Goal: Task Accomplishment & Management: Use online tool/utility

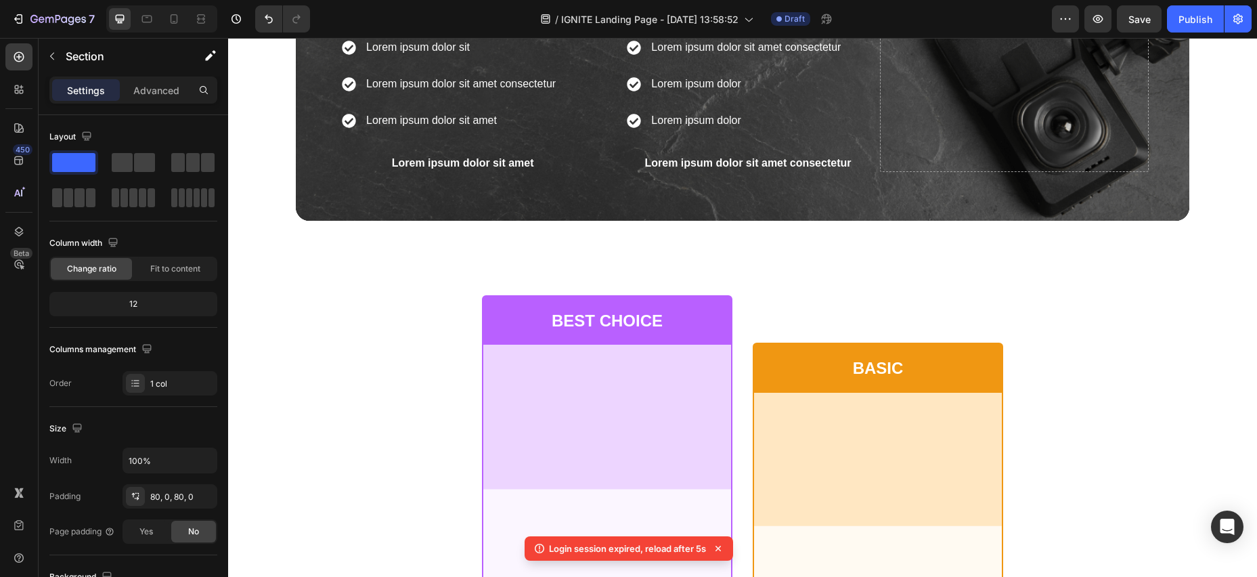
scroll to position [4132, 0]
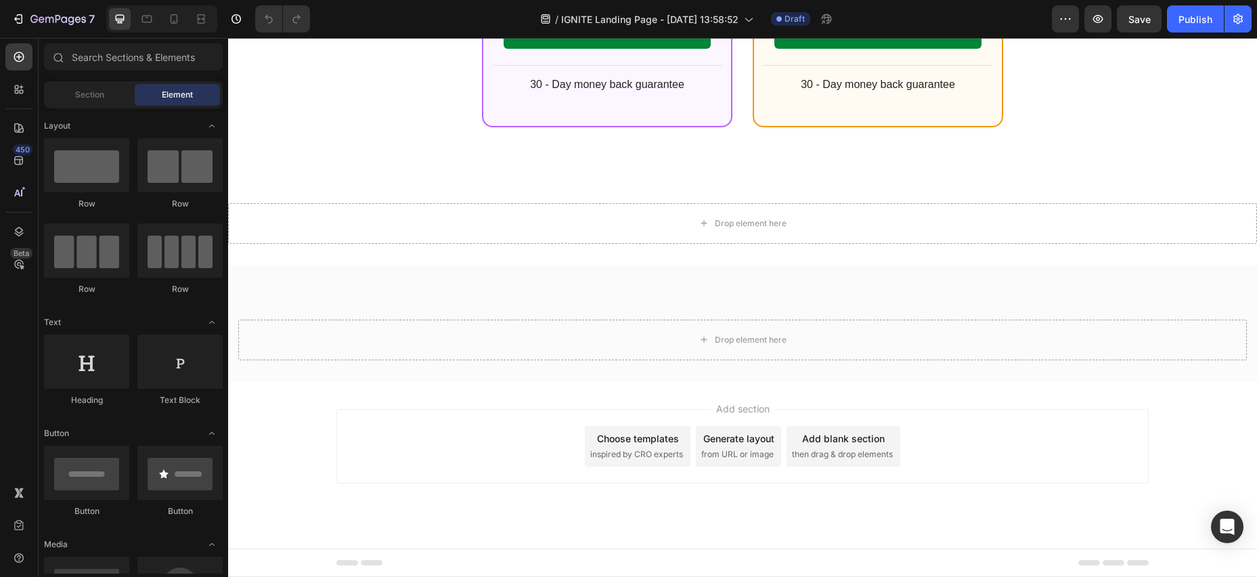
scroll to position [5083, 0]
click at [87, 99] on span "Section" at bounding box center [89, 95] width 29 height 12
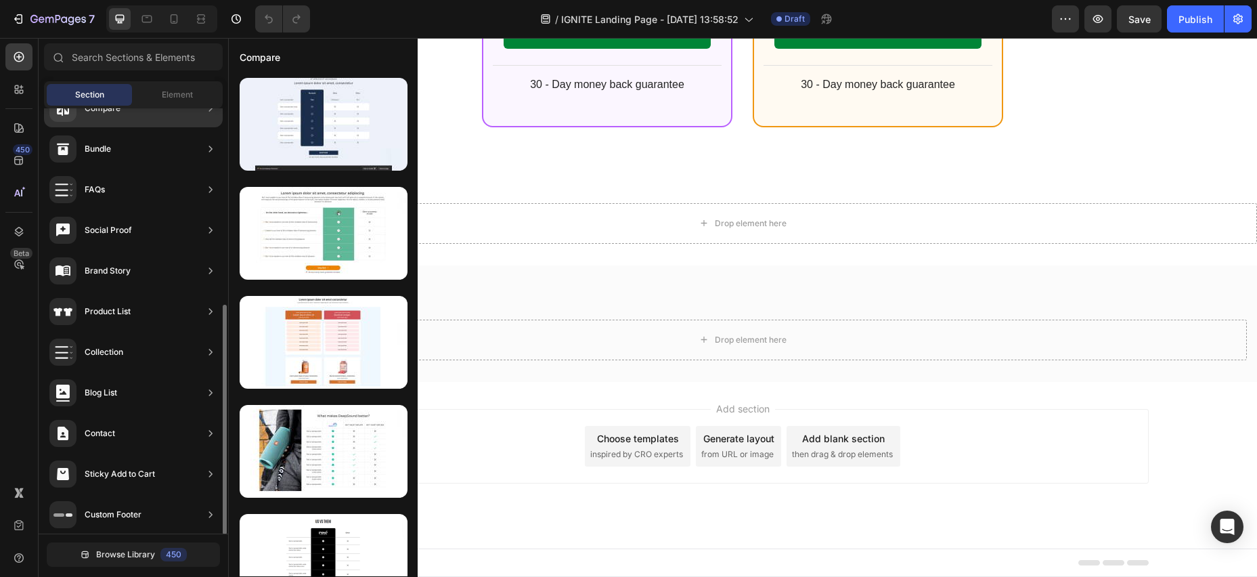
scroll to position [360, 0]
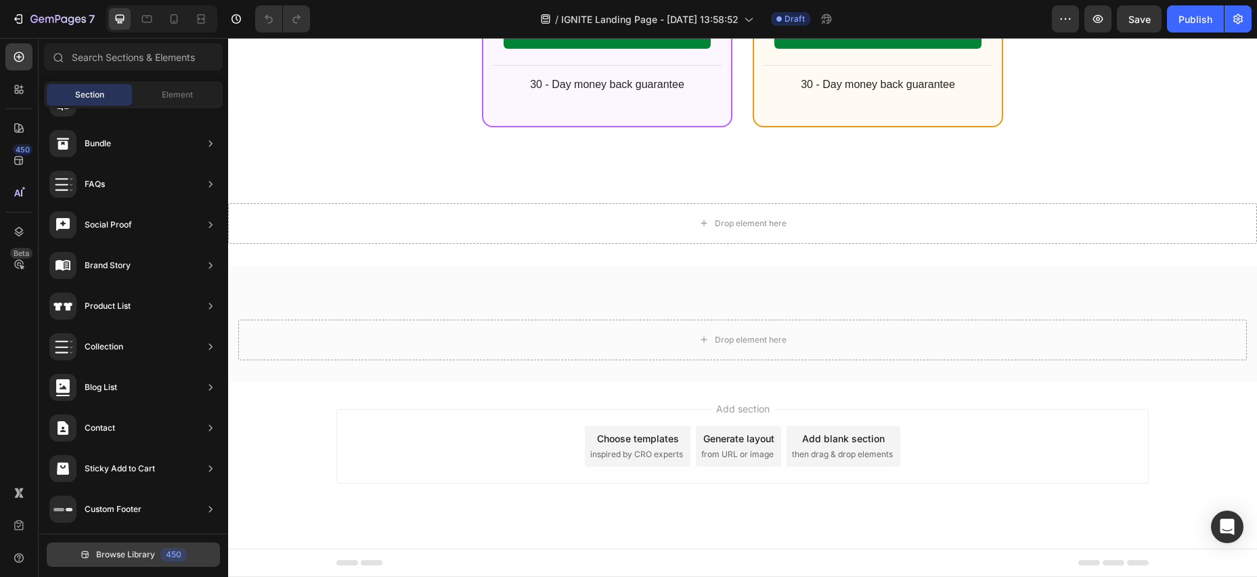
click at [116, 554] on span "Browse Library" at bounding box center [125, 554] width 59 height 12
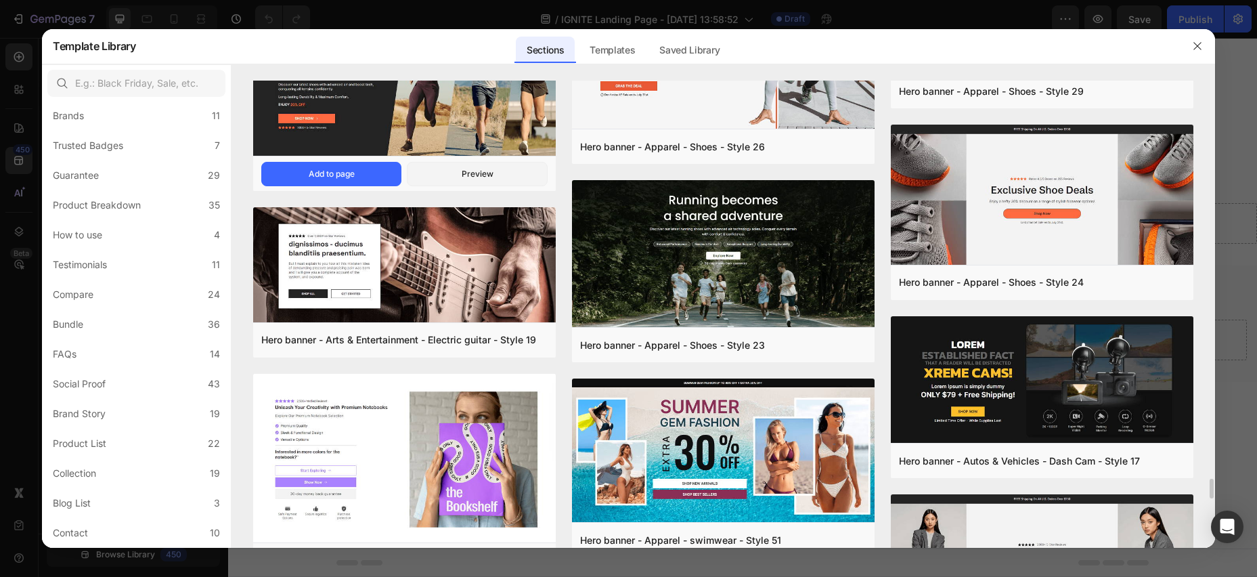
scroll to position [9307, 0]
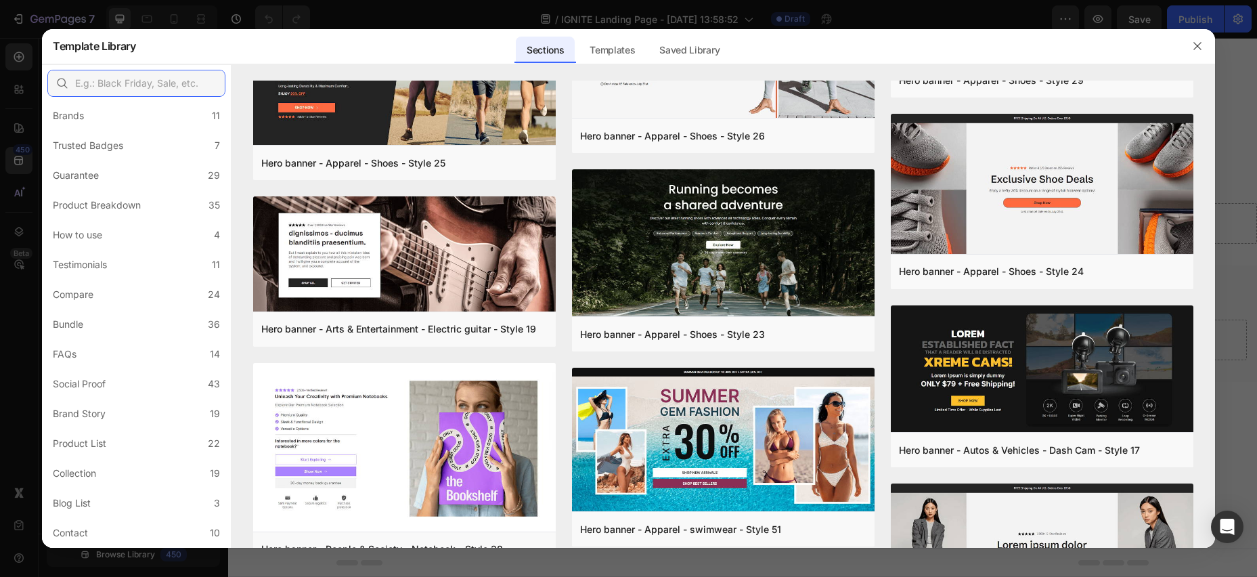
click at [153, 83] on input "text" at bounding box center [136, 83] width 178 height 27
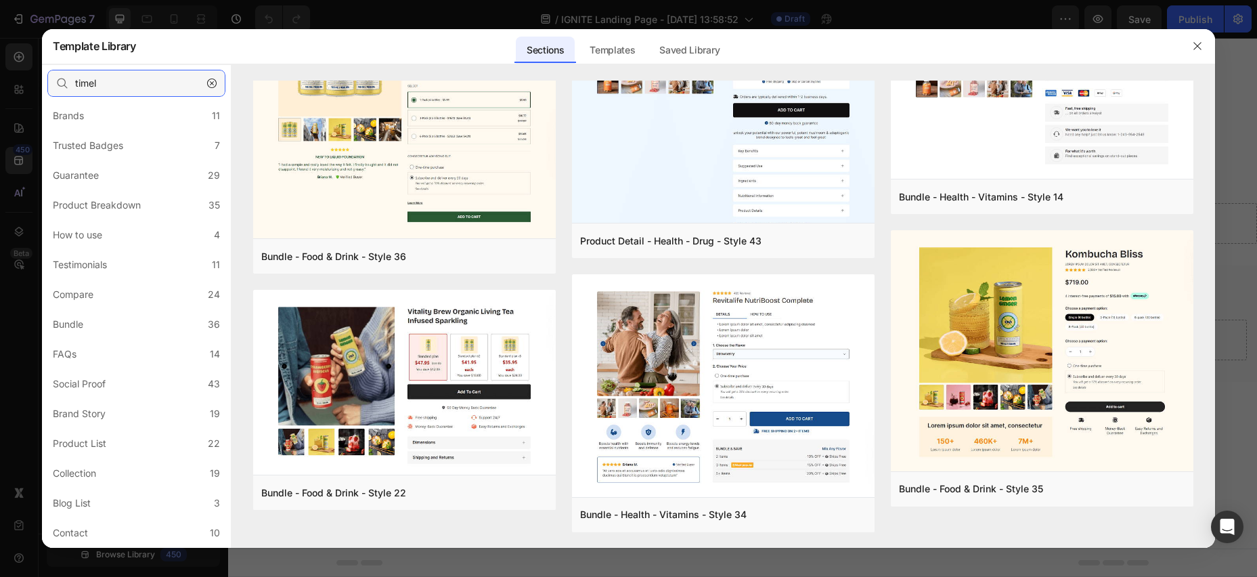
scroll to position [0, 0]
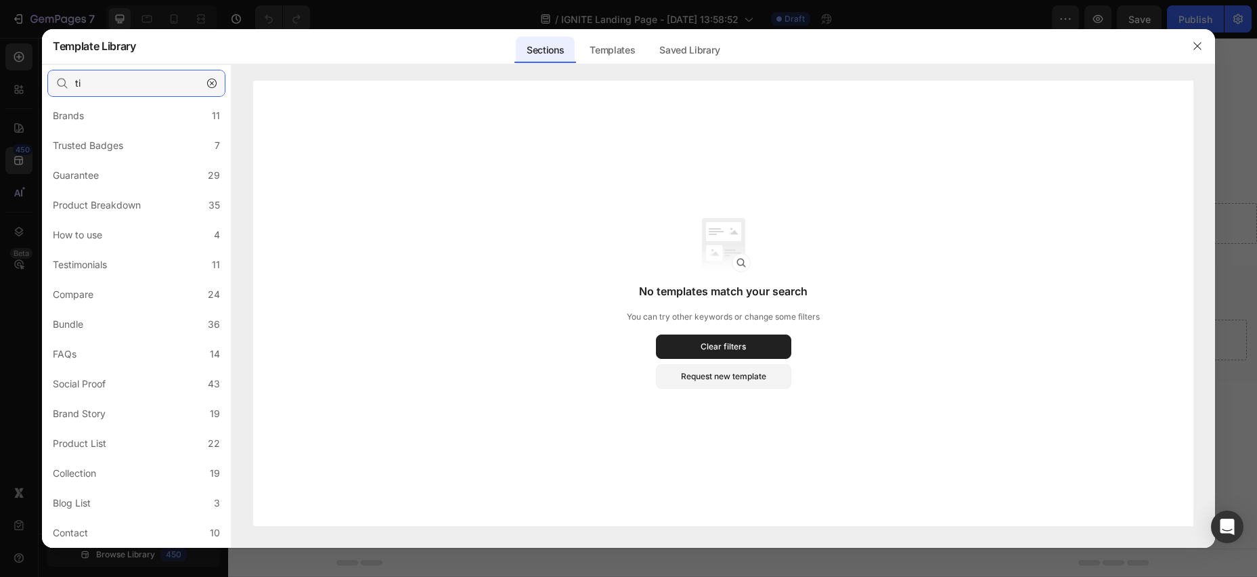
type input "t"
type input "w"
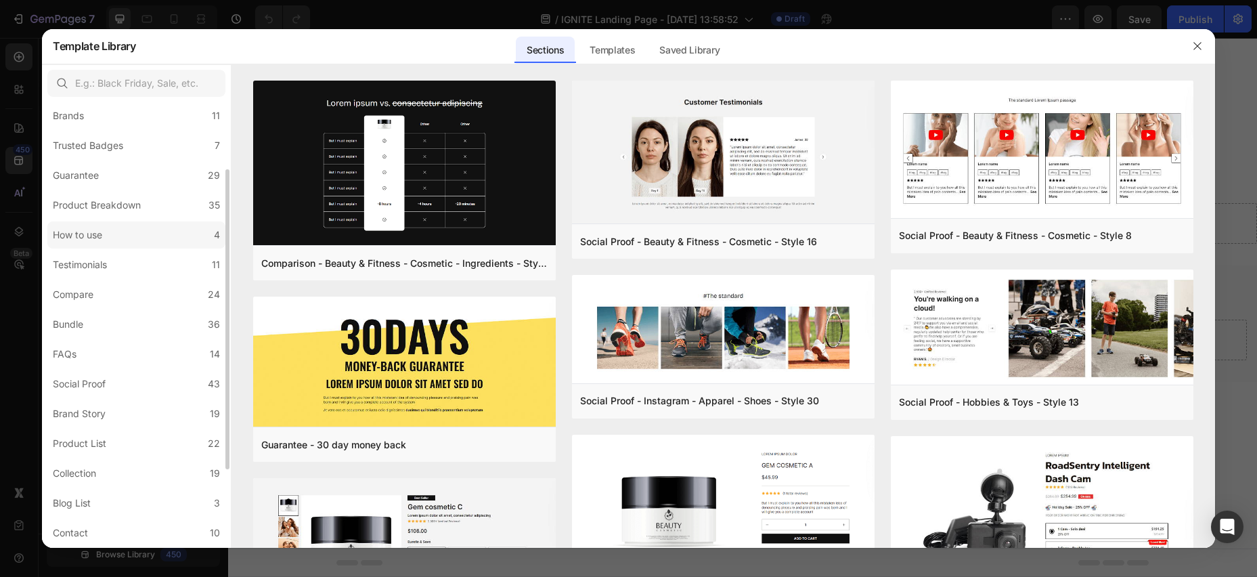
click at [93, 238] on div "How to use" at bounding box center [77, 235] width 49 height 16
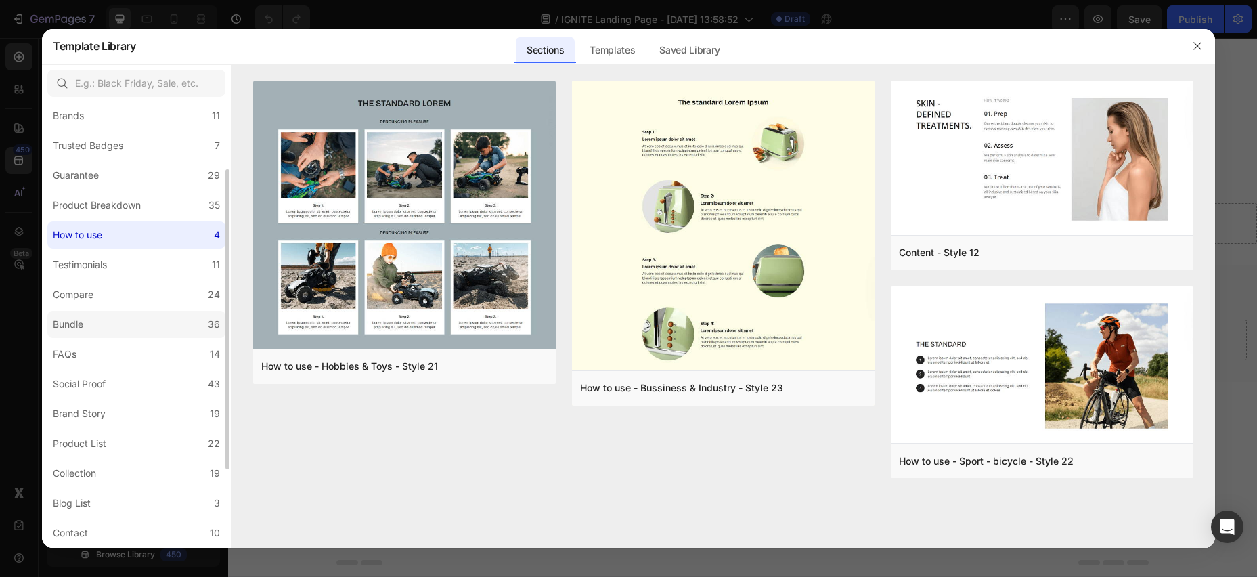
drag, startPoint x: 89, startPoint y: 297, endPoint x: 85, endPoint y: 319, distance: 22.0
click at [89, 297] on div "Compare" at bounding box center [73, 294] width 41 height 16
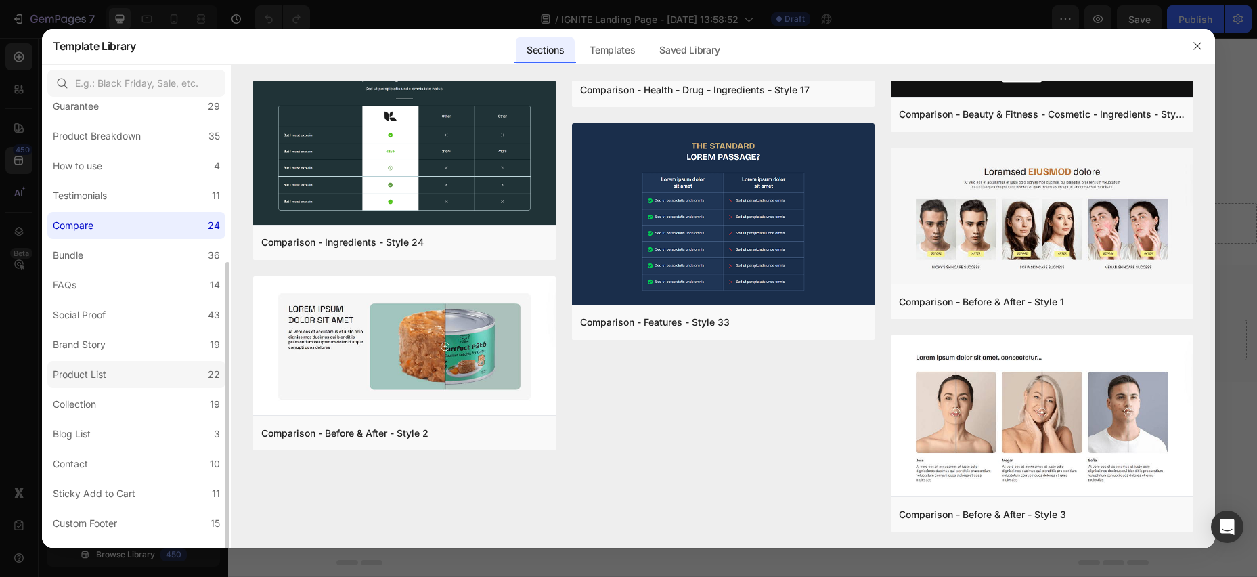
scroll to position [217, 0]
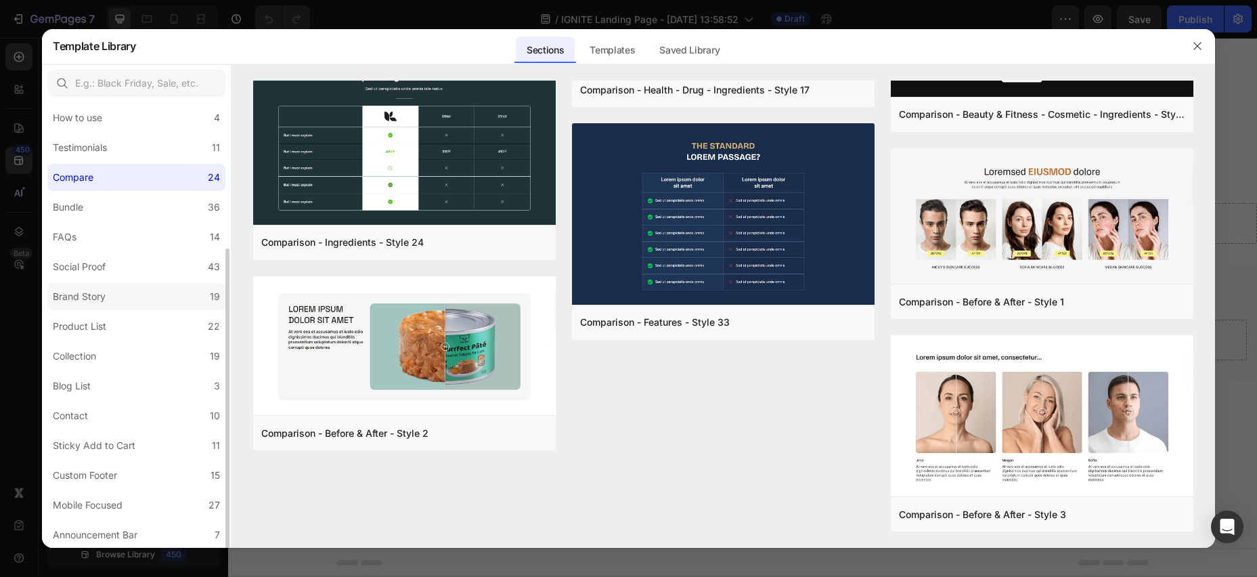
click at [89, 294] on div "Brand Story" at bounding box center [79, 296] width 53 height 16
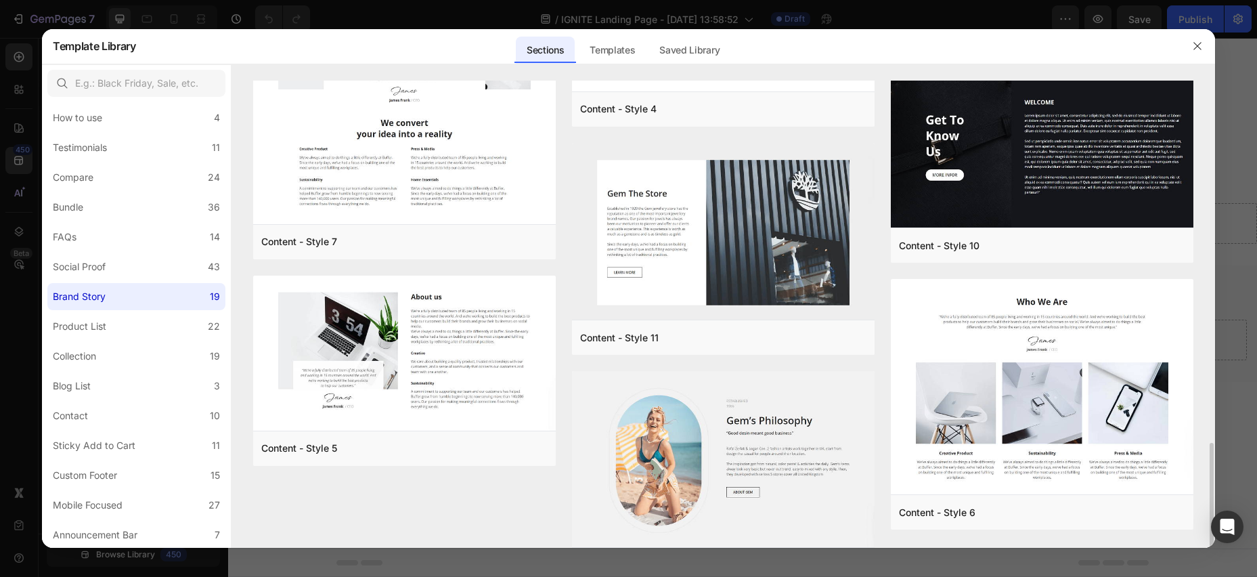
scroll to position [951, 0]
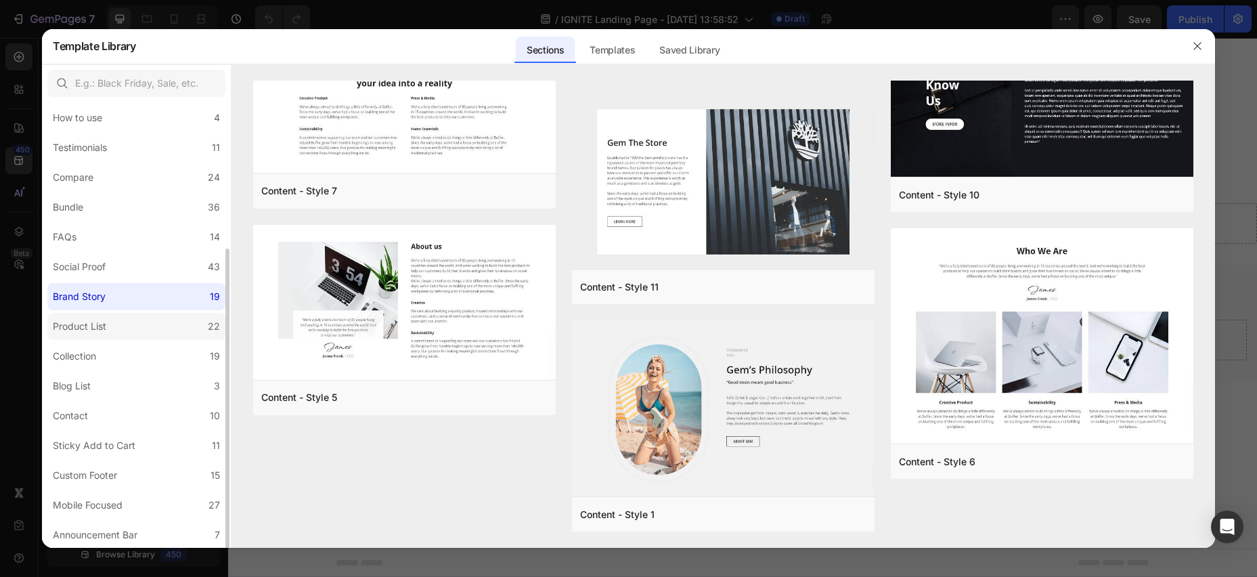
click at [70, 332] on div "Product List" at bounding box center [79, 326] width 53 height 16
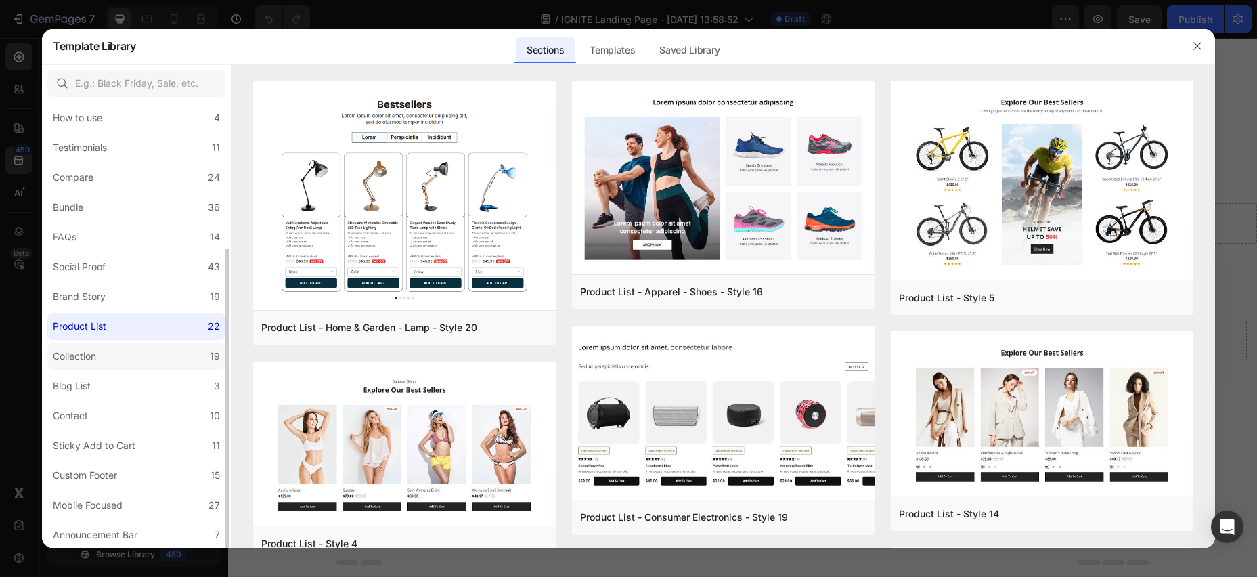
click at [104, 351] on label "Collection 19" at bounding box center [136, 355] width 178 height 27
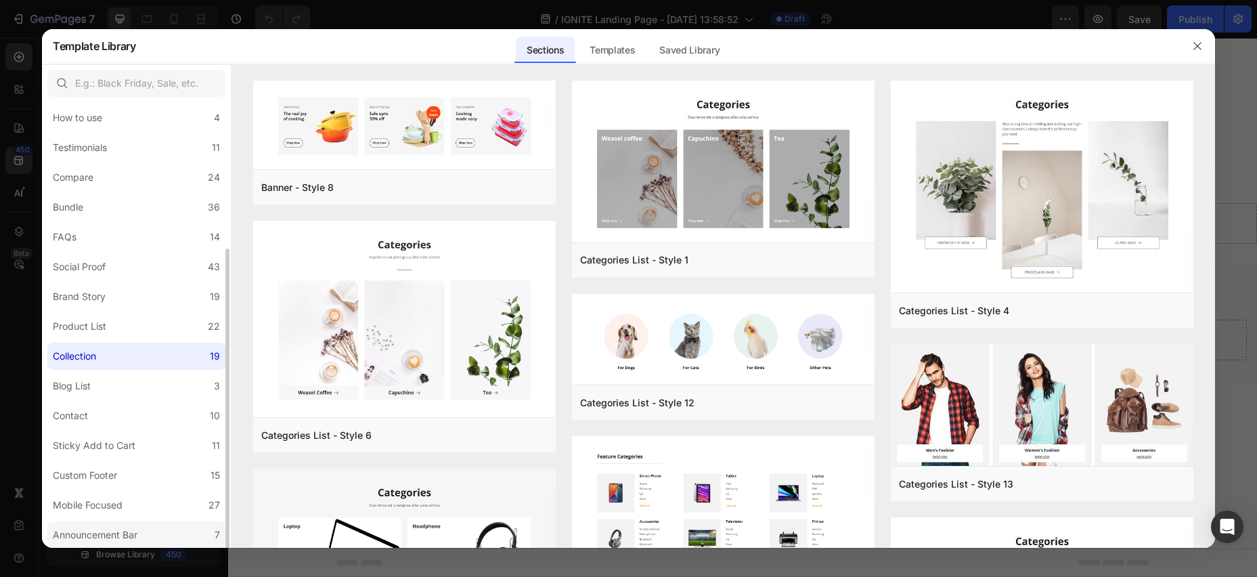
click at [110, 529] on div "Announcement Bar" at bounding box center [95, 535] width 85 height 16
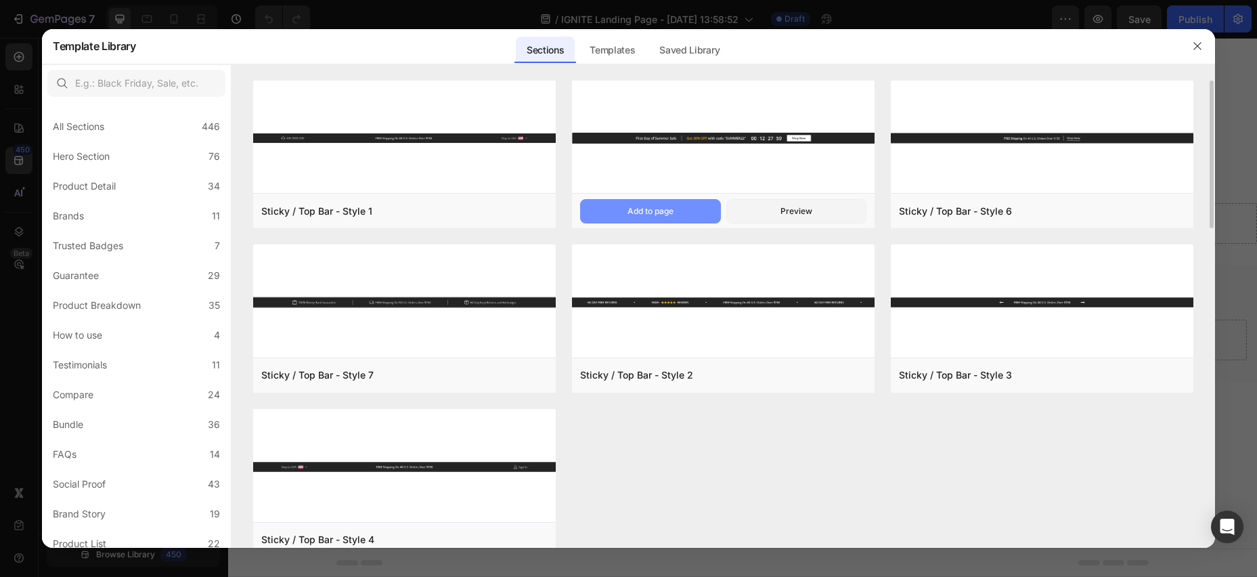
click at [661, 205] on div "Add to page" at bounding box center [650, 211] width 46 height 12
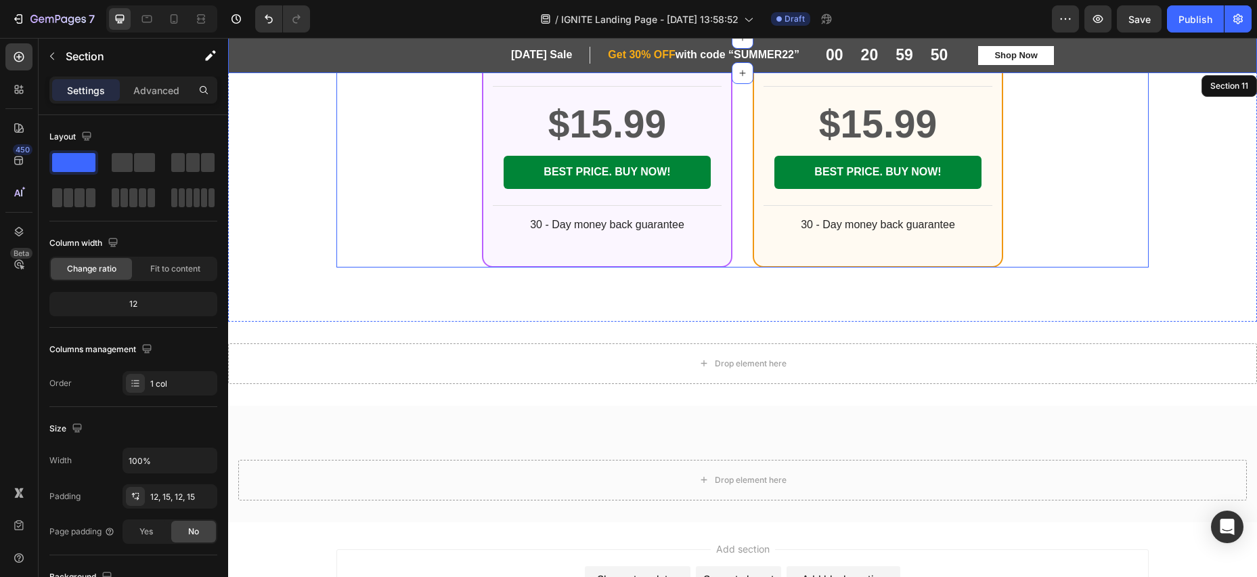
scroll to position [5083, 0]
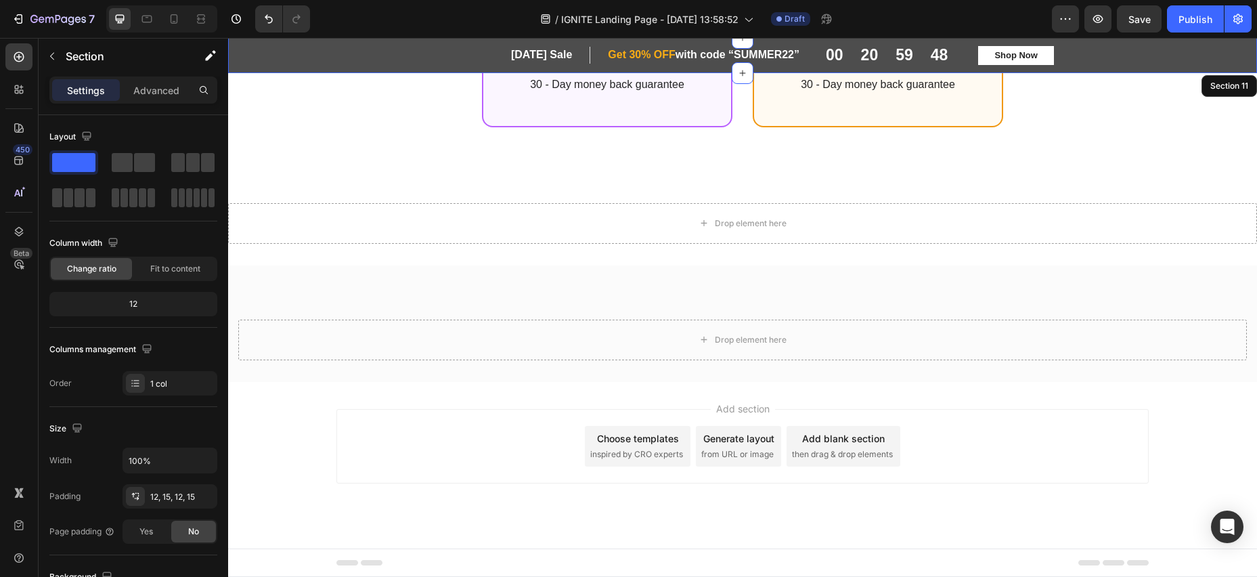
click at [99, 86] on p "Settings" at bounding box center [86, 90] width 38 height 14
click at [53, 54] on icon "button" at bounding box center [52, 56] width 11 height 11
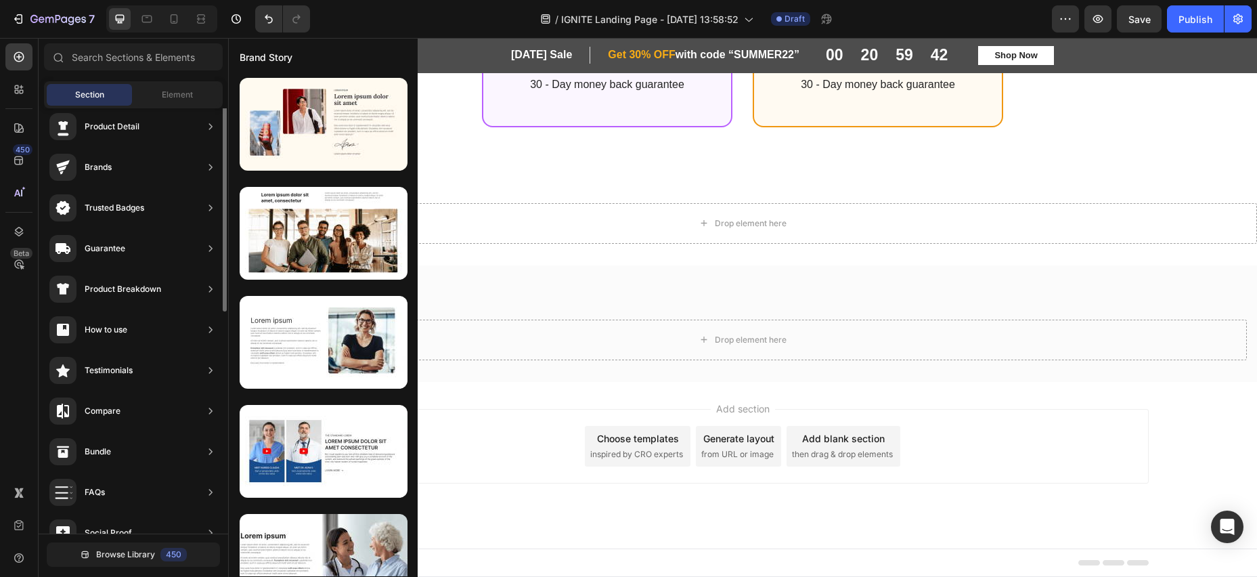
scroll to position [0, 0]
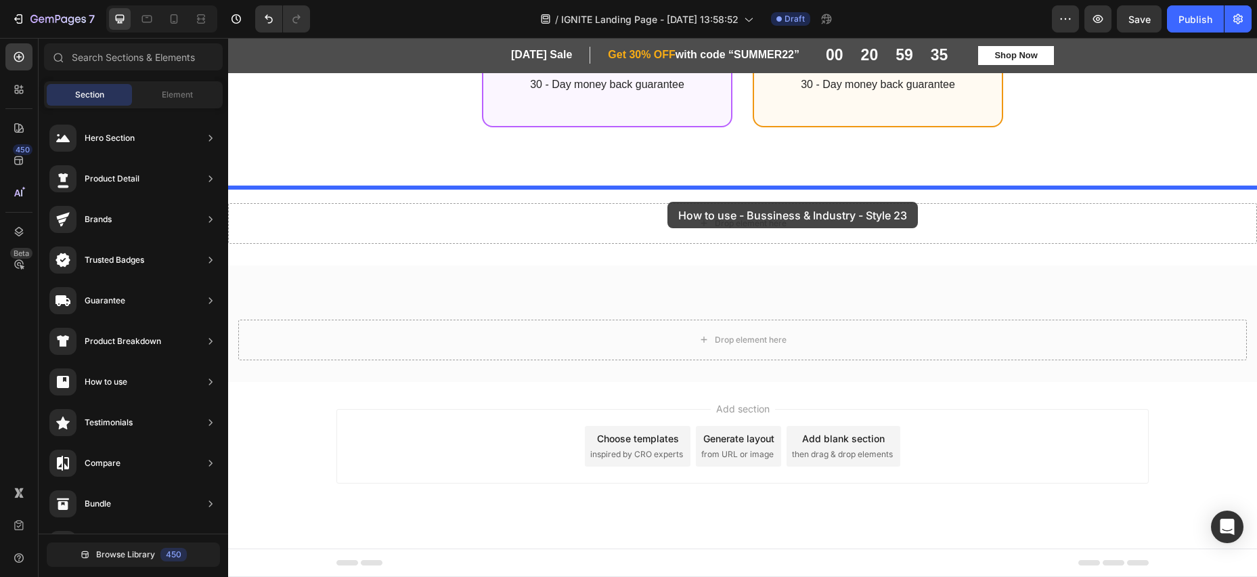
drag, startPoint x: 574, startPoint y: 271, endPoint x: 667, endPoint y: 202, distance: 115.6
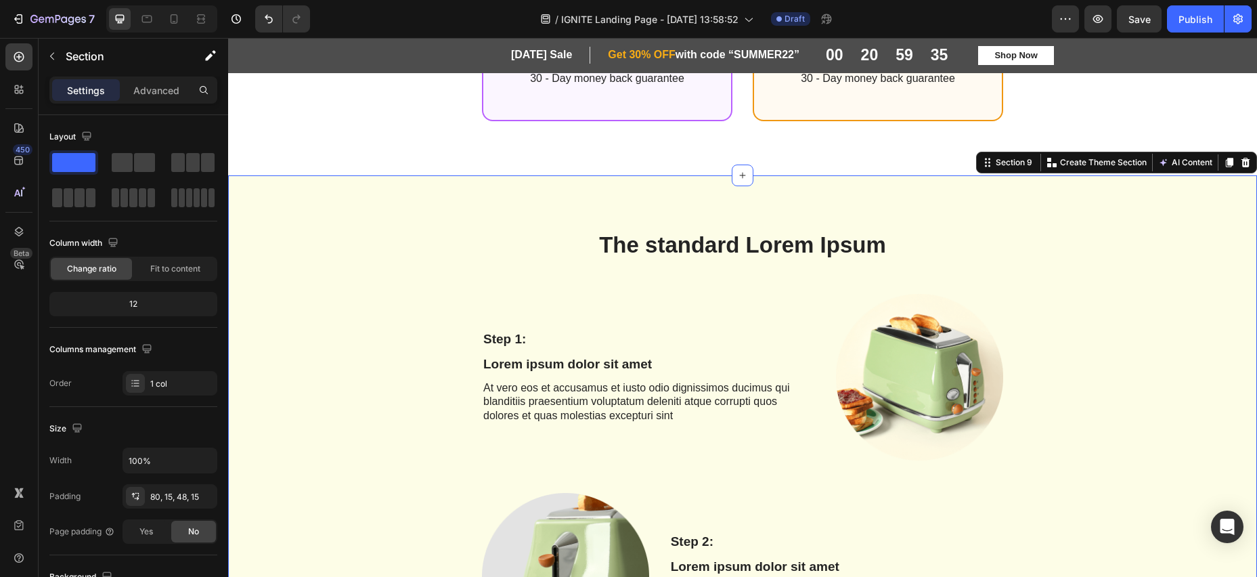
scroll to position [5179, 0]
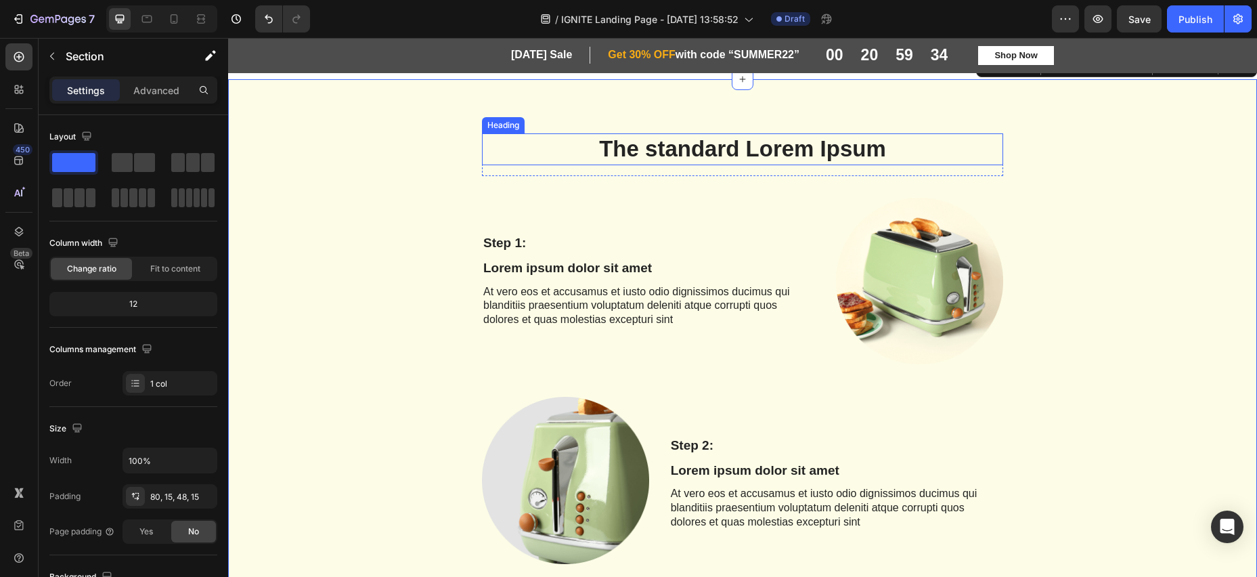
click at [711, 162] on h2 "The standard Lorem Ipsum" at bounding box center [742, 149] width 521 height 32
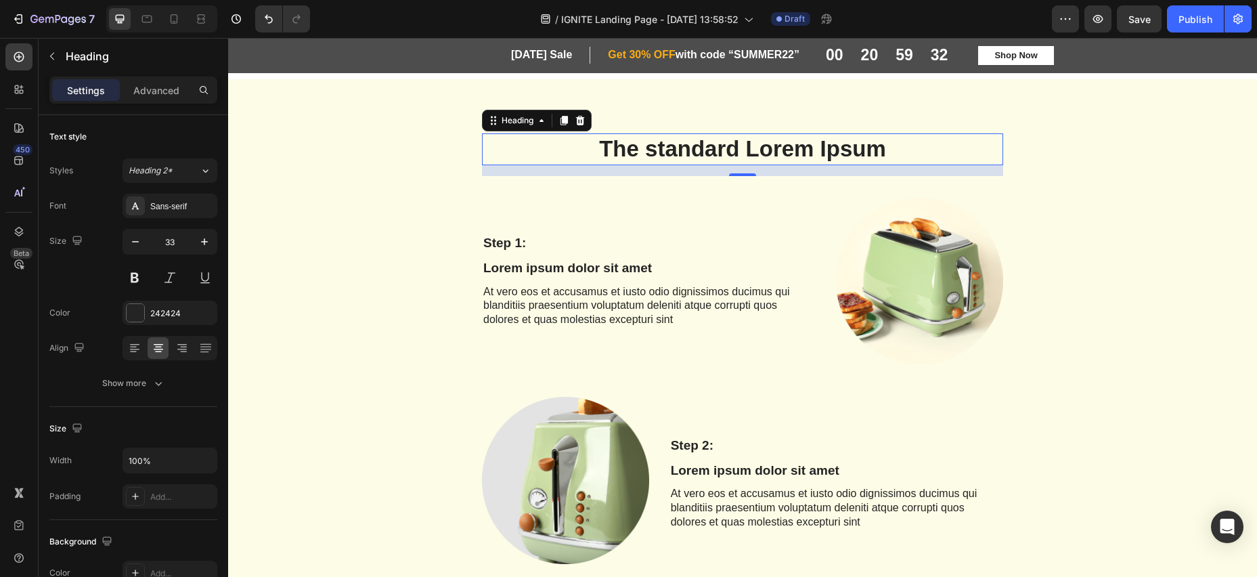
click at [585, 159] on h2 "The standard Lorem Ipsum" at bounding box center [742, 149] width 521 height 32
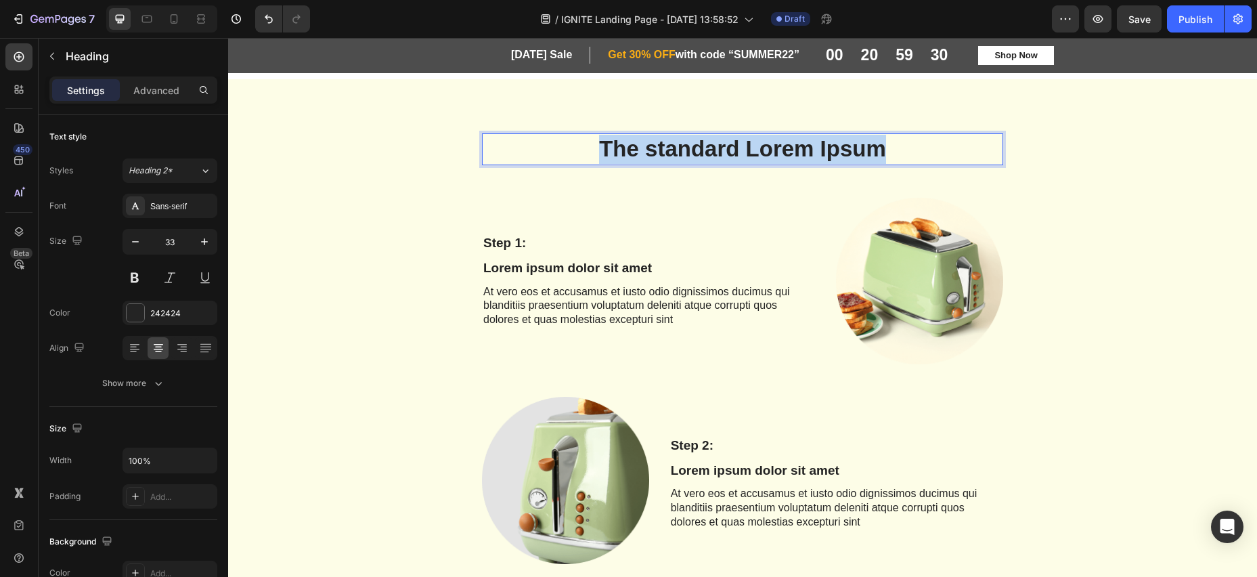
click at [905, 155] on p "The standard Lorem Ipsum" at bounding box center [742, 149] width 518 height 29
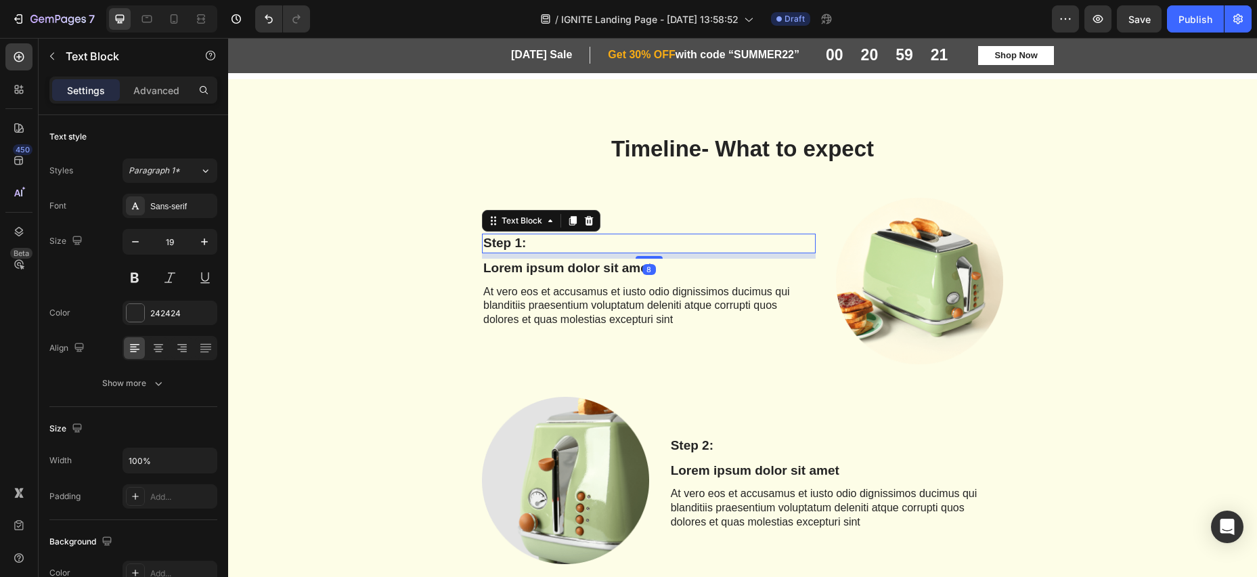
click at [517, 248] on p "Step 1:" at bounding box center [648, 243] width 331 height 17
drag, startPoint x: 588, startPoint y: 229, endPoint x: 605, endPoint y: 257, distance: 33.1
click at [588, 225] on icon at bounding box center [589, 220] width 9 height 9
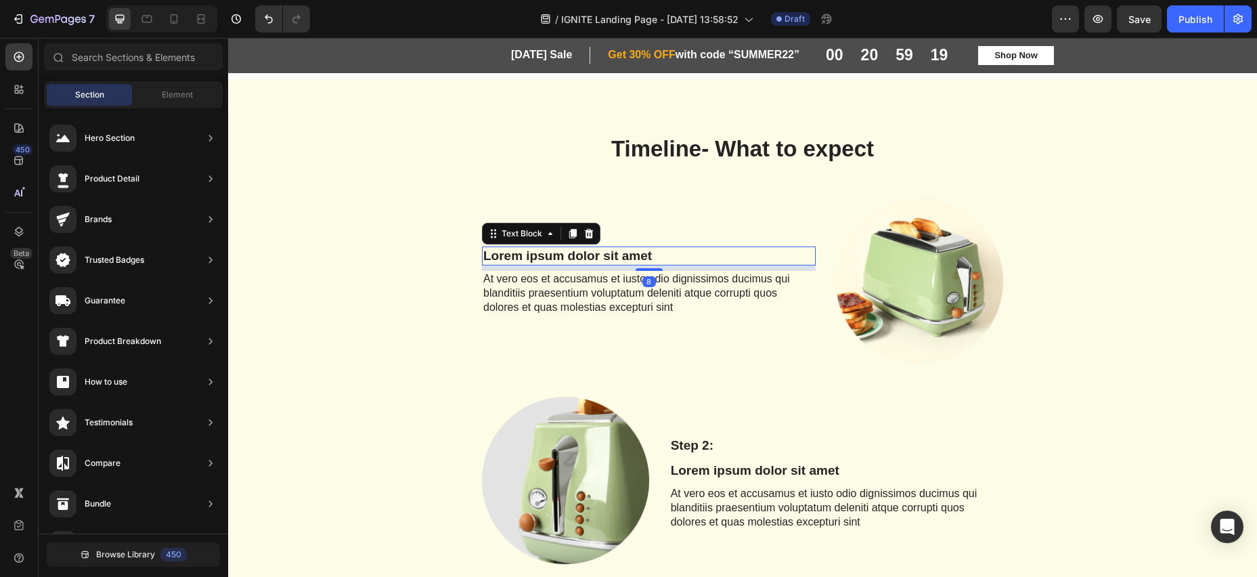
click at [656, 261] on p "Lorem ipsum dolor sit amet" at bounding box center [648, 256] width 331 height 17
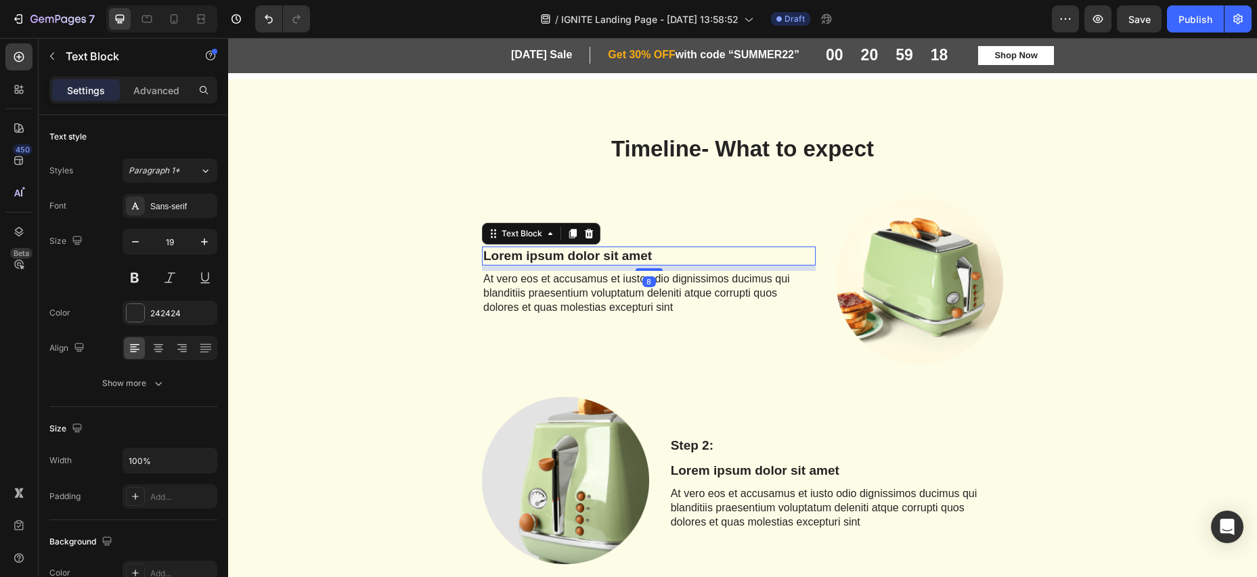
click at [654, 261] on p "Lorem ipsum dolor sit amet" at bounding box center [648, 256] width 331 height 17
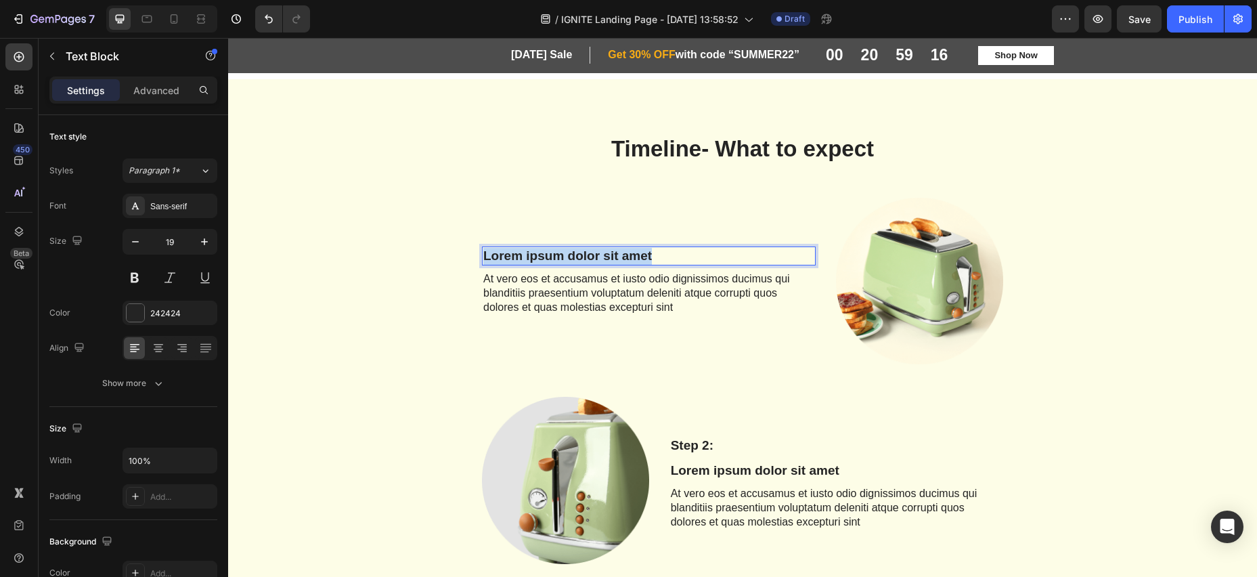
click at [485, 265] on p "Lorem ipsum dolor sit amet" at bounding box center [648, 256] width 331 height 17
drag, startPoint x: 561, startPoint y: 262, endPoint x: 489, endPoint y: 261, distance: 71.8
click at [487, 260] on p "Day 1" at bounding box center [648, 256] width 331 height 17
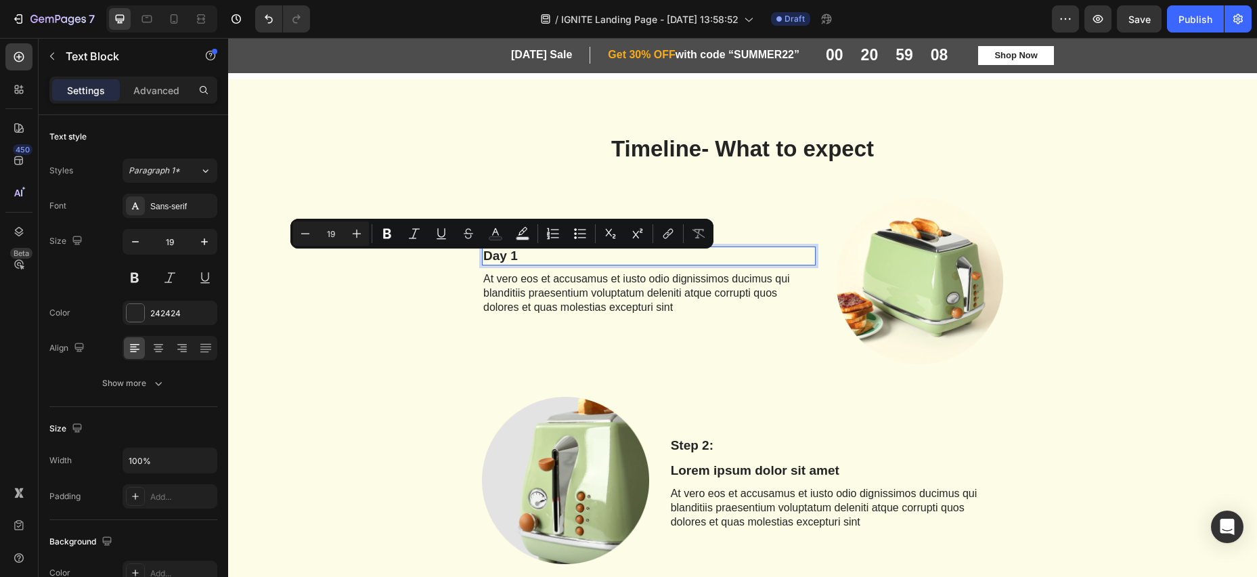
click at [493, 261] on p "Day 1" at bounding box center [648, 256] width 331 height 17
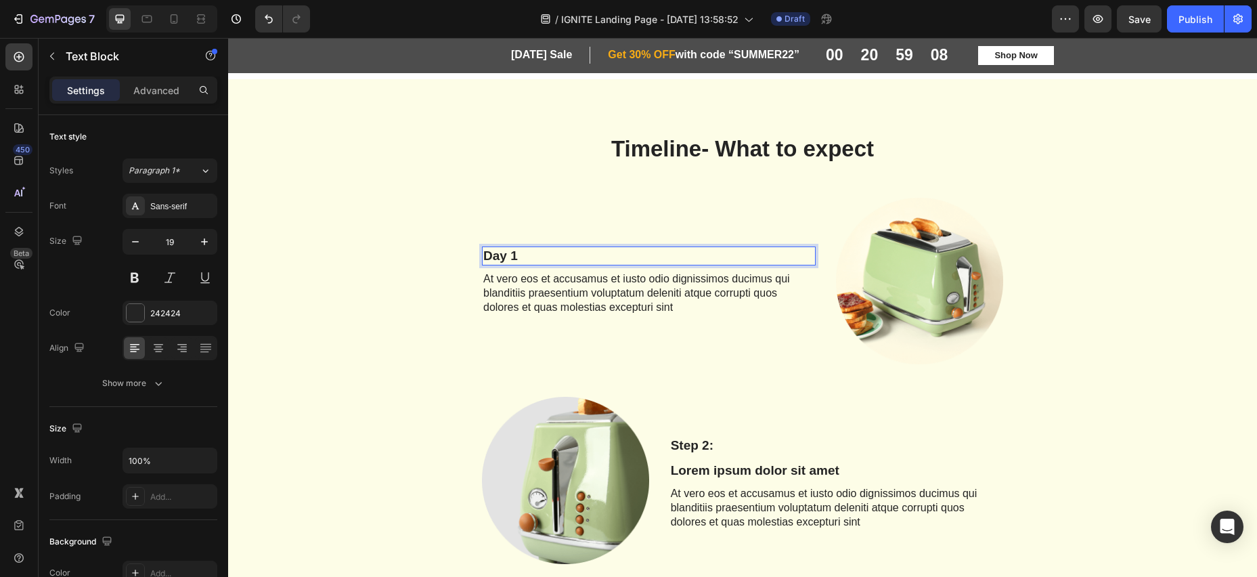
click at [493, 263] on p "Day 1" at bounding box center [648, 256] width 331 height 17
click at [722, 443] on p "Step 2:" at bounding box center [836, 445] width 331 height 17
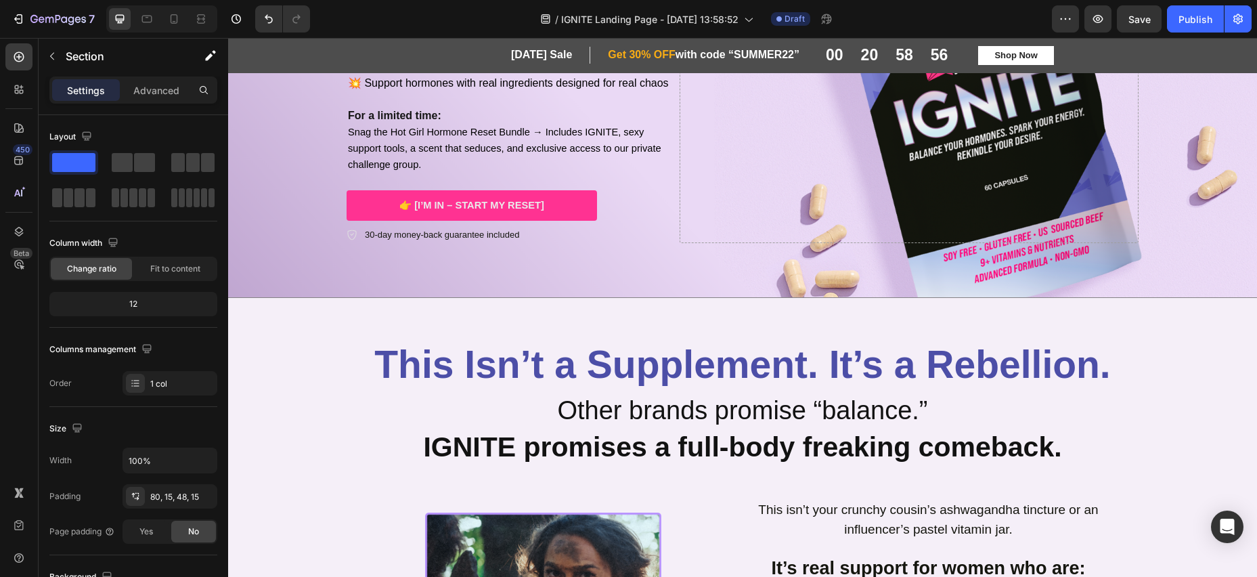
scroll to position [0, 0]
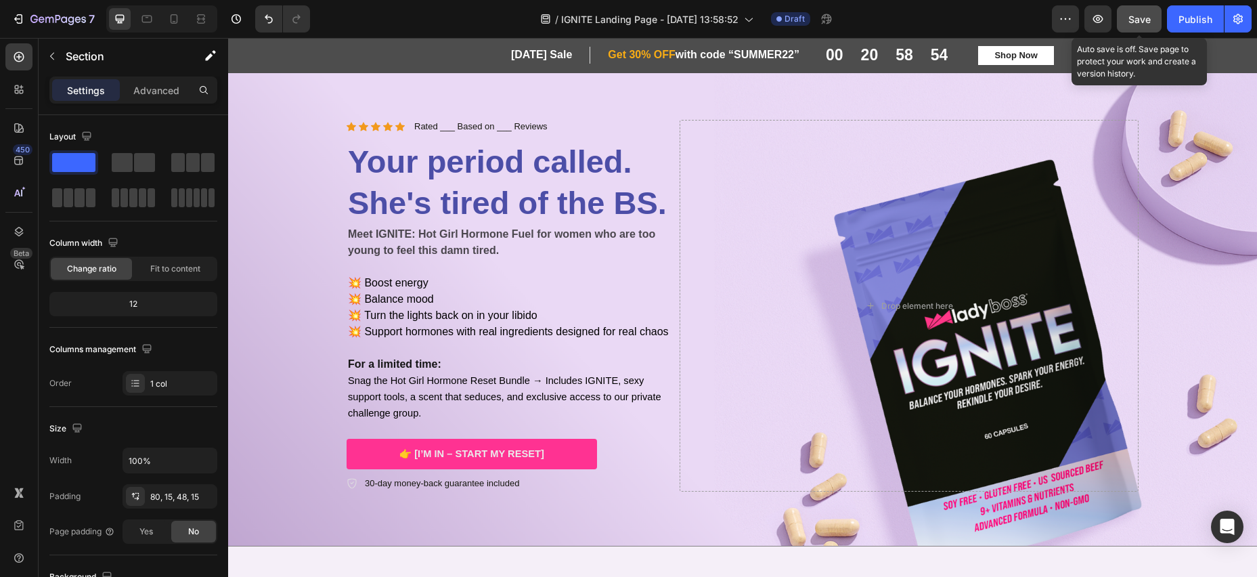
drag, startPoint x: 1157, startPoint y: 12, endPoint x: 1151, endPoint y: 20, distance: 9.2
click at [1157, 12] on button "Save" at bounding box center [1139, 18] width 45 height 27
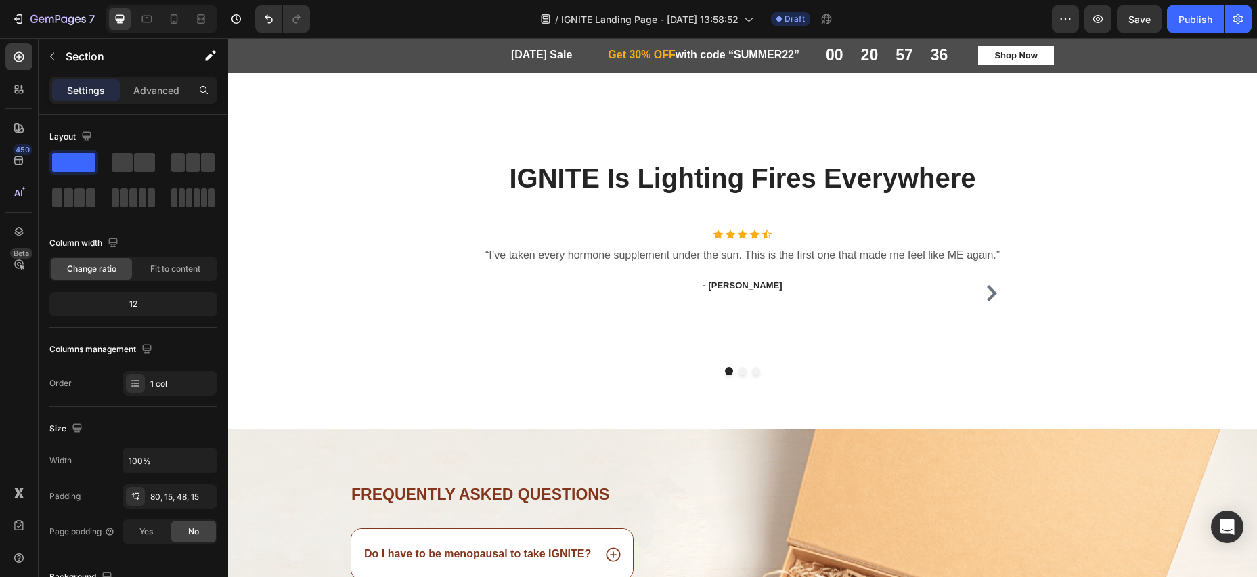
scroll to position [2579, 0]
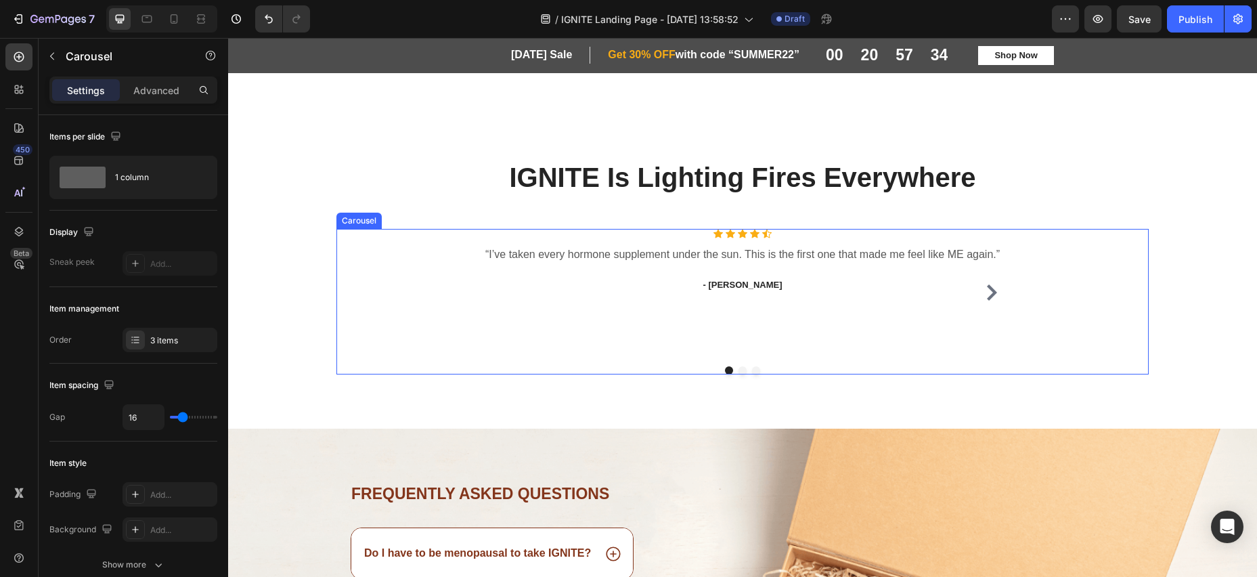
click at [996, 296] on icon "Carousel Next Arrow" at bounding box center [991, 292] width 16 height 16
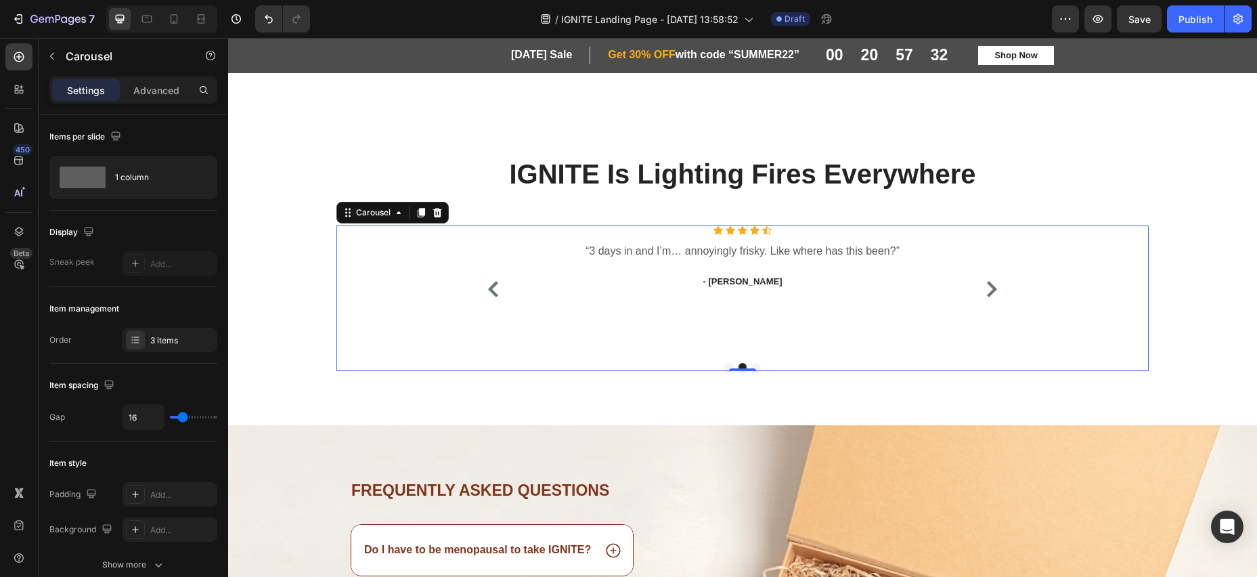
click at [996, 296] on icon "Carousel Next Arrow" at bounding box center [991, 289] width 16 height 16
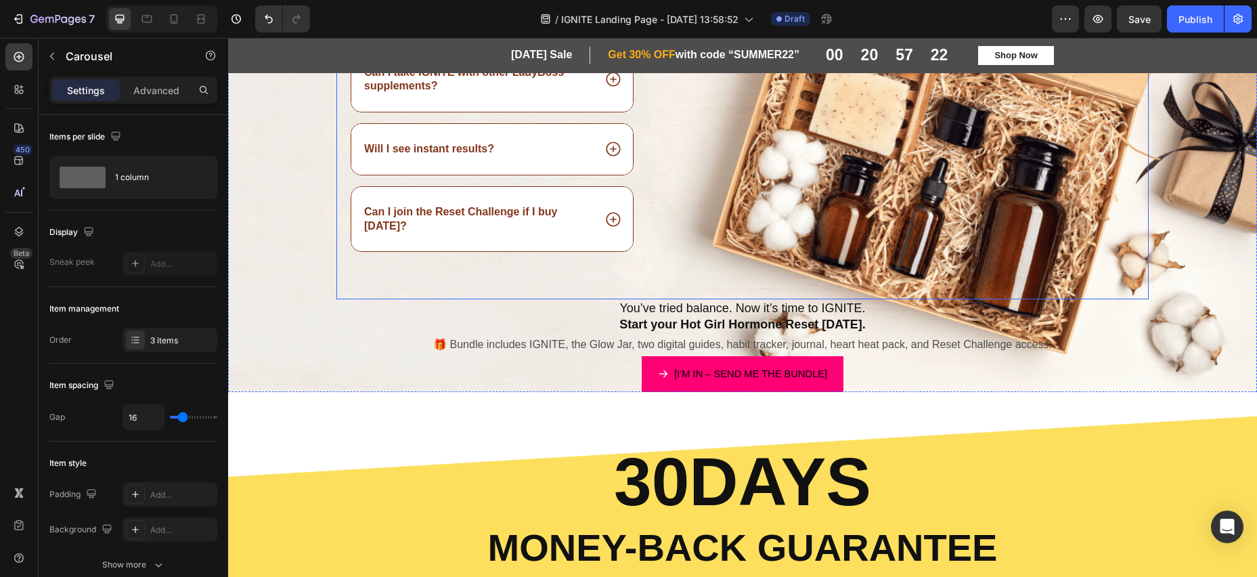
scroll to position [3123, 0]
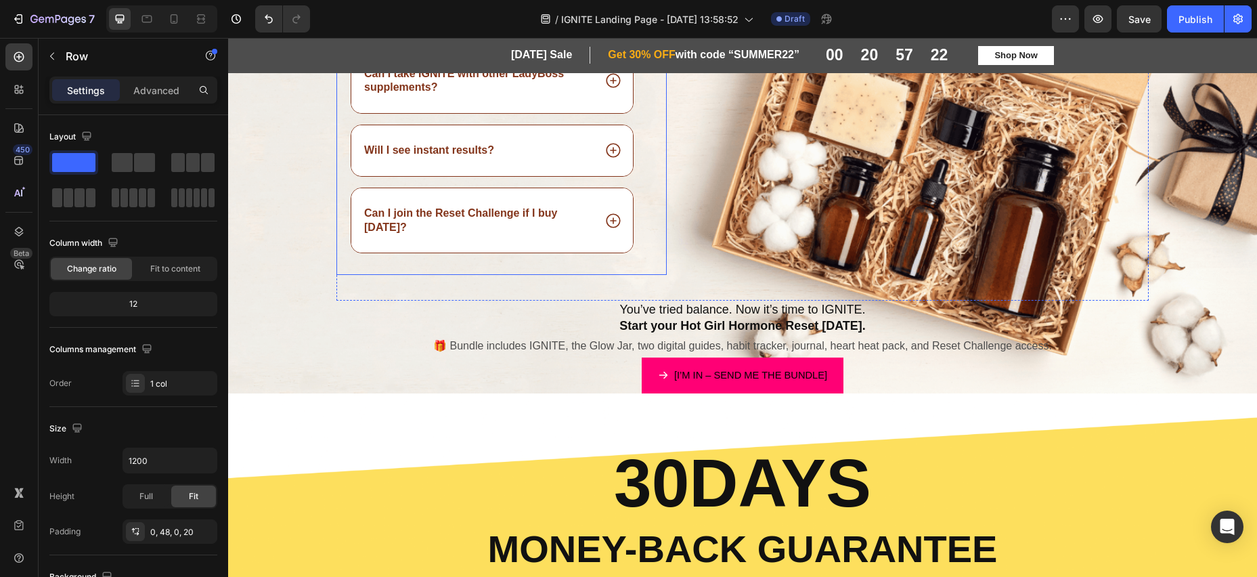
click at [665, 128] on div "Frequently asked questions Heading Do I have to be menopausal to take IGNITE? C…" at bounding box center [501, 107] width 330 height 335
click at [698, 125] on div "Image" at bounding box center [918, 120] width 462 height 361
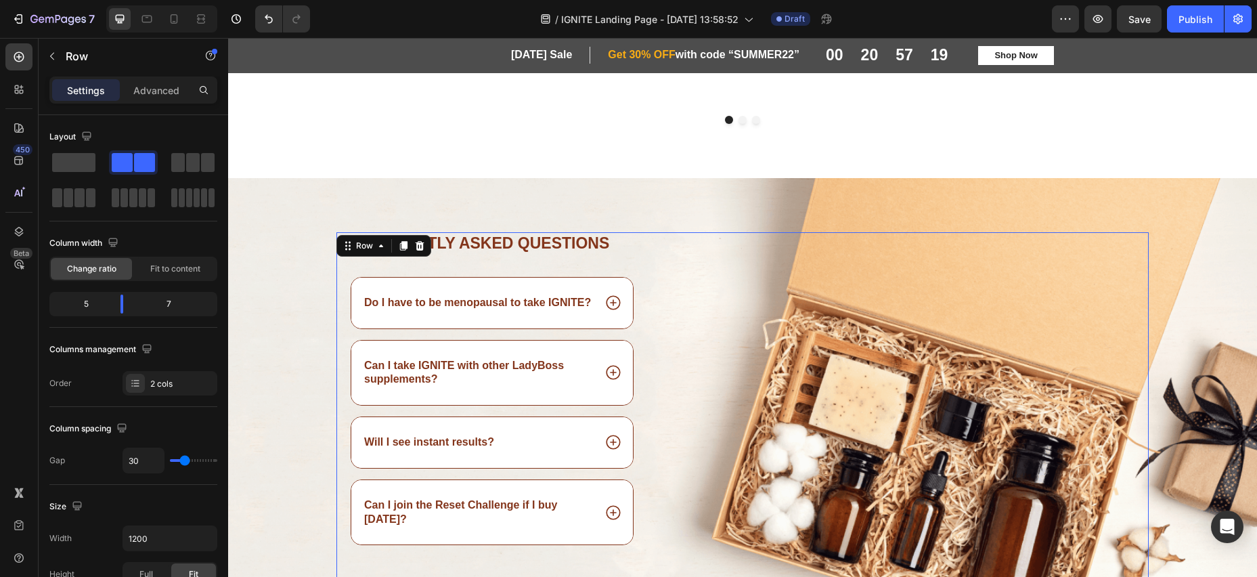
scroll to position [2812, 0]
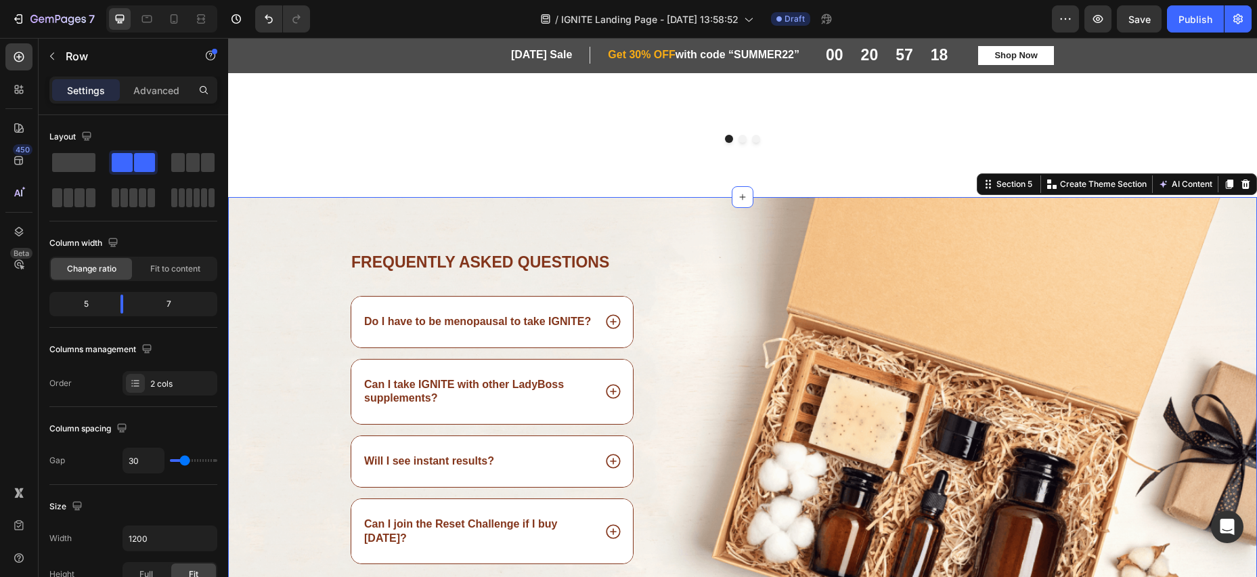
click at [1206, 231] on div "Frequently asked questions Heading Do I have to be menopausal to take IGNITE? C…" at bounding box center [742, 450] width 1029 height 507
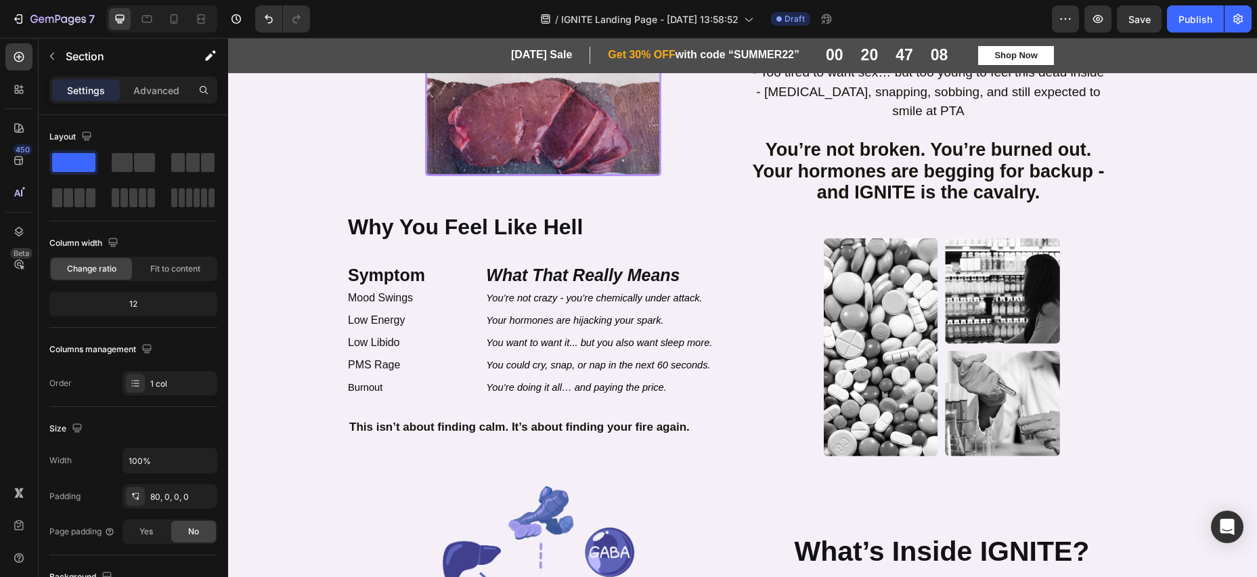
scroll to position [824, 0]
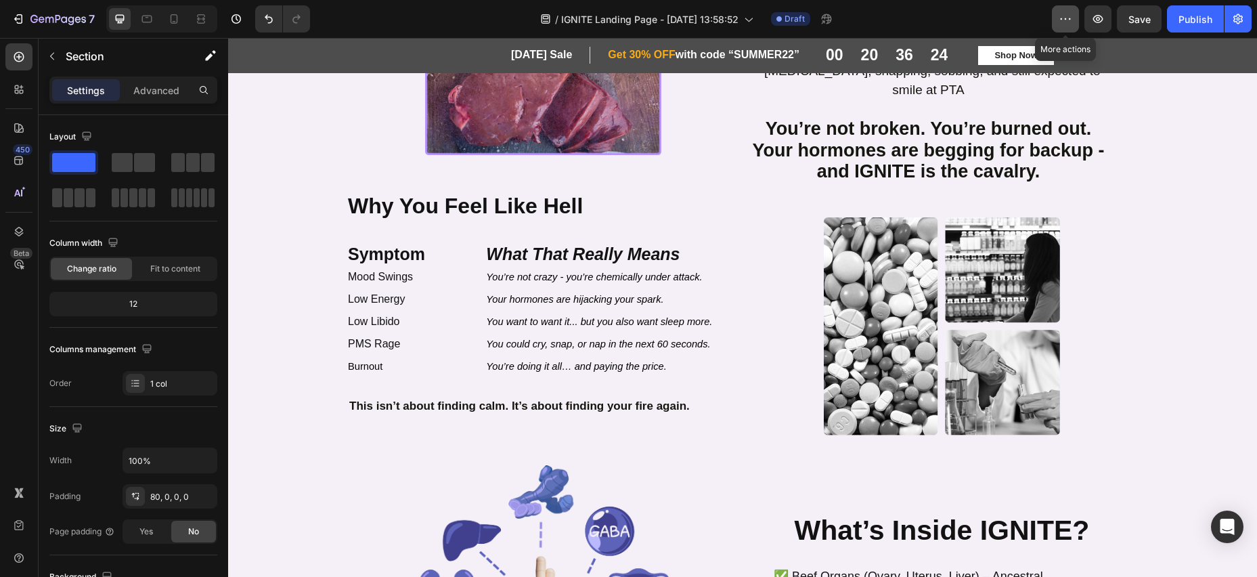
click at [1067, 23] on icon "button" at bounding box center [1065, 19] width 14 height 14
click at [1238, 20] on icon "button" at bounding box center [1238, 19] width 14 height 14
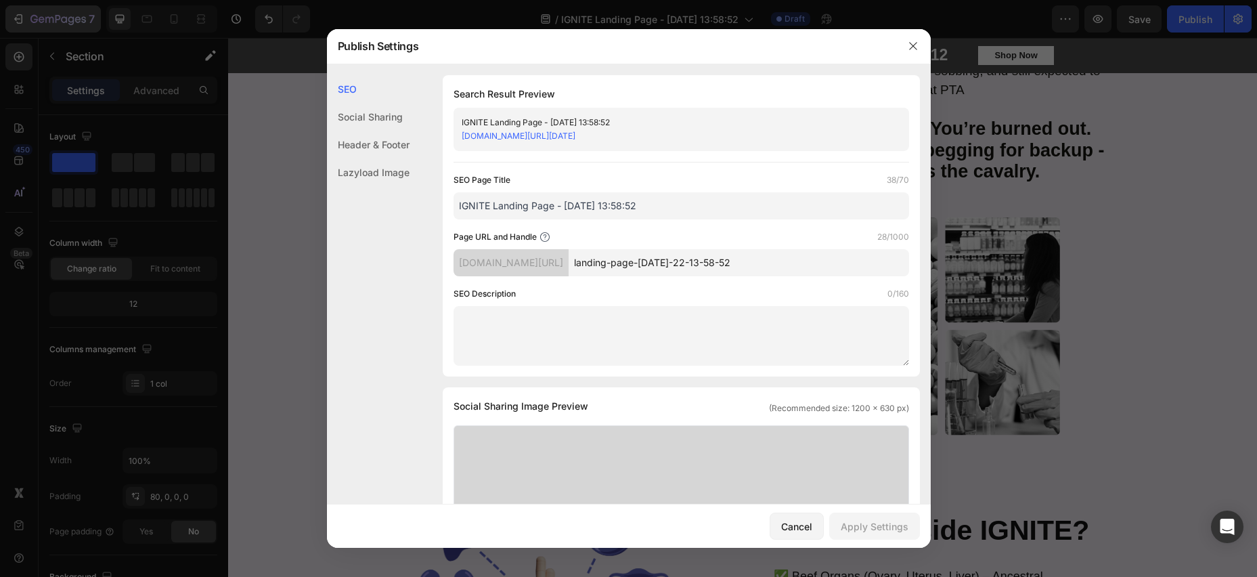
click at [55, 16] on div at bounding box center [628, 288] width 1257 height 577
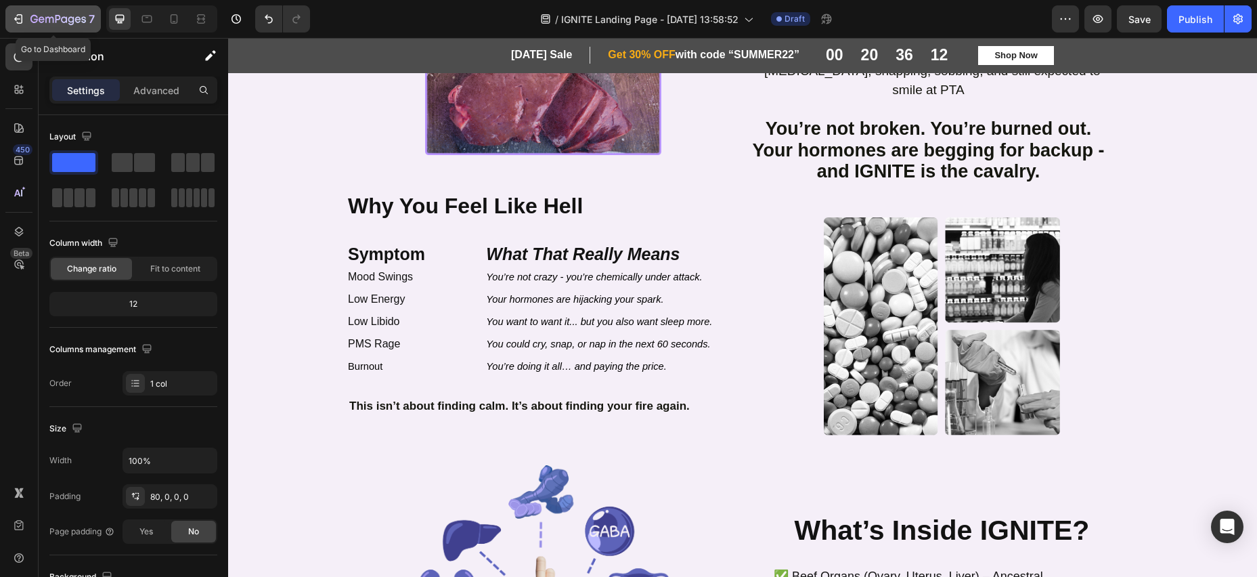
click at [53, 22] on icon "button" at bounding box center [57, 20] width 55 height 12
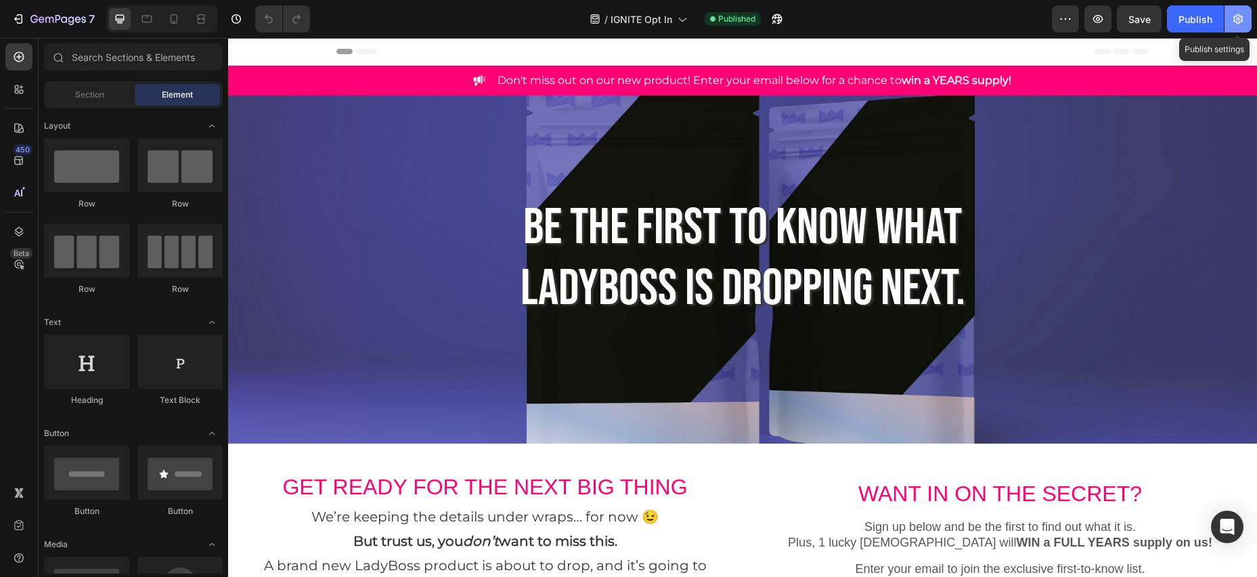
click at [1234, 20] on icon "button" at bounding box center [1238, 19] width 14 height 14
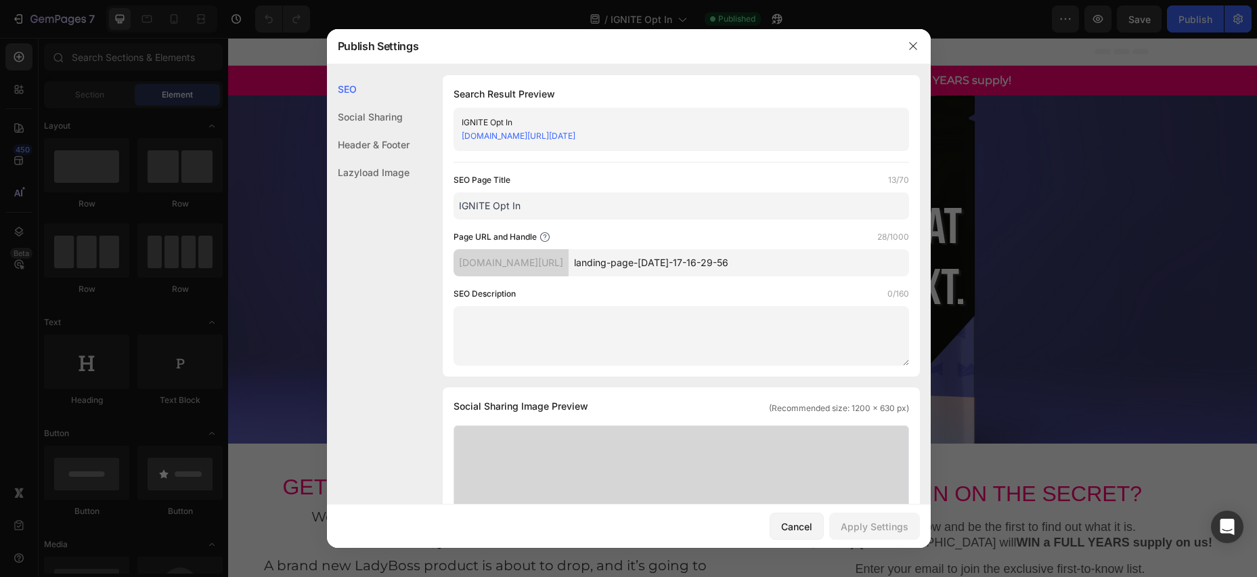
drag, startPoint x: 724, startPoint y: 135, endPoint x: 462, endPoint y: 141, distance: 262.0
click at [462, 141] on div "[DOMAIN_NAME][URL][DATE]" at bounding box center [670, 136] width 417 height 14
copy link "[DOMAIN_NAME][URL][DATE]"
click at [906, 47] on button "button" at bounding box center [913, 46] width 22 height 22
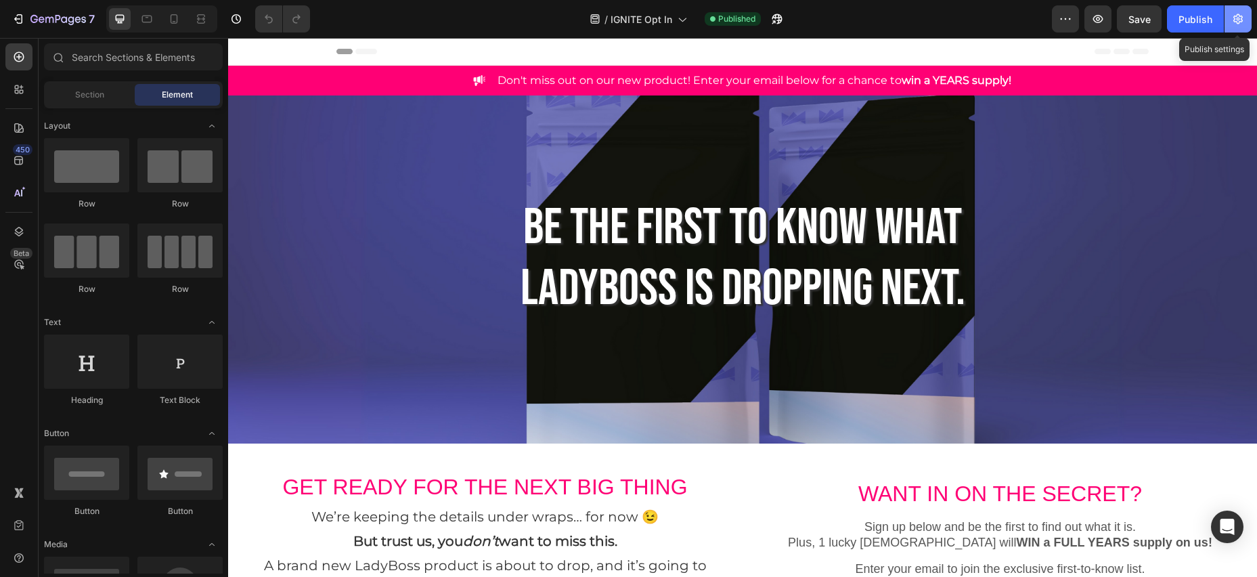
click at [1238, 23] on icon "button" at bounding box center [1237, 19] width 9 height 10
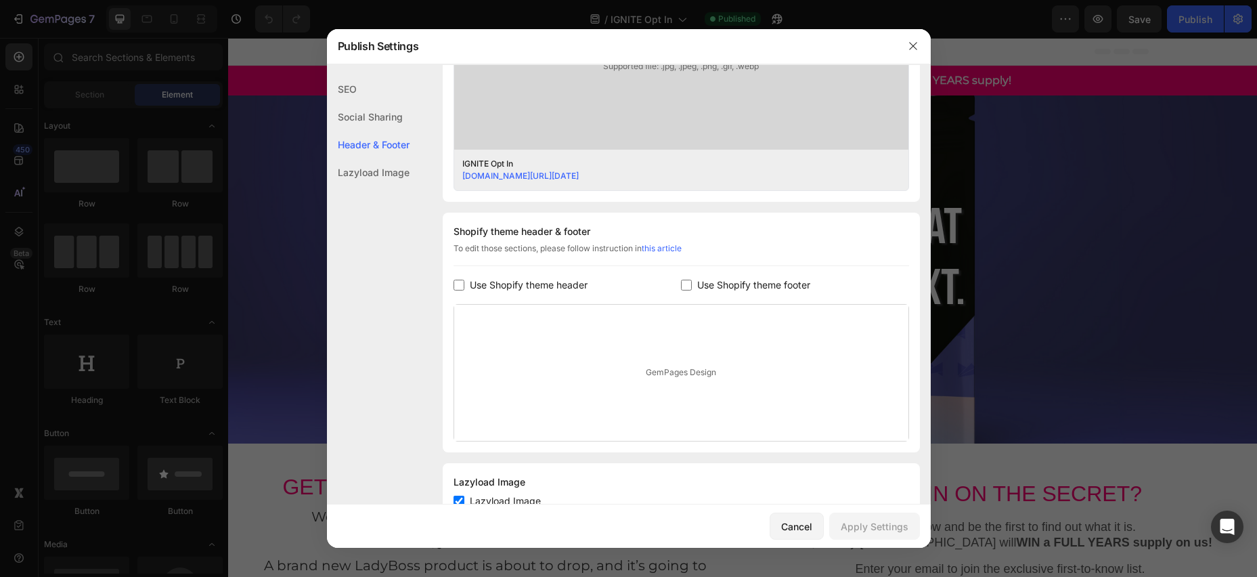
scroll to position [547, 0]
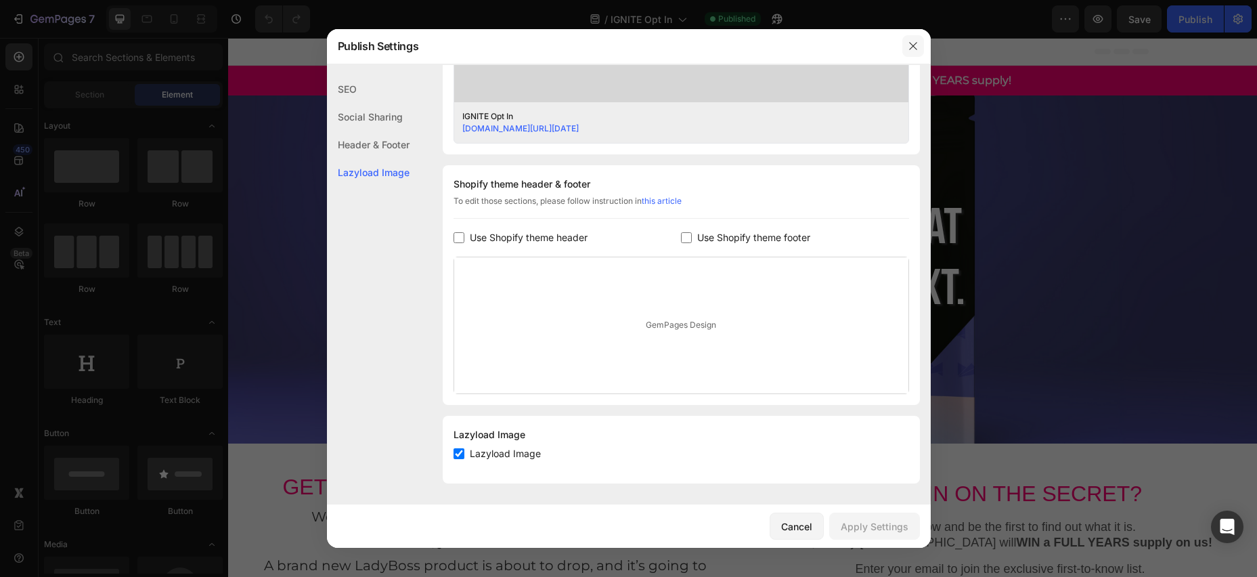
click at [912, 47] on icon "button" at bounding box center [912, 45] width 7 height 7
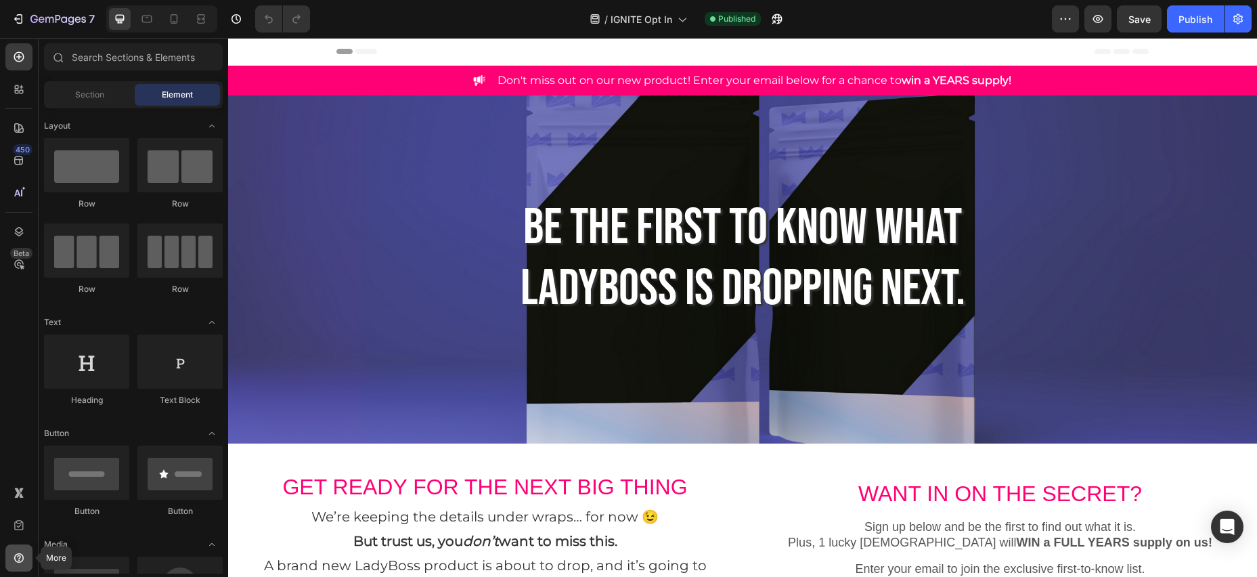
click at [24, 556] on icon at bounding box center [19, 558] width 14 height 14
click at [22, 254] on div "Beta" at bounding box center [21, 253] width 22 height 11
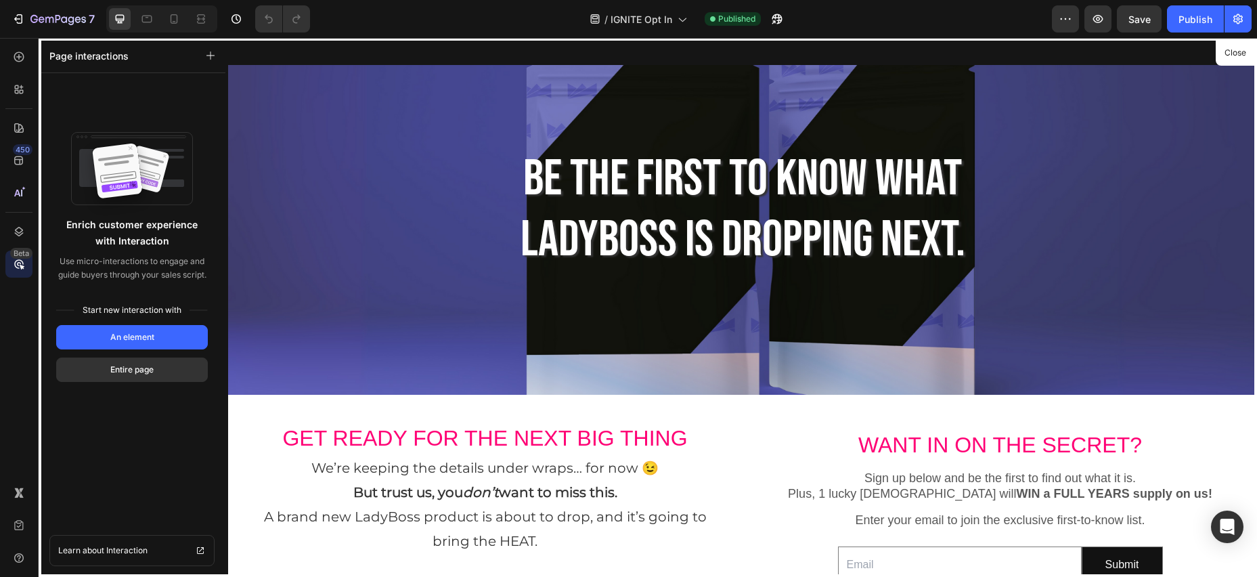
scroll to position [0, 0]
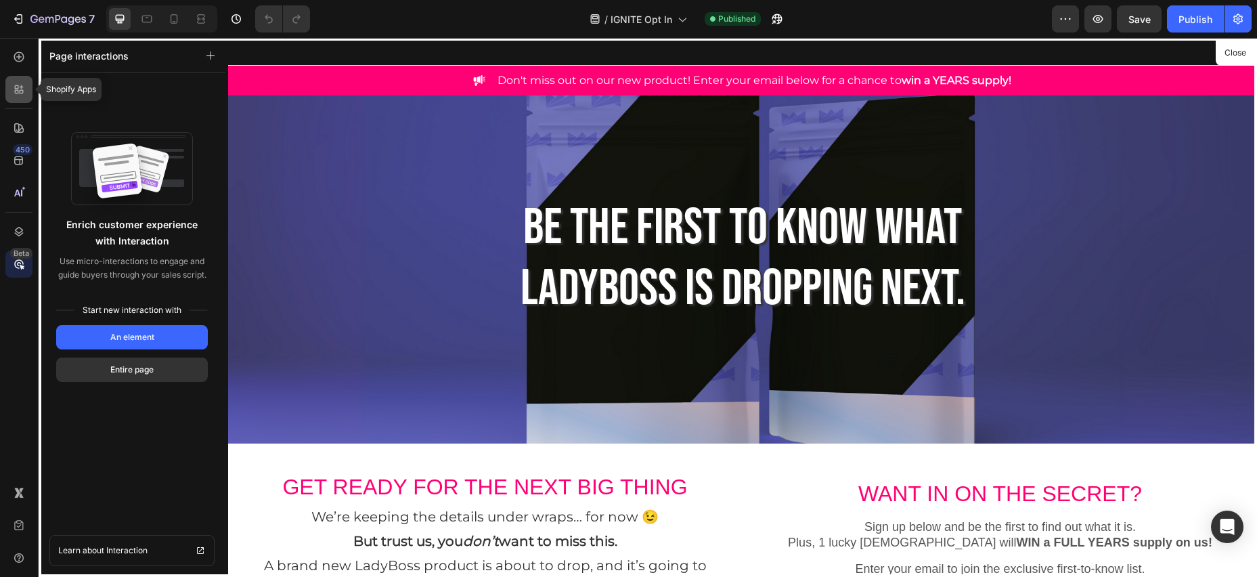
click at [21, 84] on icon at bounding box center [19, 90] width 14 height 14
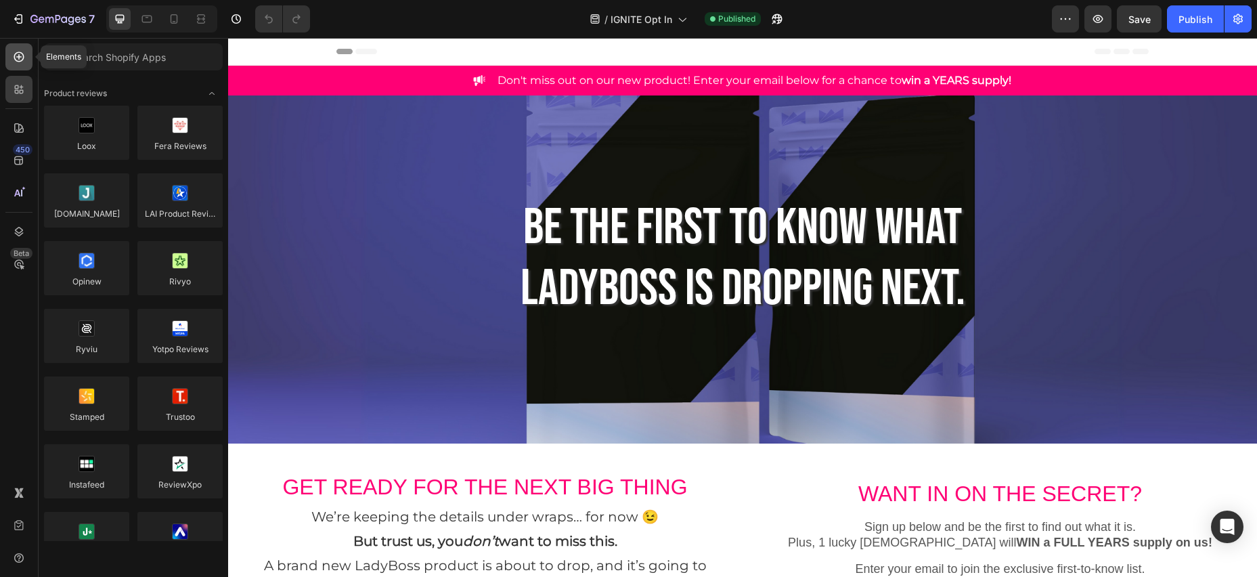
click at [8, 51] on div at bounding box center [18, 56] width 27 height 27
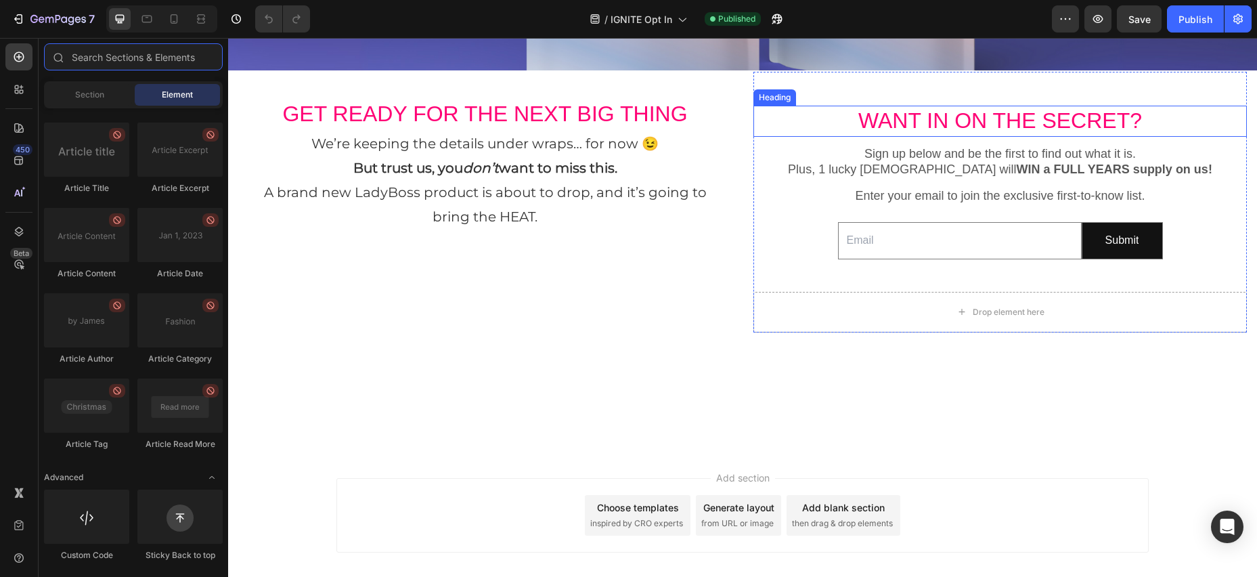
scroll to position [384, 0]
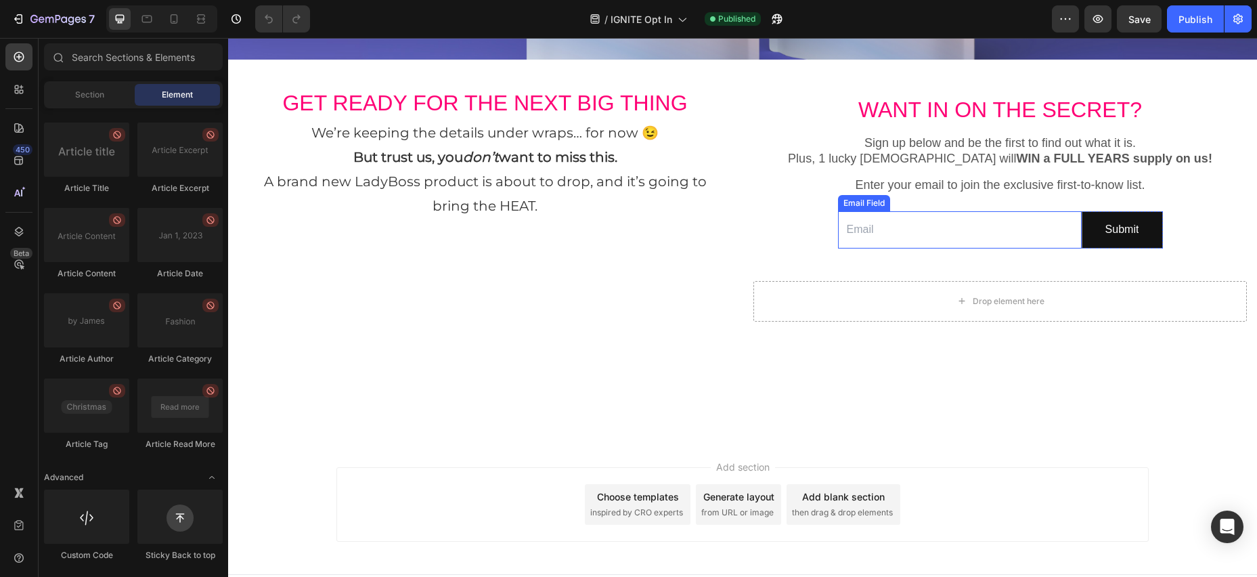
click at [882, 236] on input "email" at bounding box center [960, 229] width 244 height 37
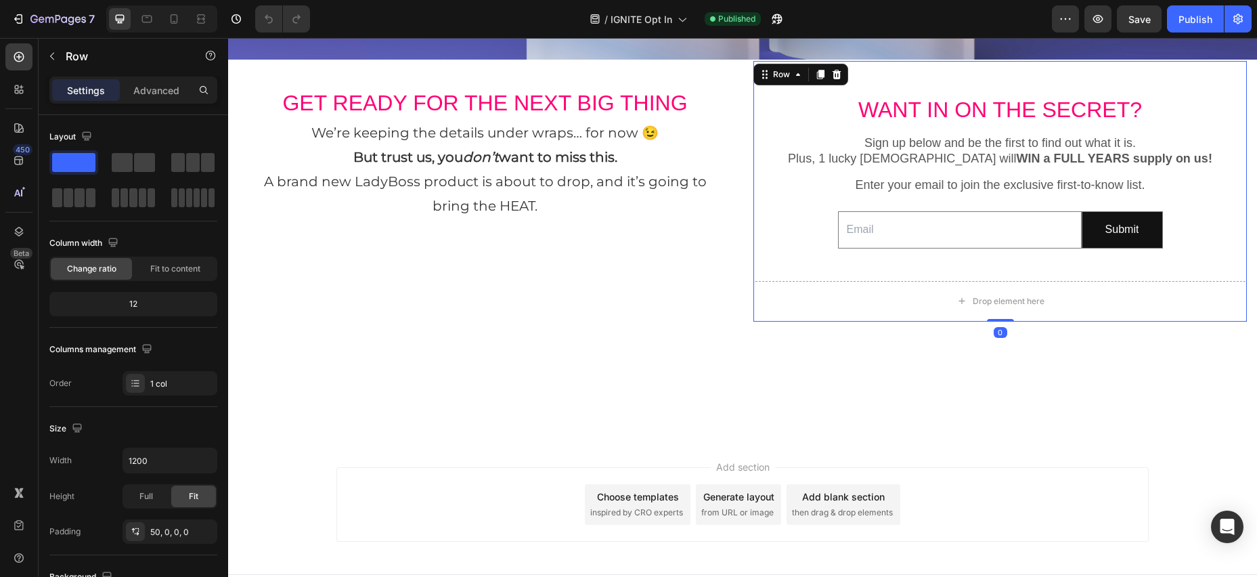
click at [809, 215] on div "WANT IN ON THE SECRET? Heading Sign up below and be the first to find out what …" at bounding box center [999, 208] width 493 height 227
click at [866, 203] on div "WANT IN ON THE SECRET? Heading Sign up below and be the first to find out what …" at bounding box center [999, 208] width 493 height 227
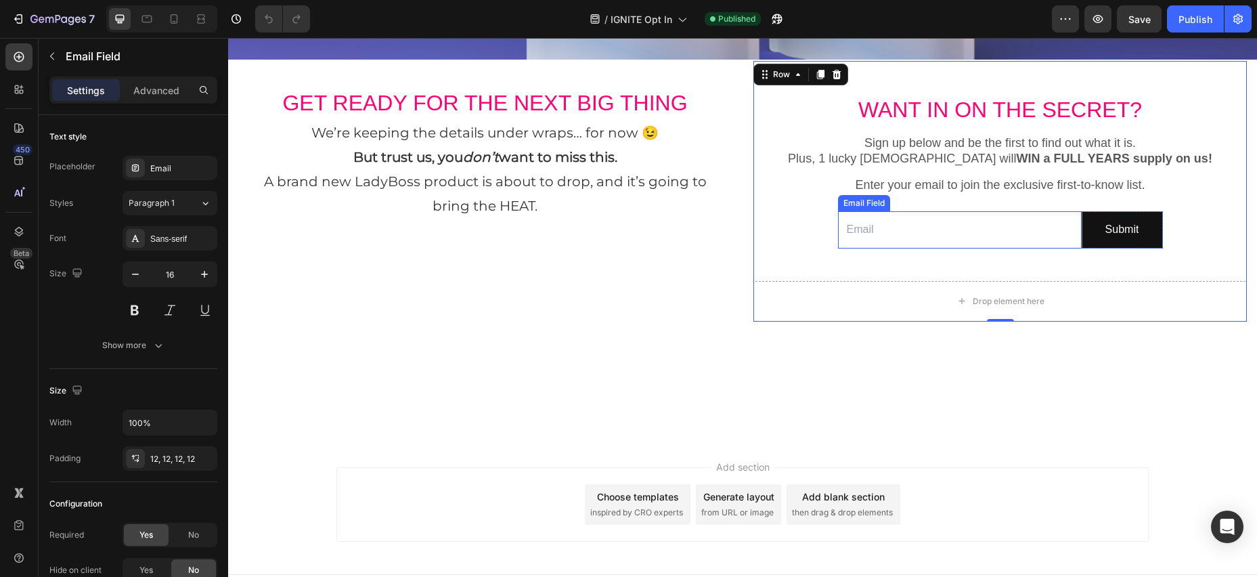
click at [914, 215] on input "email" at bounding box center [960, 229] width 244 height 37
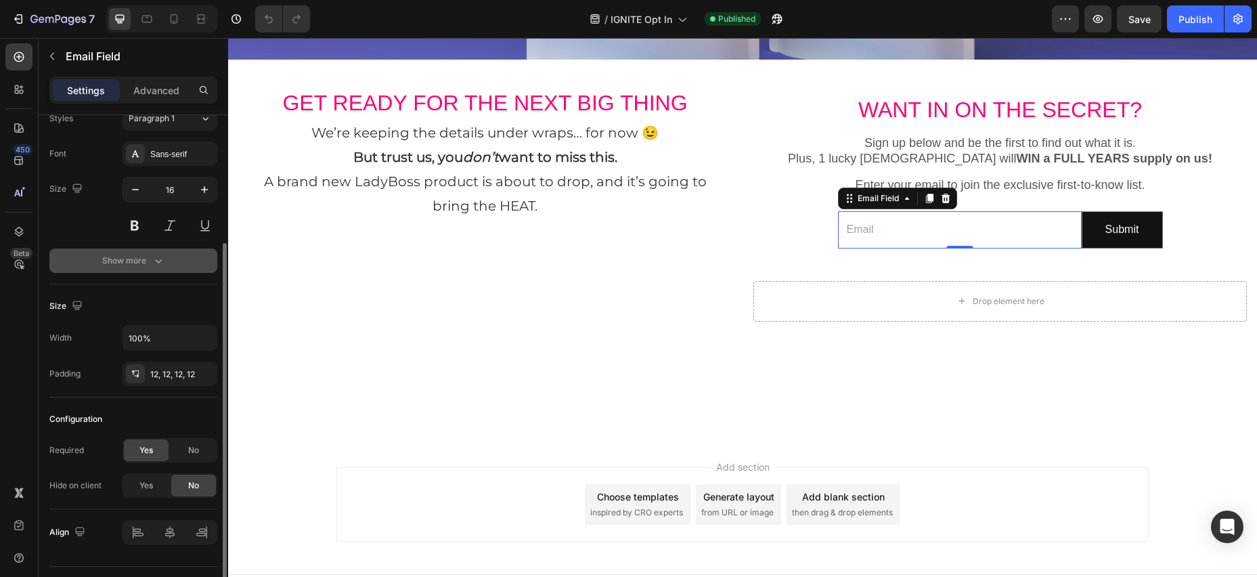
scroll to position [117, 0]
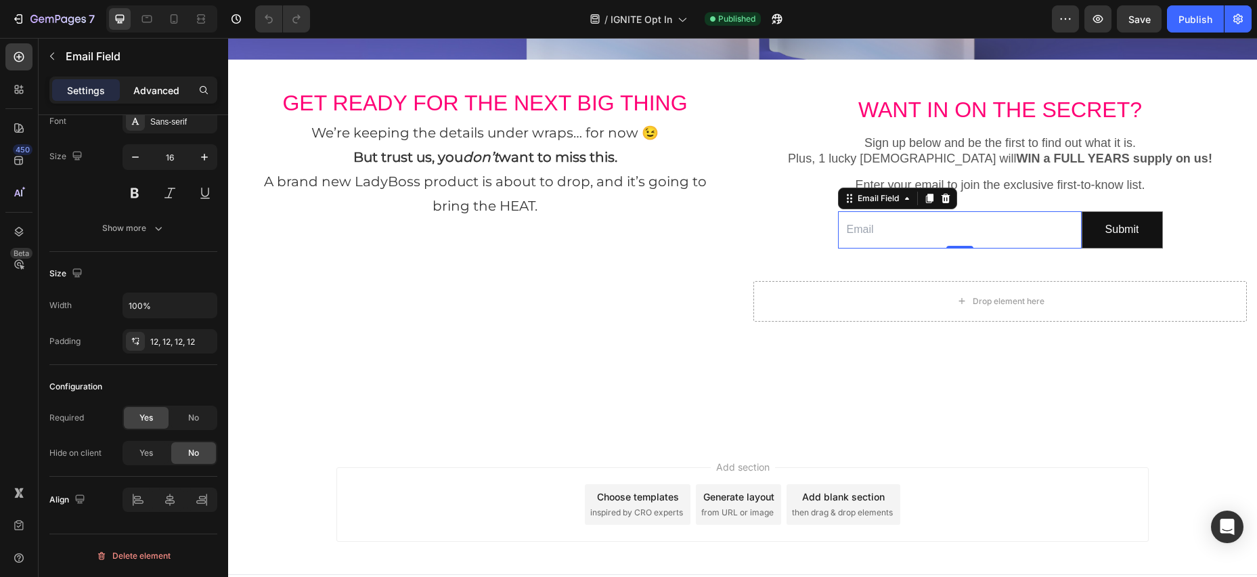
click at [165, 93] on p "Advanced" at bounding box center [156, 90] width 46 height 14
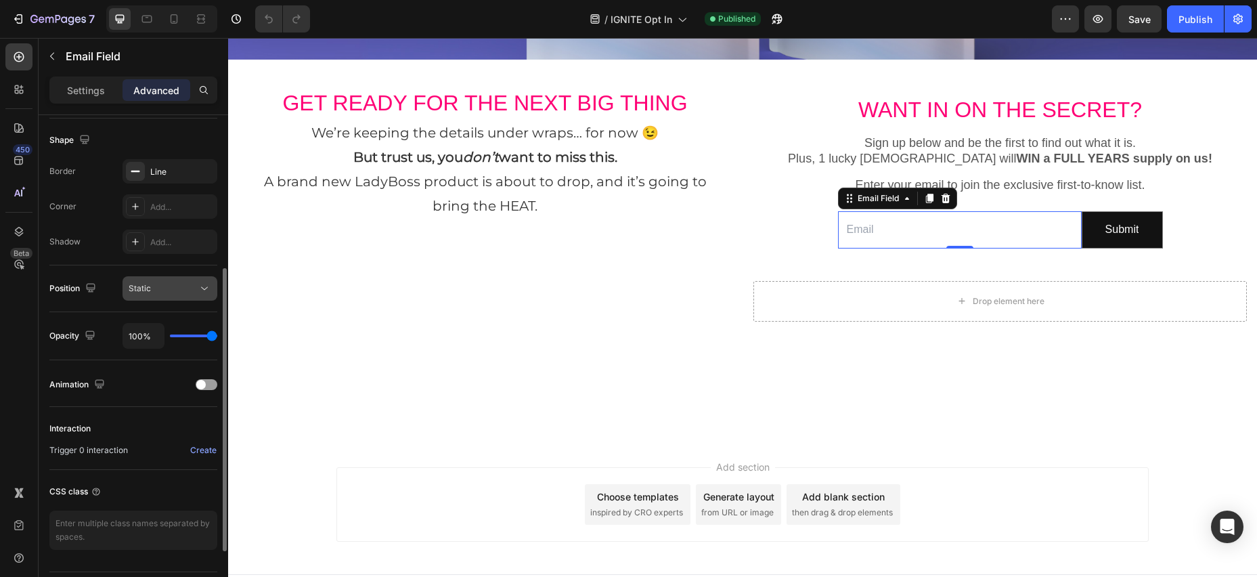
scroll to position [382, 0]
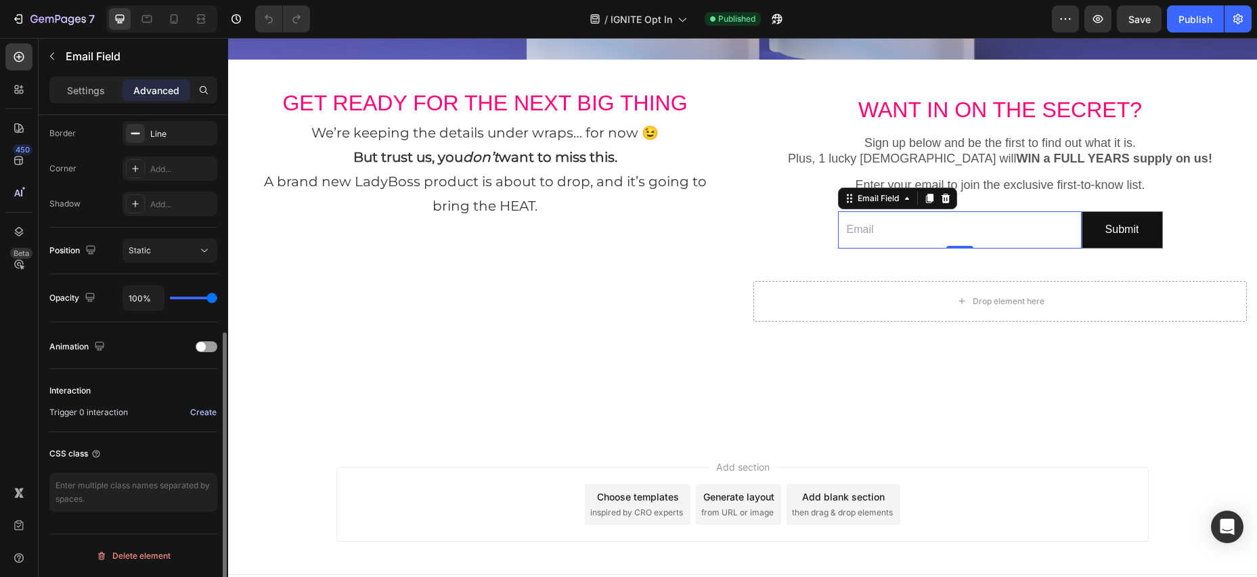
click at [194, 410] on div "Create" at bounding box center [203, 412] width 26 height 12
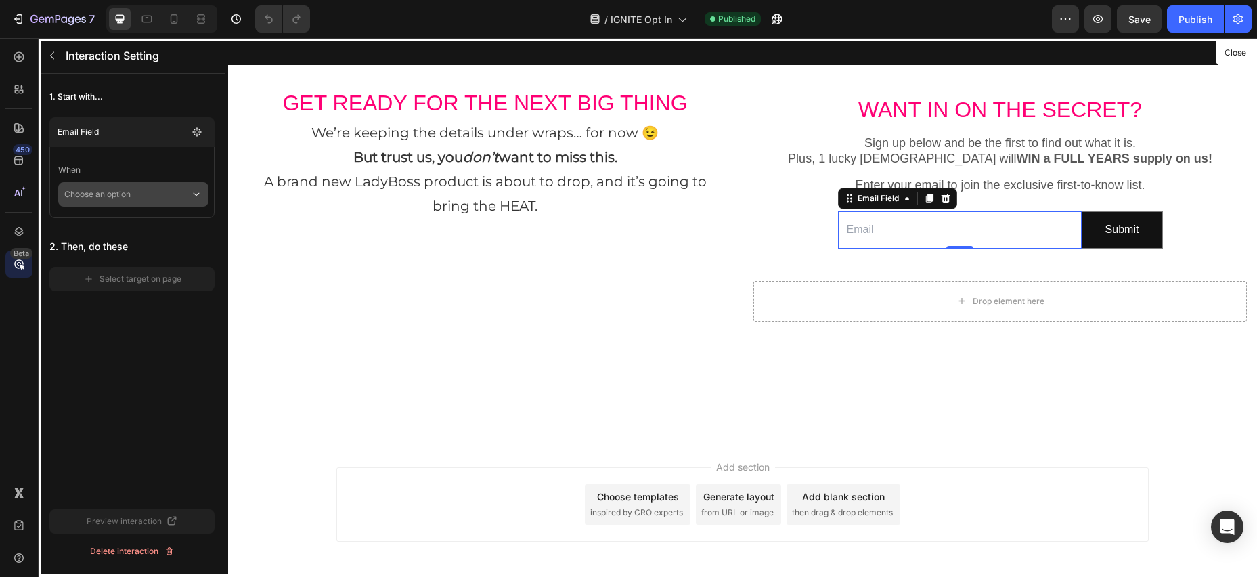
click at [114, 198] on p "Choose an option" at bounding box center [127, 194] width 126 height 24
click at [129, 235] on p "Click on element" at bounding box center [123, 231] width 64 height 14
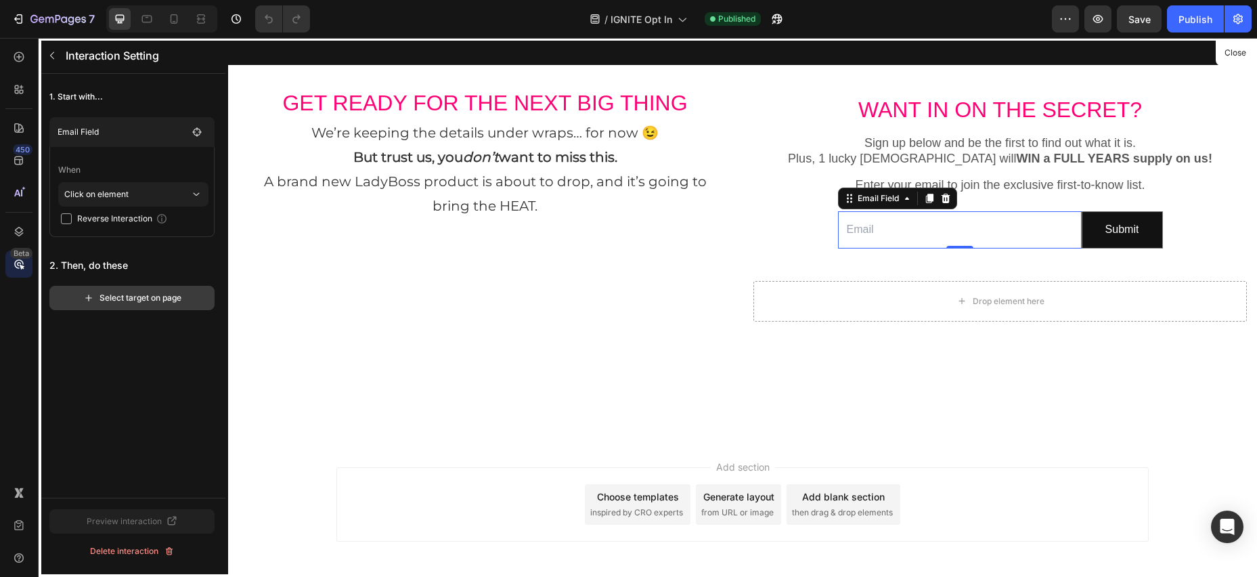
click at [127, 298] on div "Select target on page" at bounding box center [132, 298] width 98 height 12
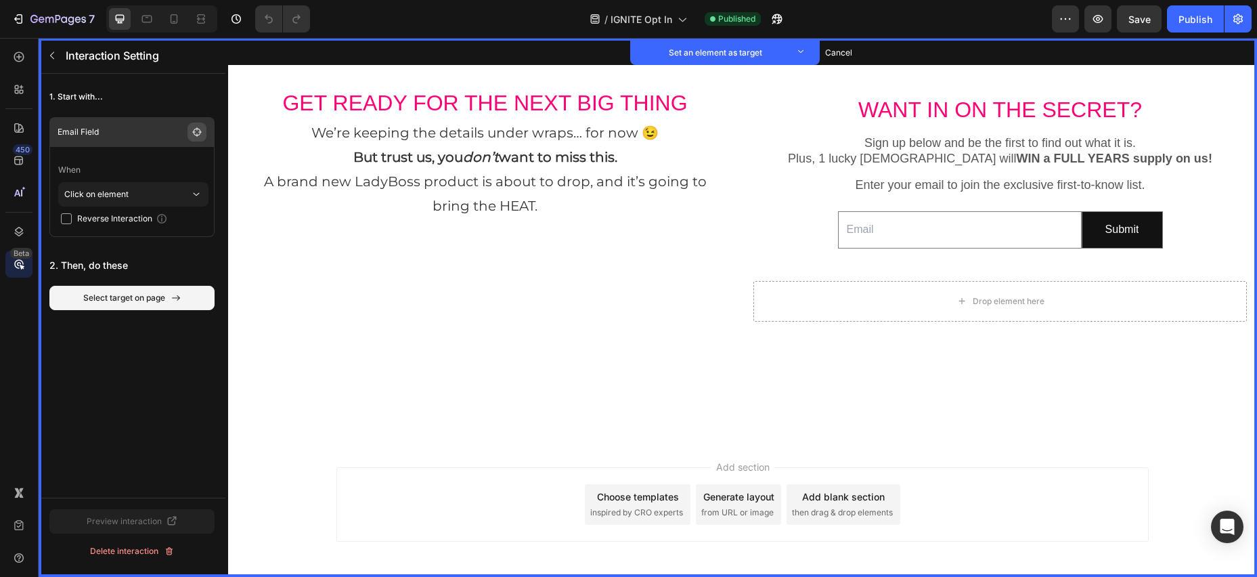
click at [187, 133] on button "button" at bounding box center [196, 131] width 19 height 19
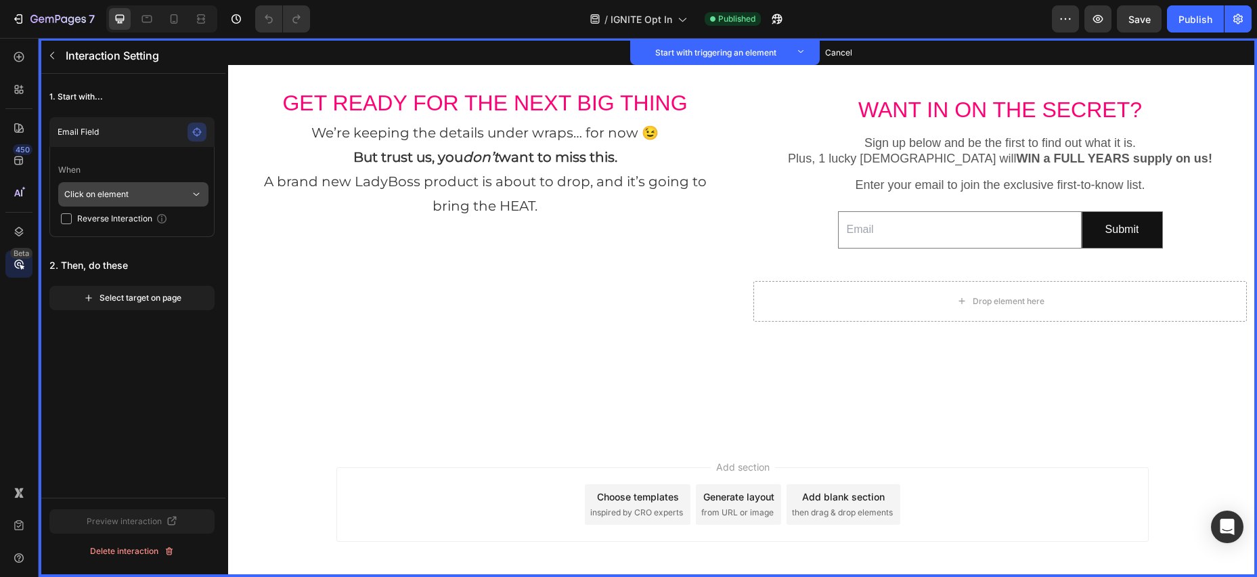
click at [185, 195] on p "Click on element" at bounding box center [127, 194] width 126 height 24
click at [173, 192] on p "Click on element" at bounding box center [127, 194] width 126 height 24
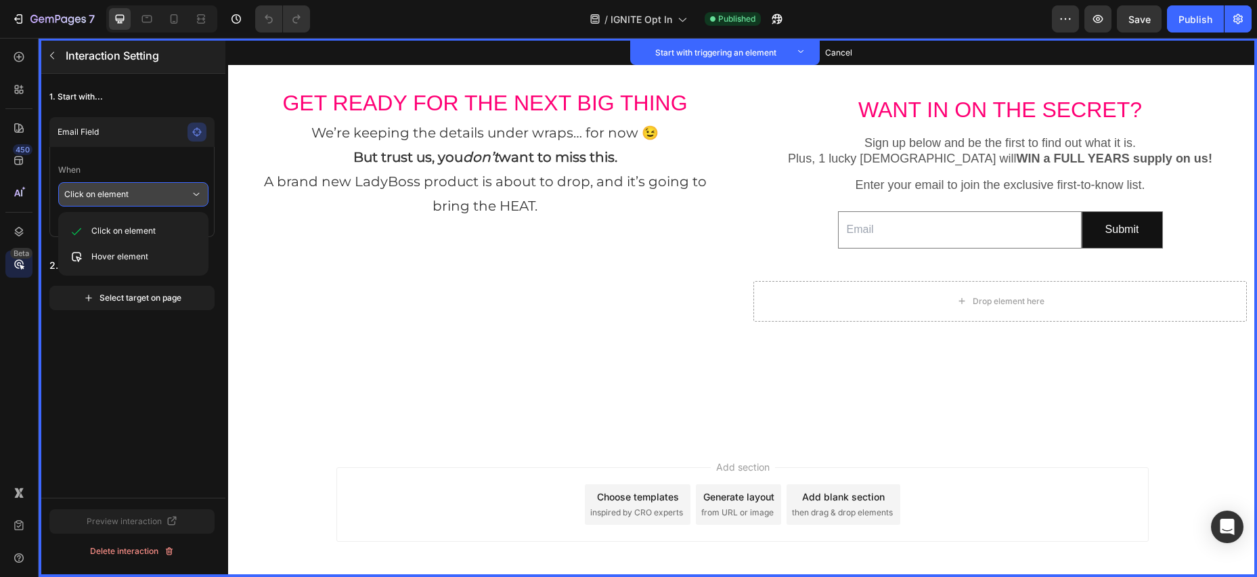
click at [50, 53] on icon "button" at bounding box center [52, 55] width 11 height 11
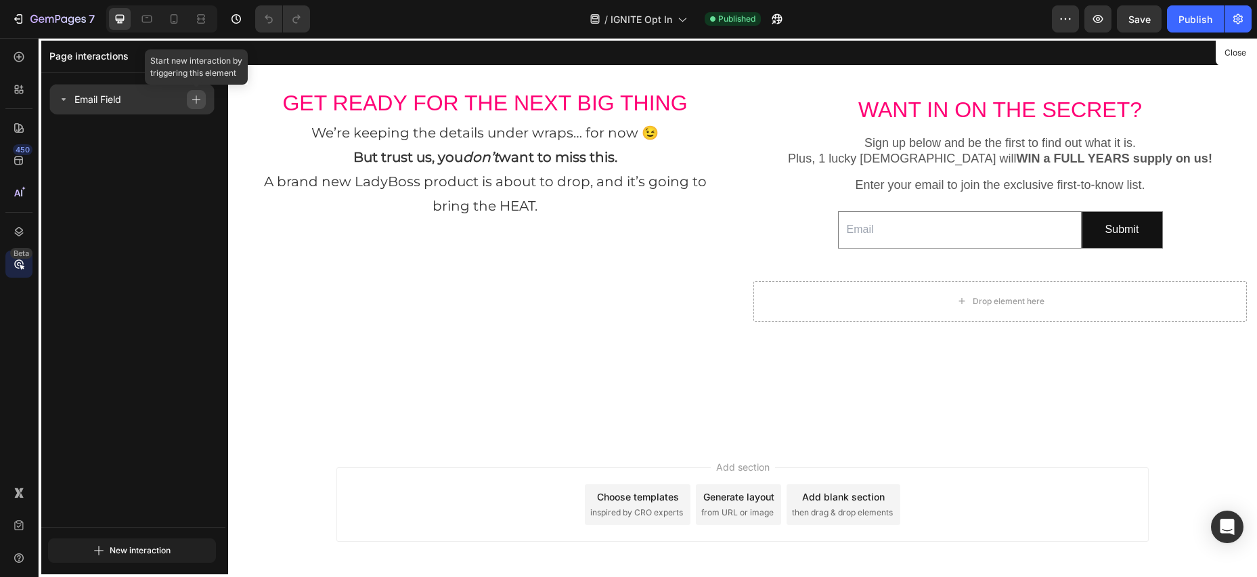
click at [197, 99] on icon "button" at bounding box center [196, 99] width 9 height 9
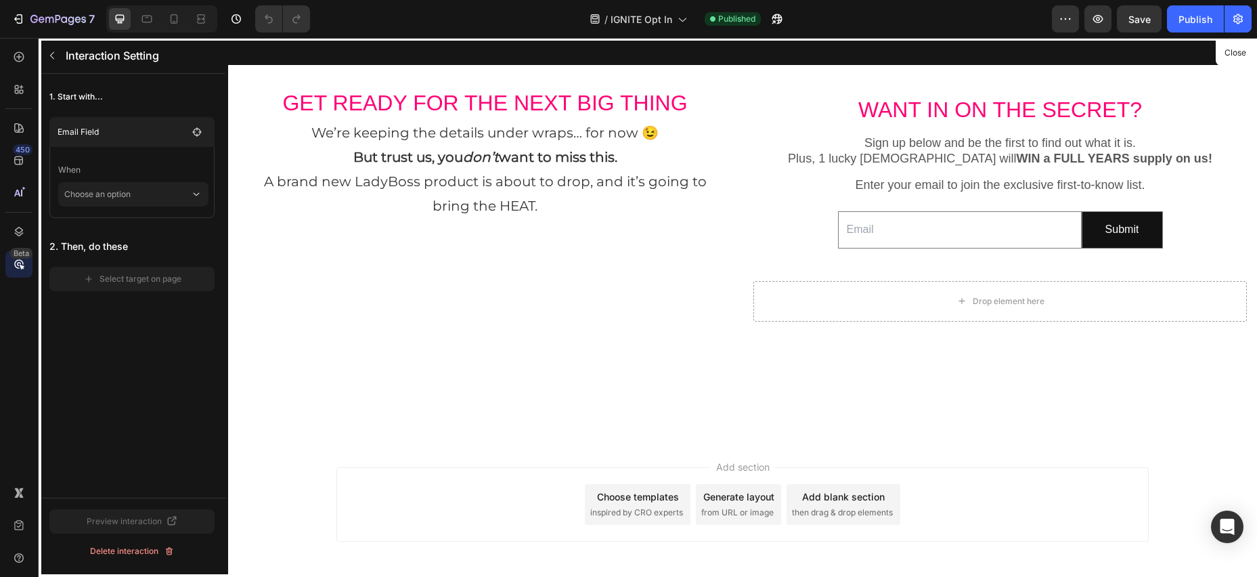
scroll to position [409, 0]
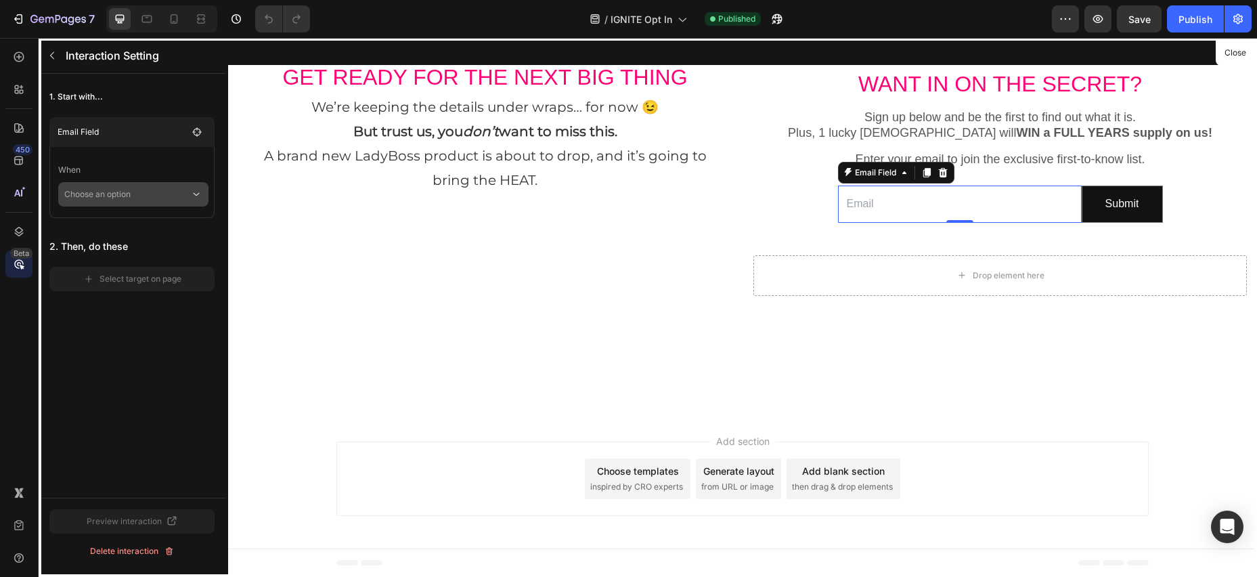
click at [129, 194] on p "Choose an option" at bounding box center [127, 194] width 126 height 24
click at [127, 229] on p "Click on element" at bounding box center [123, 231] width 64 height 14
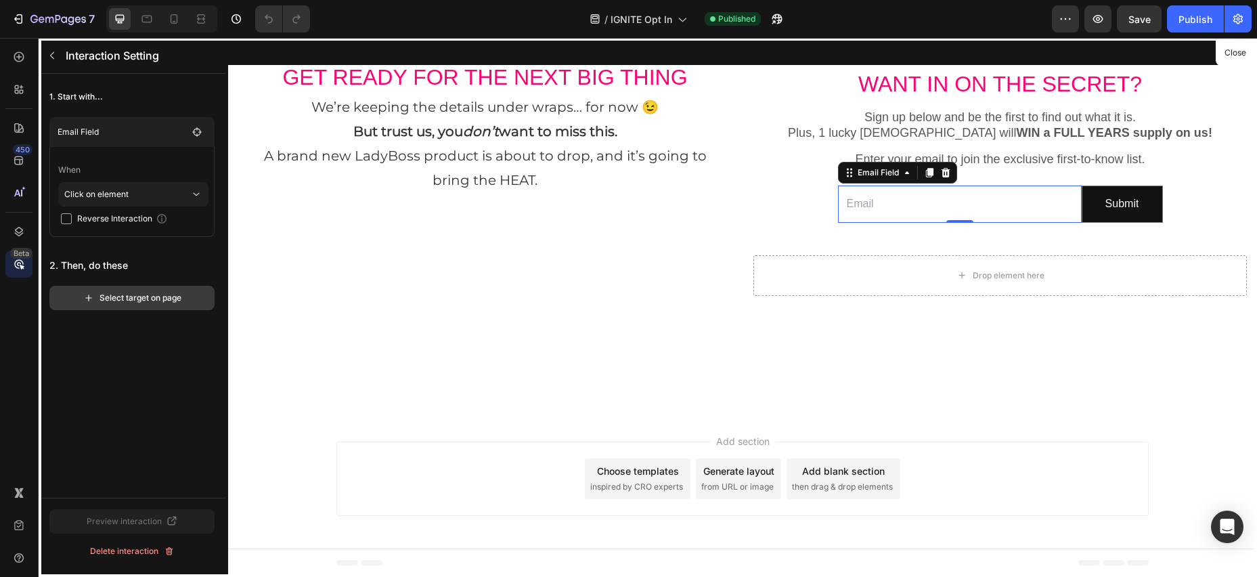
click at [125, 292] on div "Select target on page" at bounding box center [132, 298] width 98 height 12
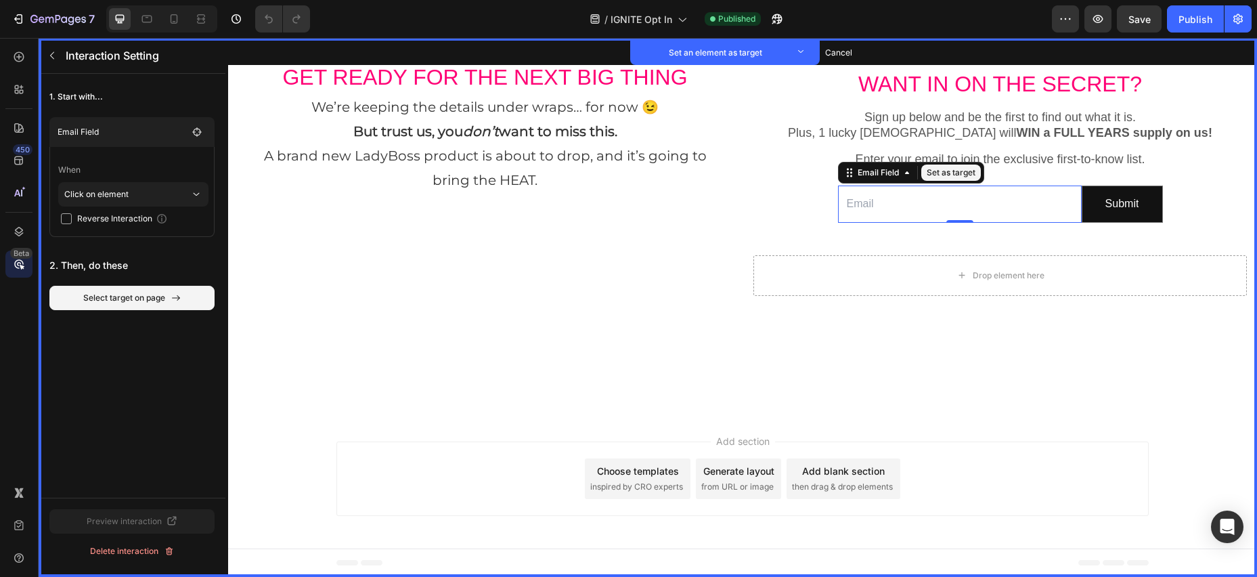
click at [946, 171] on button "Set as target" at bounding box center [951, 172] width 60 height 16
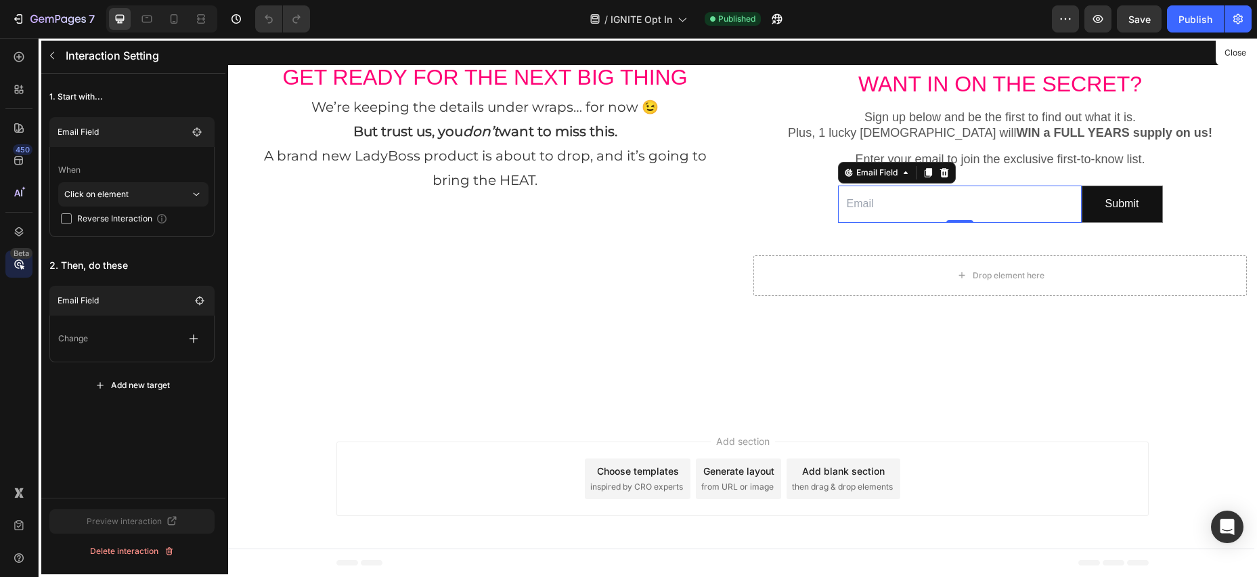
drag, startPoint x: 112, startPoint y: 345, endPoint x: 127, endPoint y: 343, distance: 15.0
click at [111, 345] on div "Change" at bounding box center [132, 338] width 148 height 24
click at [190, 338] on icon "button" at bounding box center [193, 338] width 9 height 9
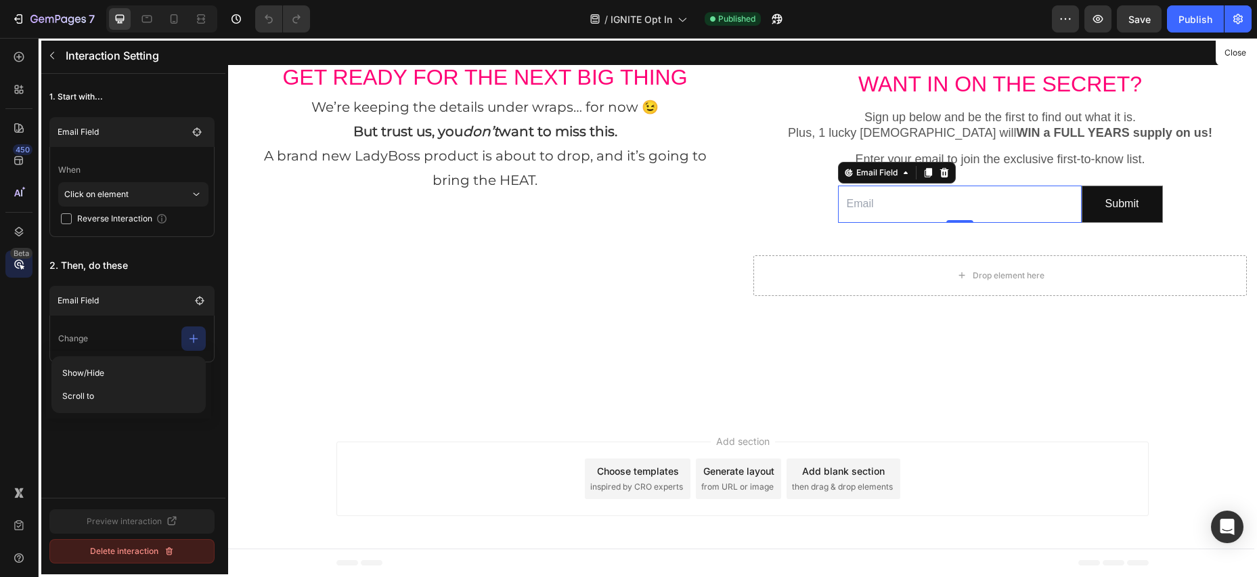
click at [131, 548] on div "Delete interaction" at bounding box center [132, 551] width 85 height 12
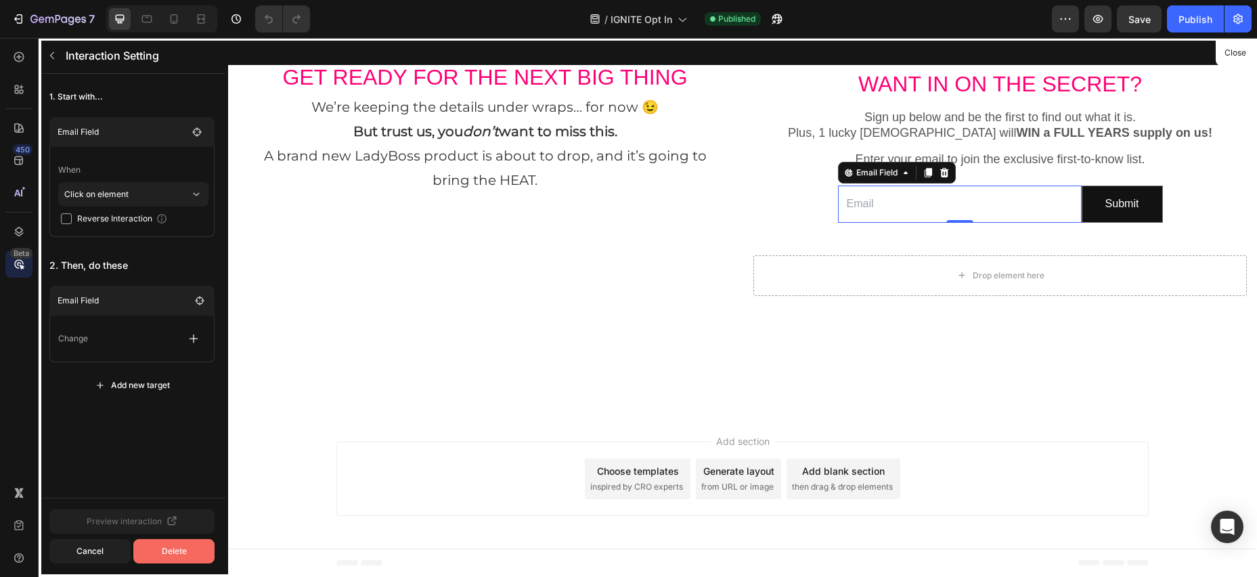
click at [155, 555] on button "Delete" at bounding box center [173, 551] width 81 height 24
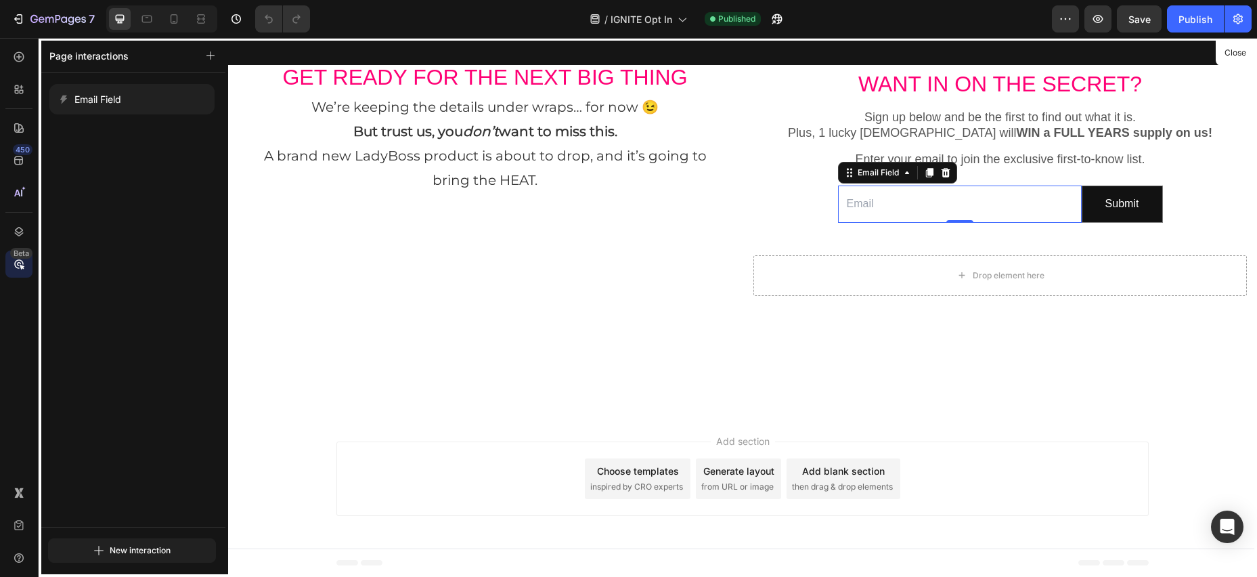
click at [959, 5] on div "/ IGNITE Opt In Published" at bounding box center [686, 18] width 731 height 27
click at [7, 67] on div "450 Beta" at bounding box center [19, 307] width 39 height 539
click at [21, 62] on icon at bounding box center [19, 57] width 14 height 14
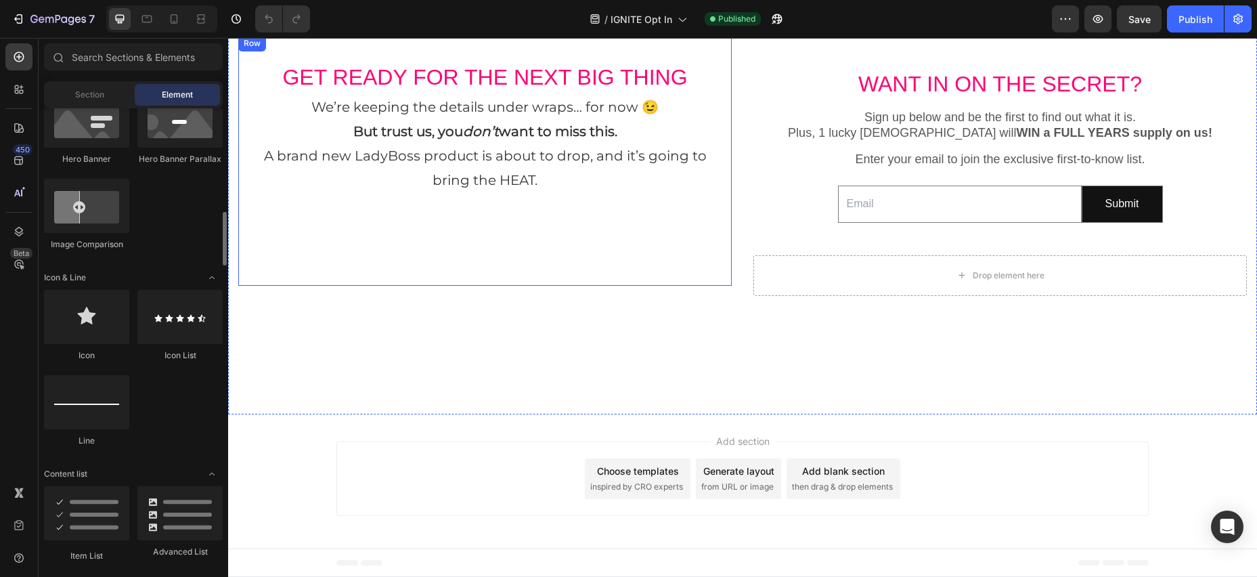
scroll to position [403, 0]
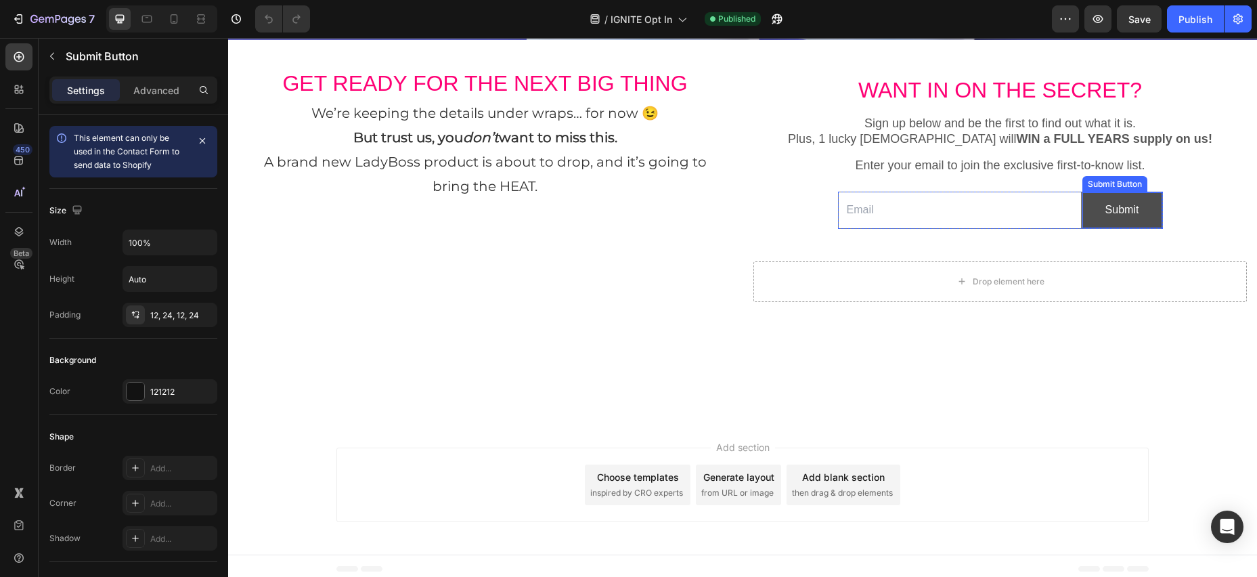
click at [1157, 199] on button "Submit" at bounding box center [1122, 210] width 80 height 36
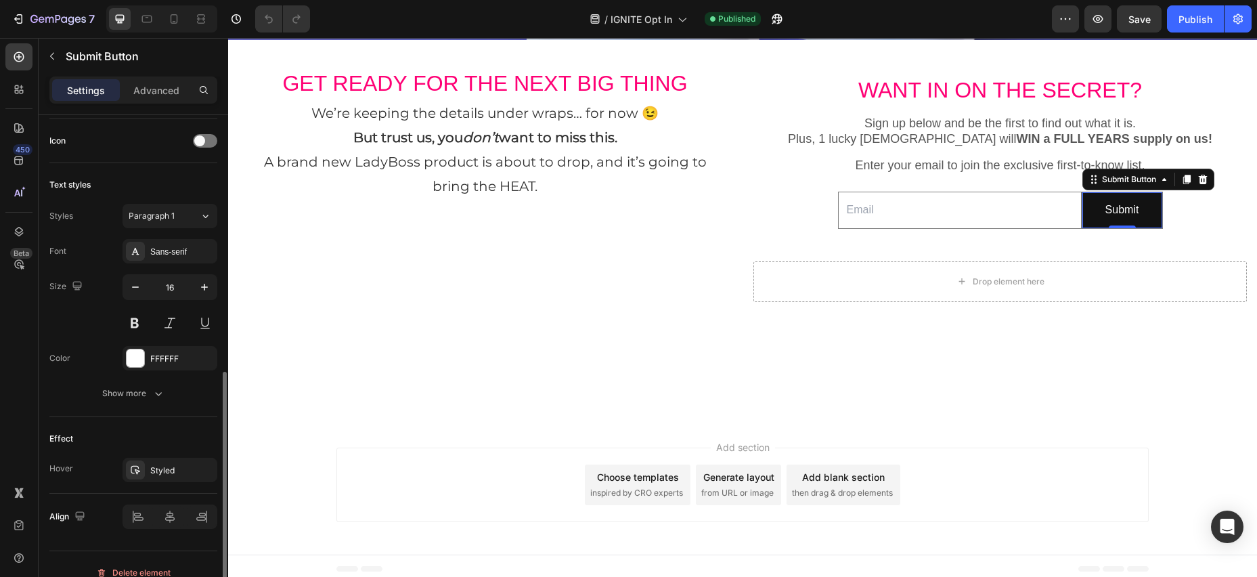
scroll to position [460, 0]
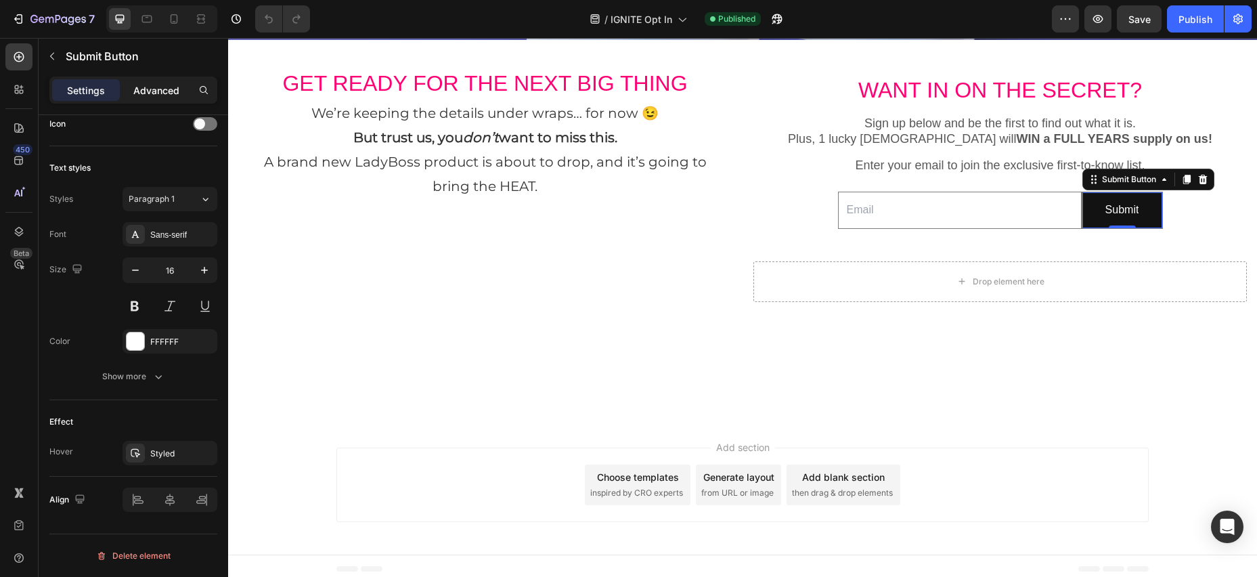
click at [169, 94] on p "Advanced" at bounding box center [156, 90] width 46 height 14
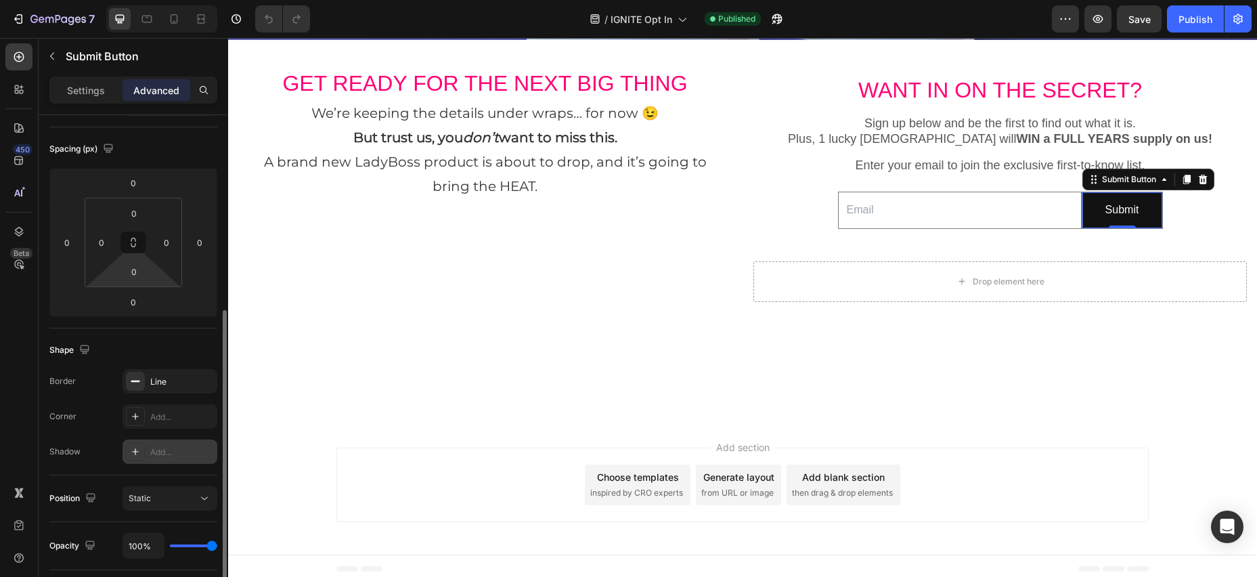
scroll to position [0, 0]
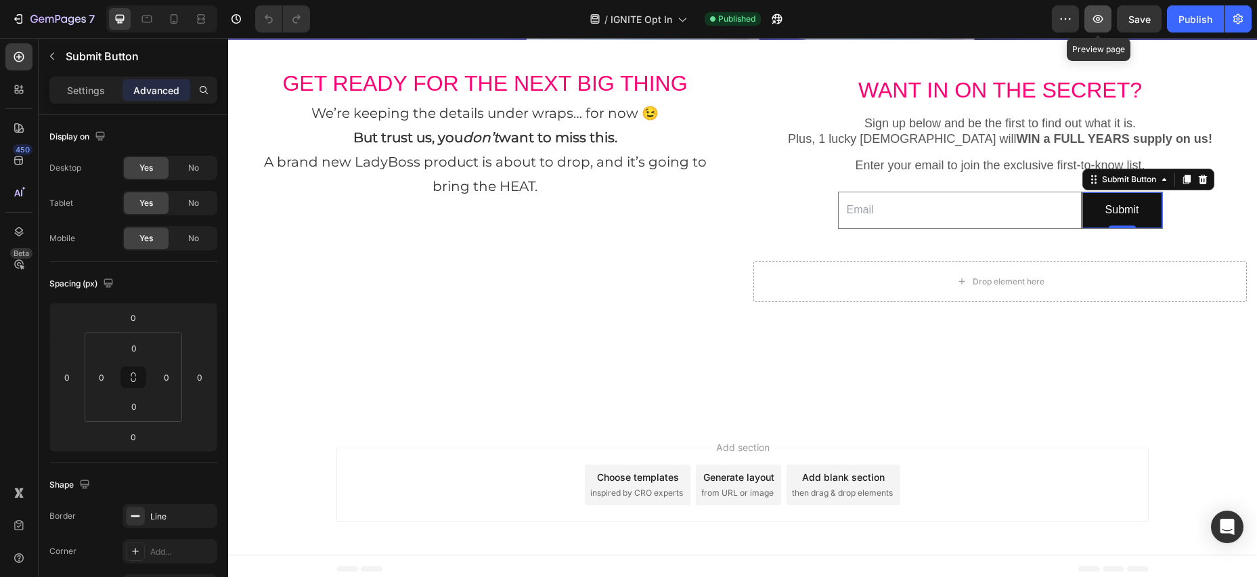
click at [1103, 18] on icon "button" at bounding box center [1098, 19] width 10 height 8
click at [1205, 20] on div "Publish" at bounding box center [1195, 19] width 34 height 14
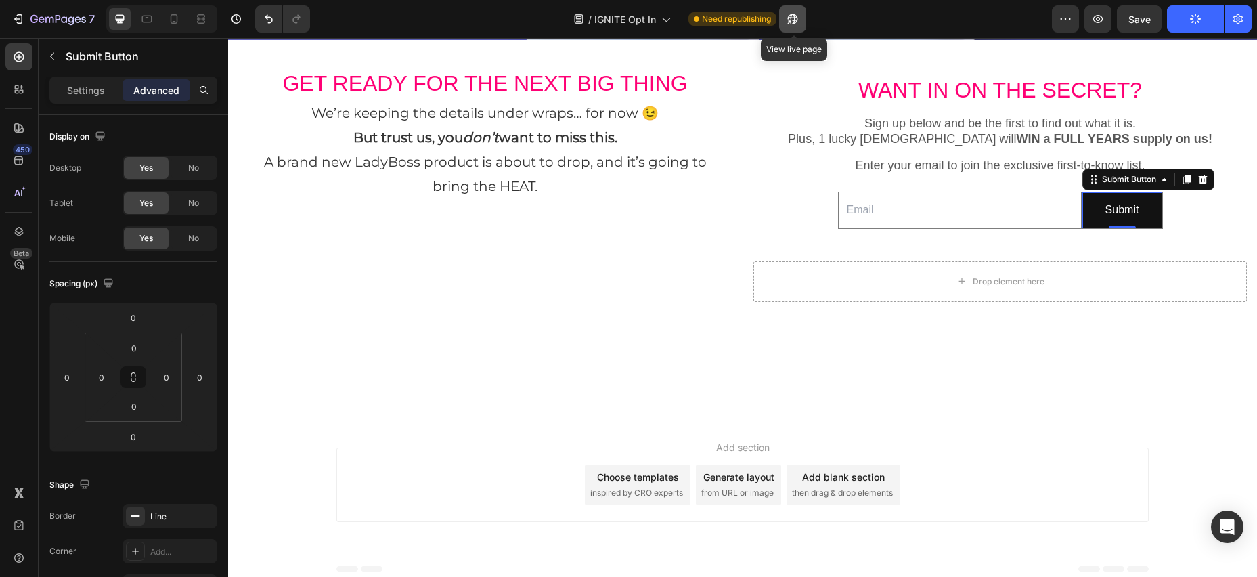
click at [788, 21] on icon "button" at bounding box center [793, 19] width 14 height 14
click at [1238, 14] on icon "button" at bounding box center [1237, 19] width 9 height 10
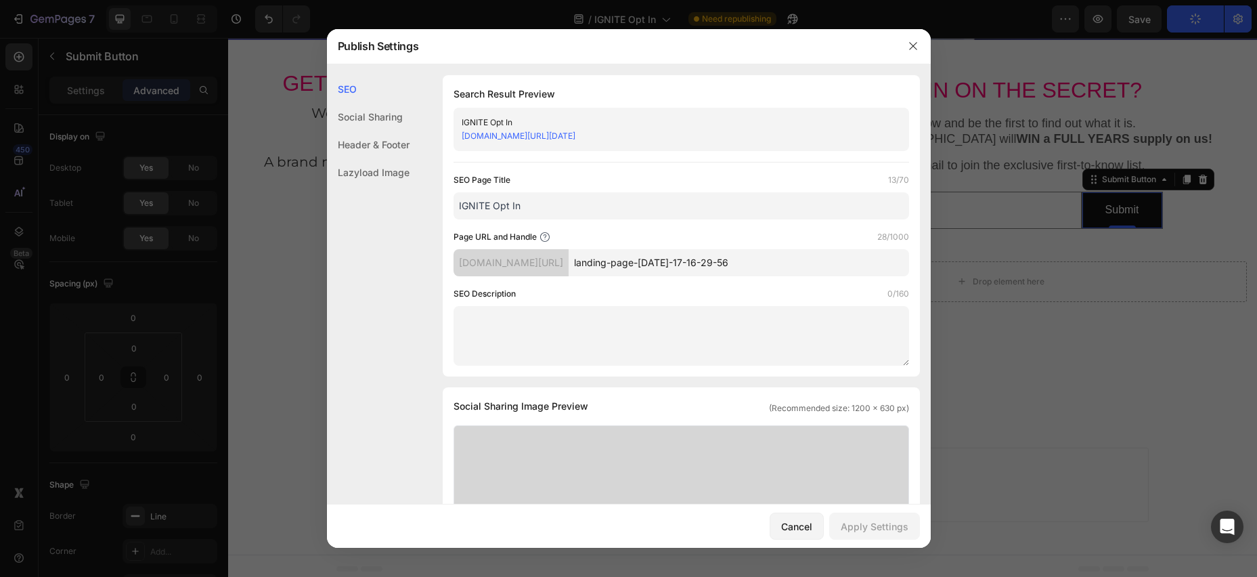
click at [769, 263] on input "landing-page-[DATE]-17-16-29-56" at bounding box center [738, 262] width 340 height 27
drag, startPoint x: 767, startPoint y: 263, endPoint x: 667, endPoint y: 253, distance: 99.9
click at [625, 261] on input "landing-page-[DATE]-17-16-29-56" at bounding box center [738, 262] width 340 height 27
type input "l"
click at [703, 263] on input "newproductrevealoptin" at bounding box center [738, 262] width 340 height 27
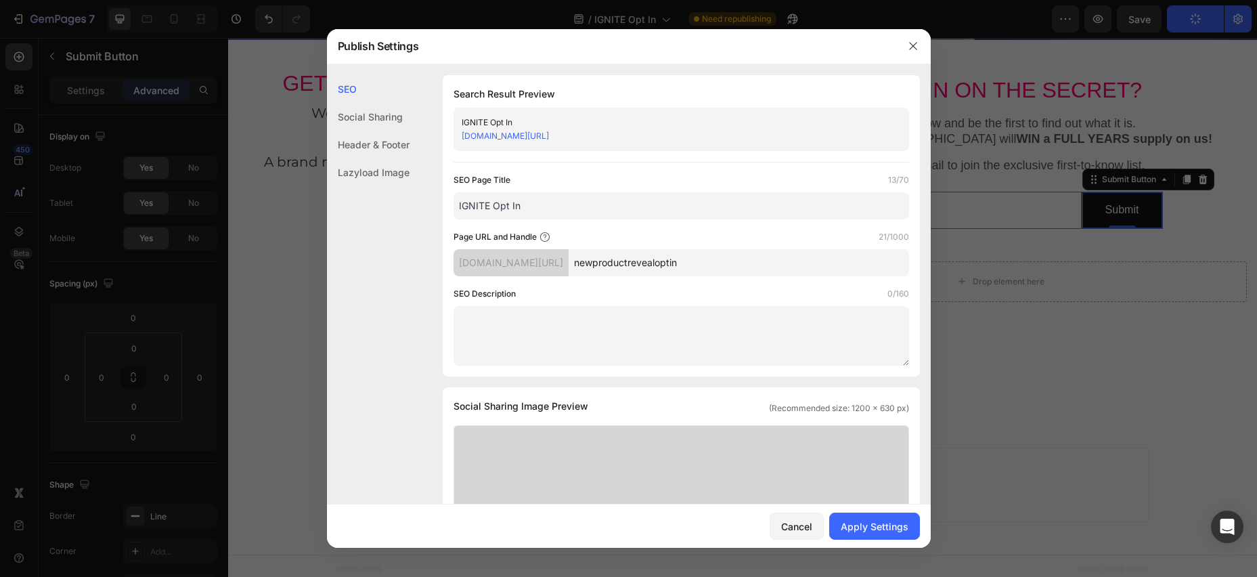
click at [676, 262] on input "newproductrevealoptin" at bounding box center [738, 262] width 340 height 27
click at [710, 265] on input "newproductoptin" at bounding box center [738, 262] width 340 height 27
type input "newproductoptin"
click at [878, 531] on div "Apply Settings" at bounding box center [875, 526] width 68 height 14
drag, startPoint x: 686, startPoint y: 9, endPoint x: 914, endPoint y: 47, distance: 231.2
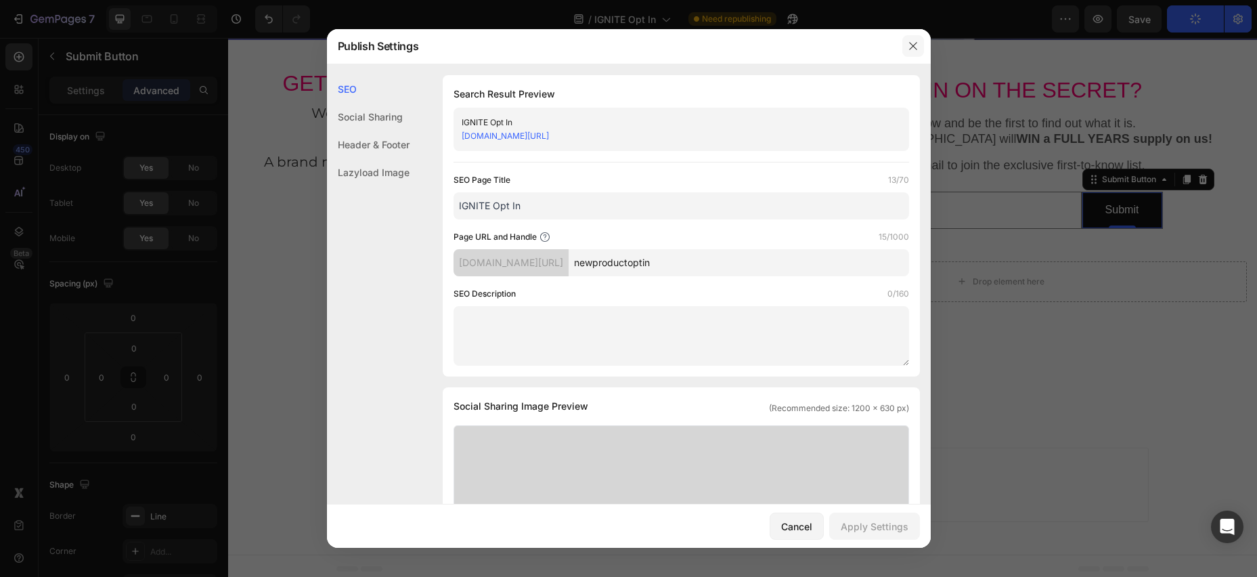
click at [914, 47] on icon "button" at bounding box center [913, 46] width 11 height 11
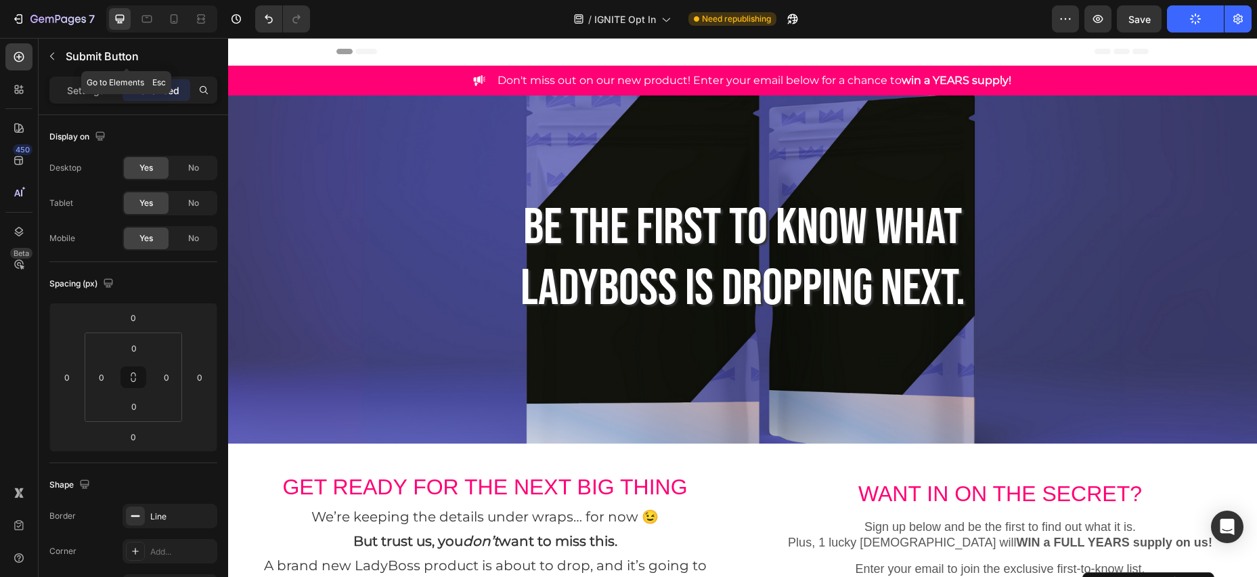
click at [47, 54] on icon "button" at bounding box center [52, 56] width 11 height 11
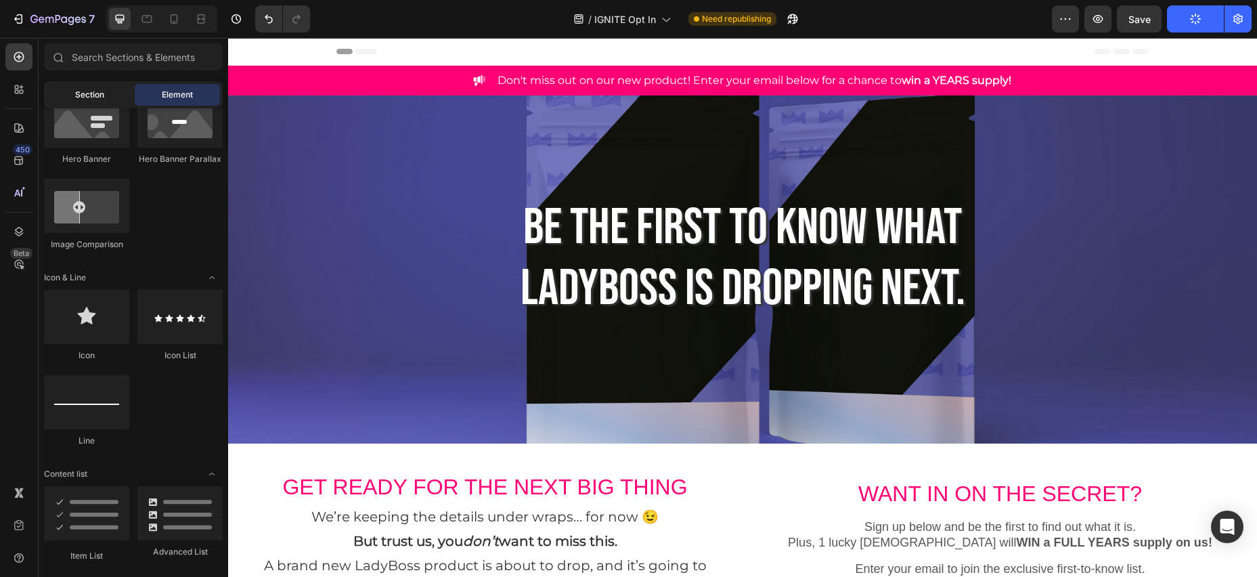
click at [77, 93] on span "Section" at bounding box center [89, 95] width 29 height 12
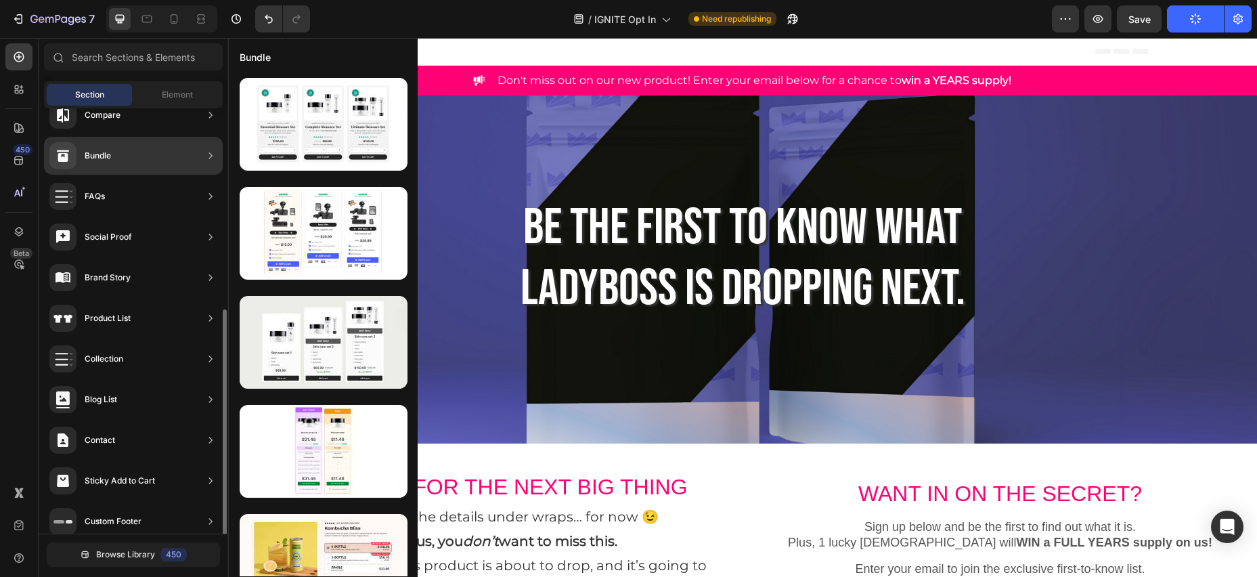
scroll to position [360, 0]
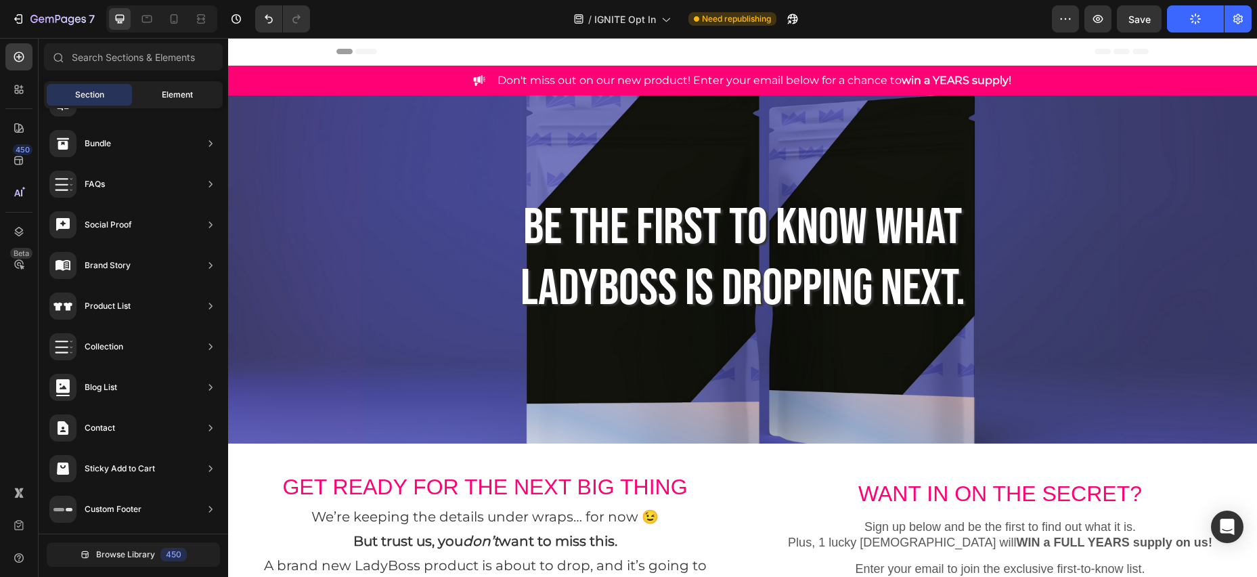
click at [184, 91] on span "Element" at bounding box center [177, 95] width 31 height 12
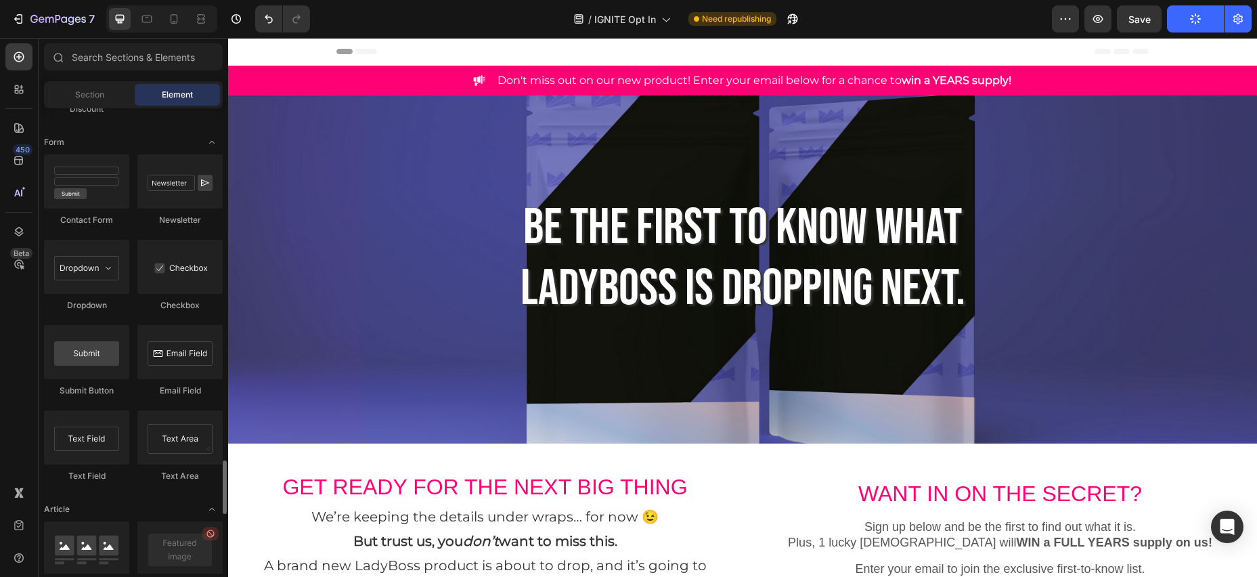
scroll to position [3064, 0]
click at [97, 86] on div "Section" at bounding box center [89, 95] width 85 height 22
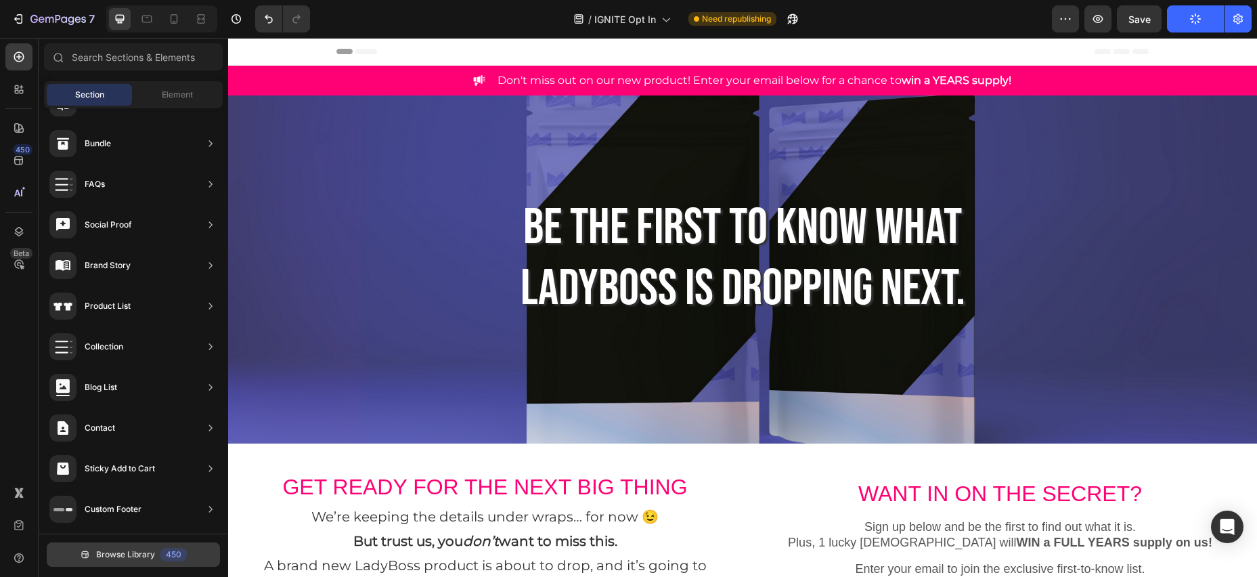
click at [107, 554] on span "Browse Library" at bounding box center [125, 554] width 59 height 12
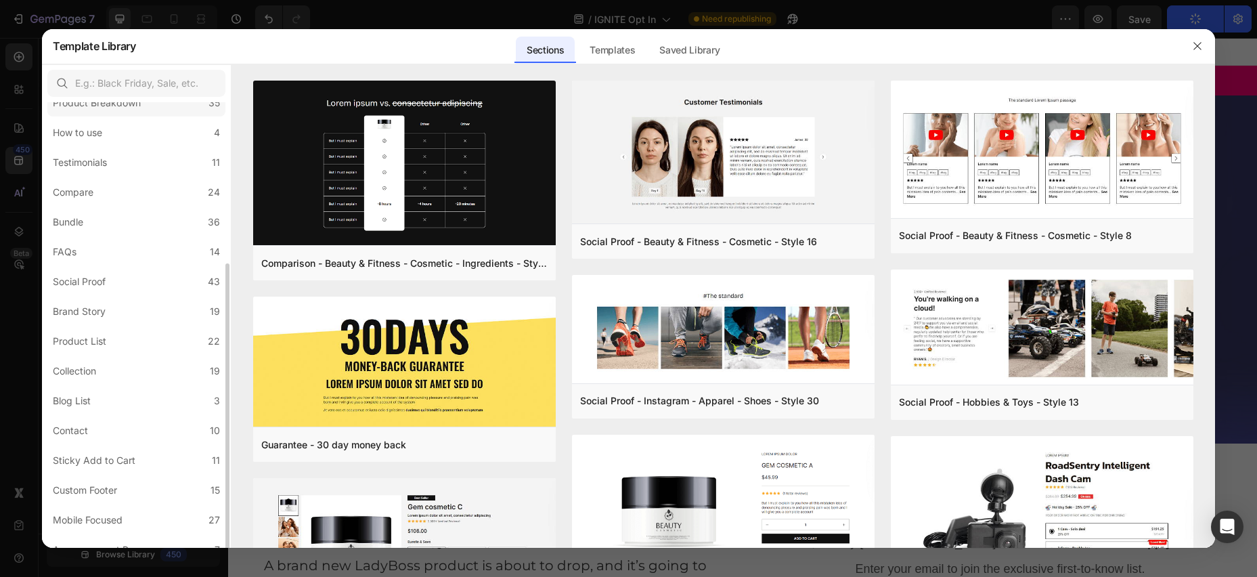
scroll to position [217, 0]
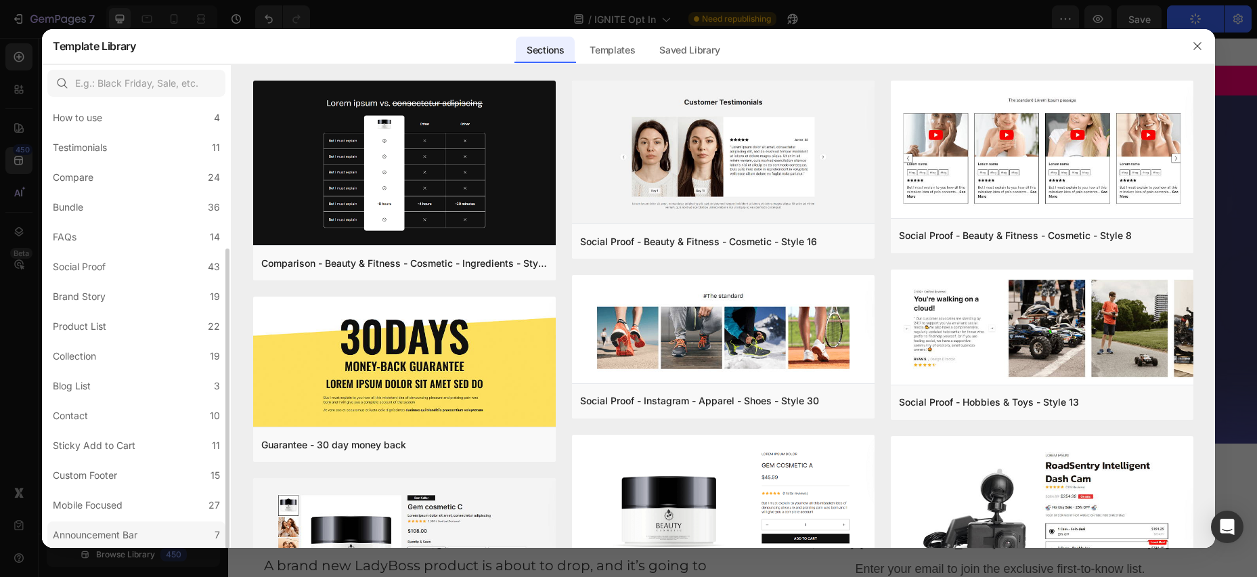
click at [113, 535] on div "Announcement Bar" at bounding box center [95, 535] width 85 height 16
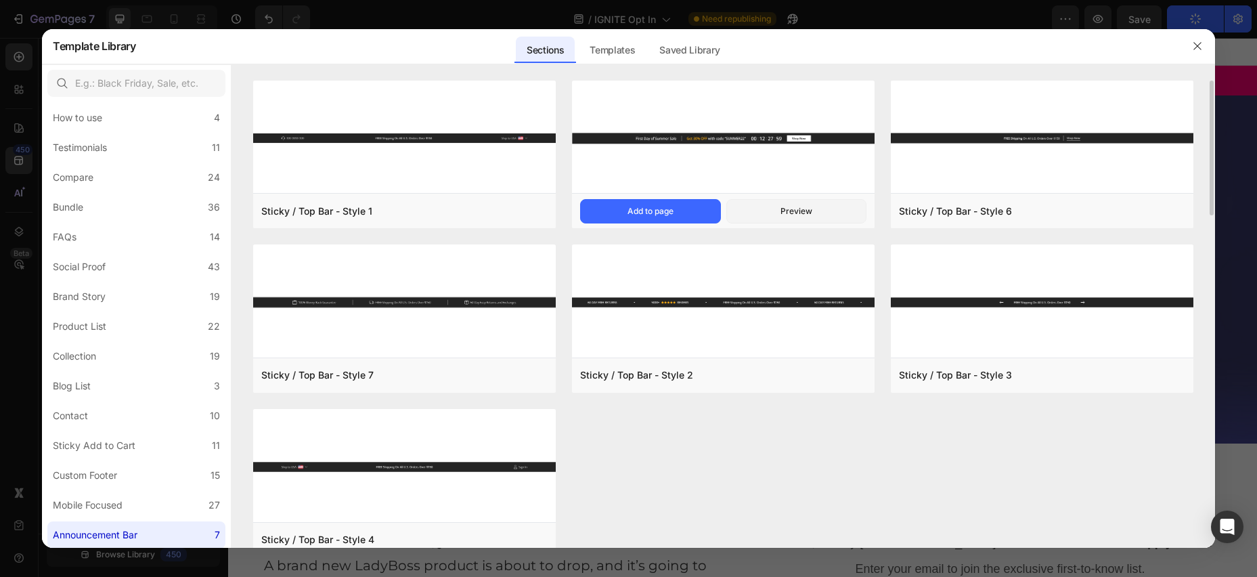
click at [627, 140] on img at bounding box center [723, 139] width 303 height 116
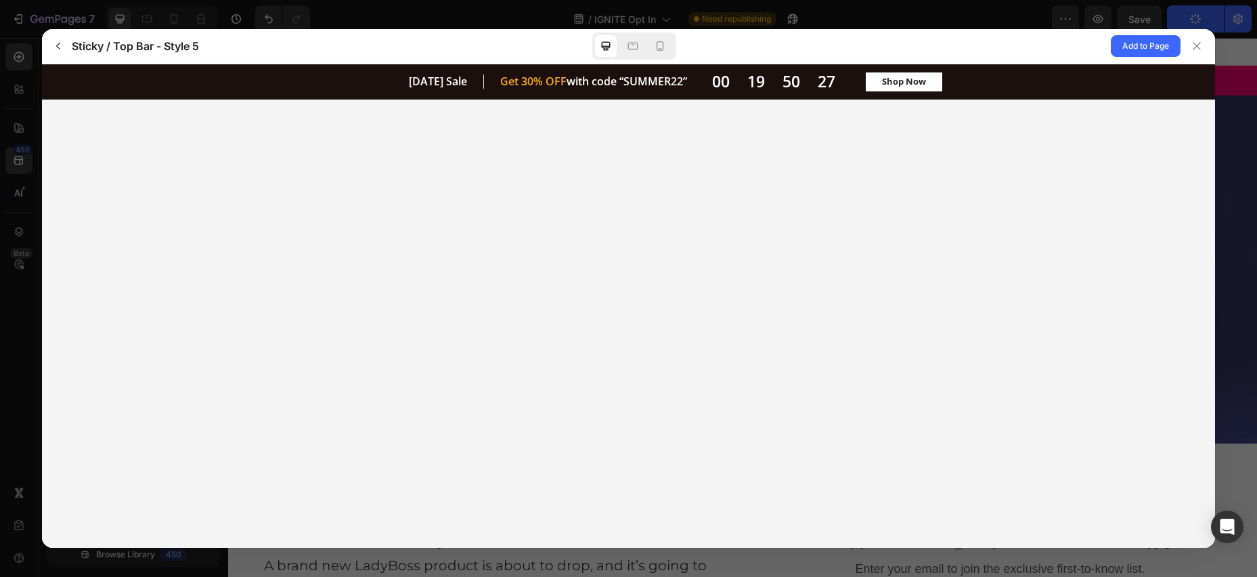
scroll to position [0, 0]
click at [61, 48] on icon "button" at bounding box center [58, 46] width 11 height 11
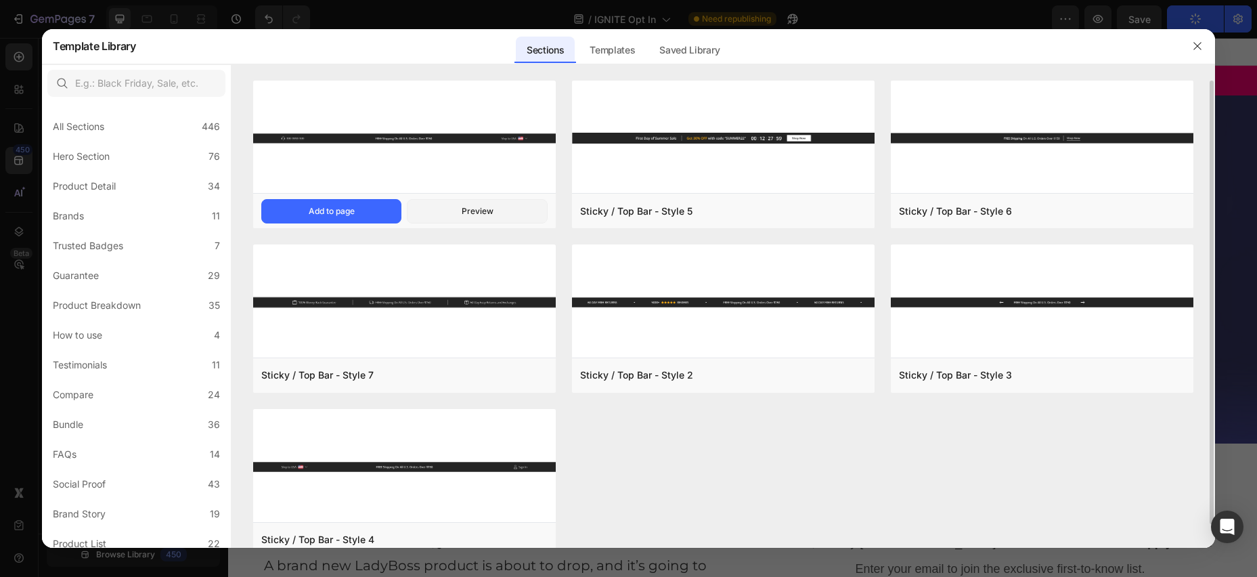
click at [399, 139] on img at bounding box center [404, 139] width 303 height 116
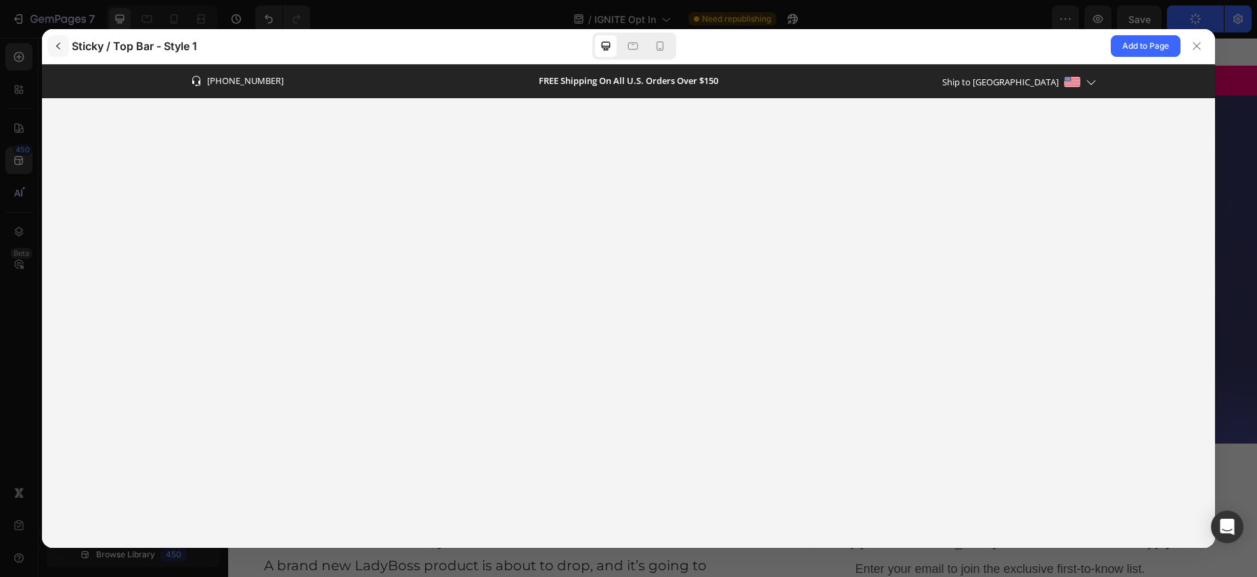
click at [61, 43] on icon "button" at bounding box center [58, 46] width 11 height 11
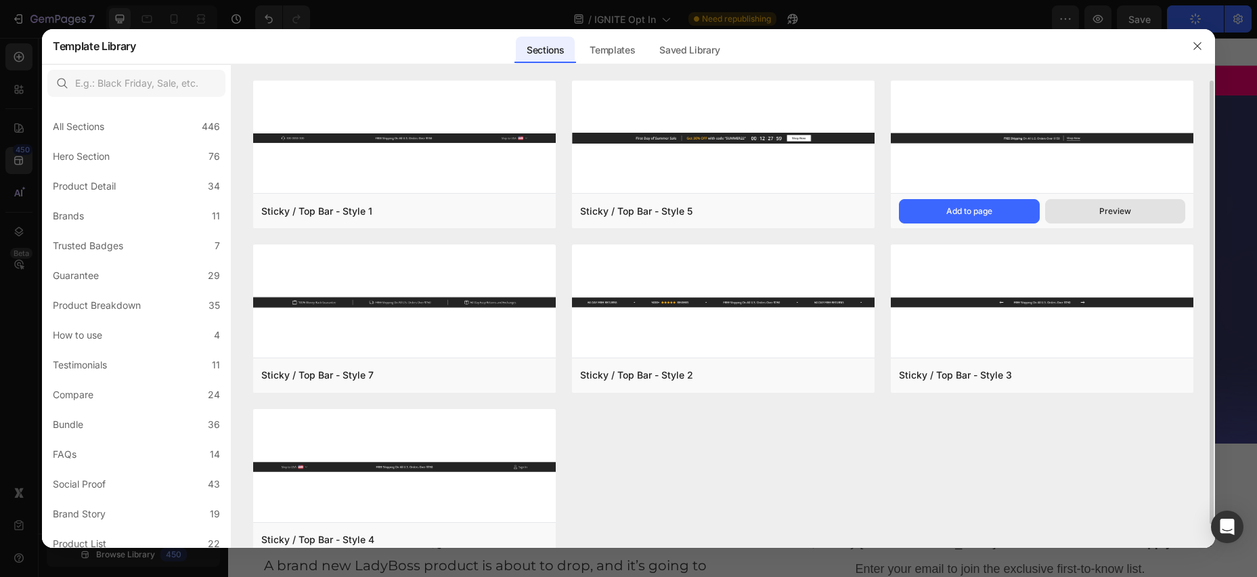
click at [1110, 210] on div "Preview" at bounding box center [1115, 211] width 32 height 12
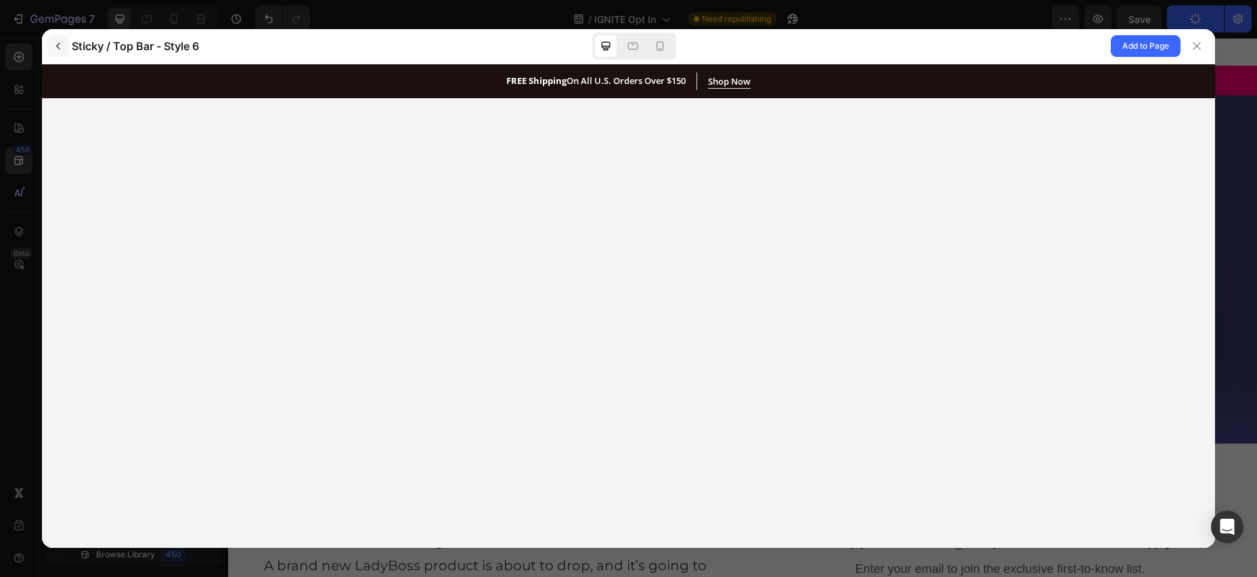
click at [60, 49] on icon "button" at bounding box center [58, 46] width 11 height 11
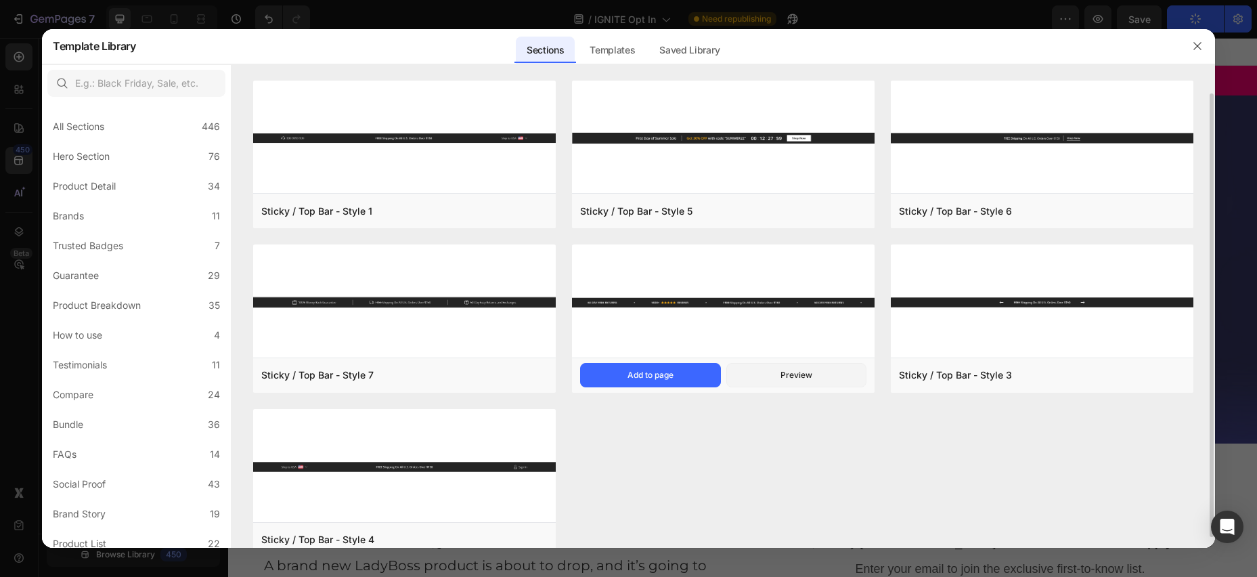
scroll to position [25, 0]
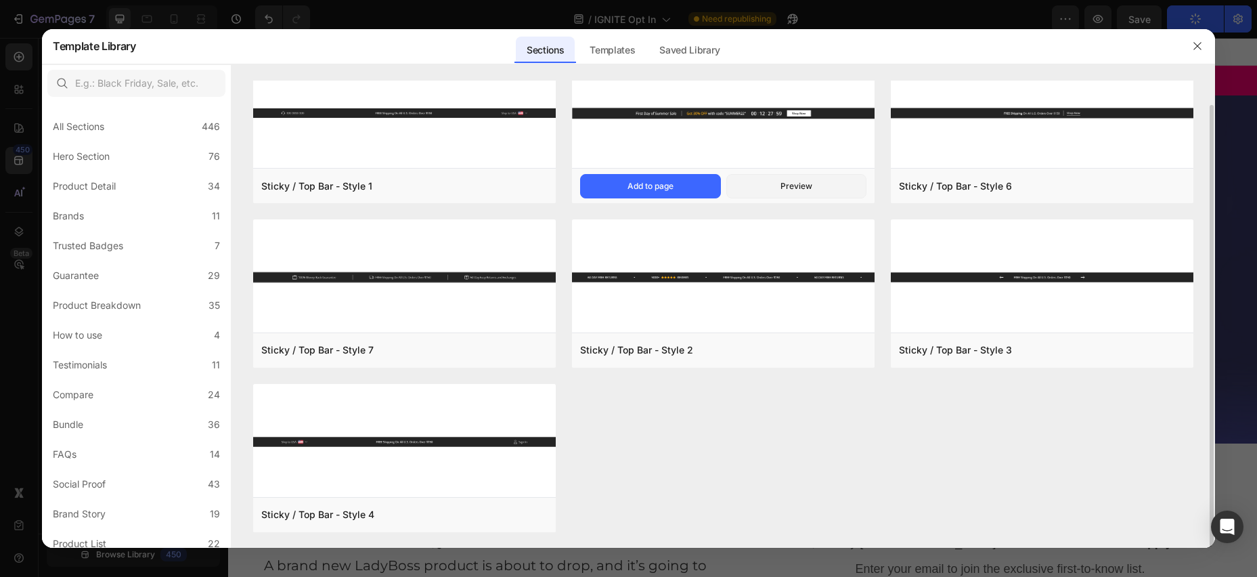
click at [758, 110] on img at bounding box center [723, 113] width 303 height 116
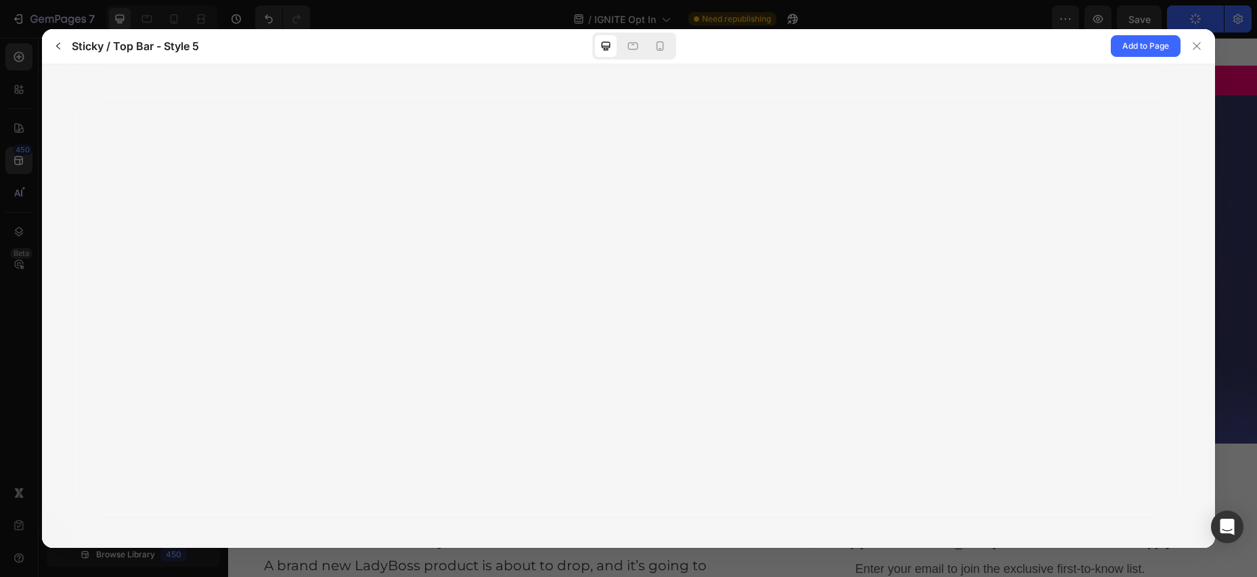
drag, startPoint x: 1126, startPoint y: 47, endPoint x: 1104, endPoint y: 61, distance: 25.9
click at [1125, 47] on span "Add to Page" at bounding box center [1145, 46] width 47 height 16
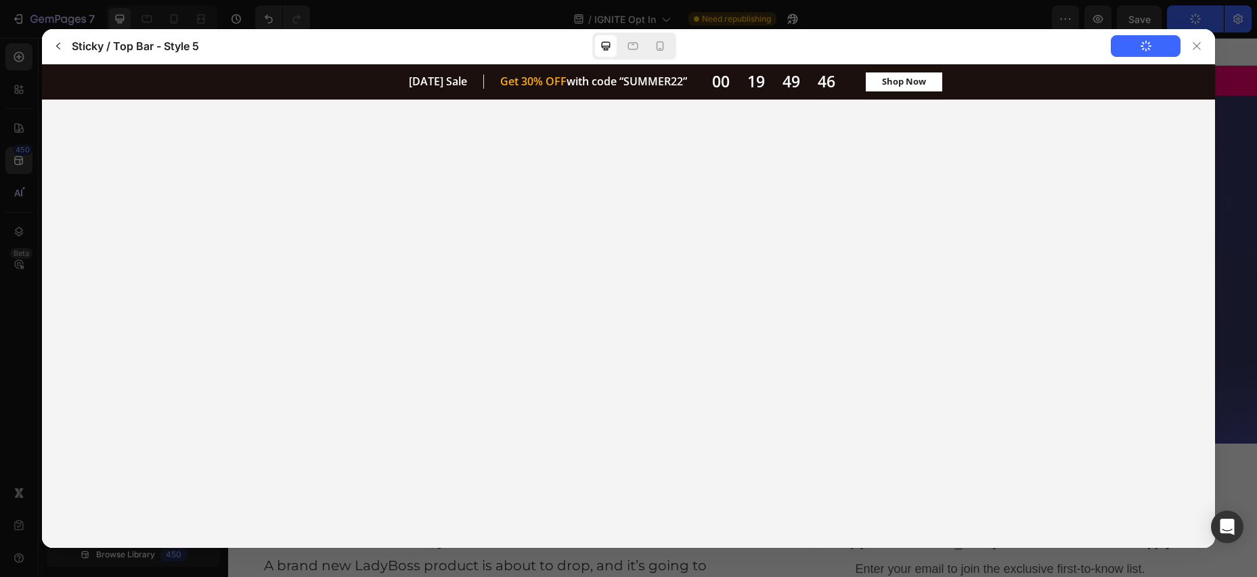
scroll to position [0, 0]
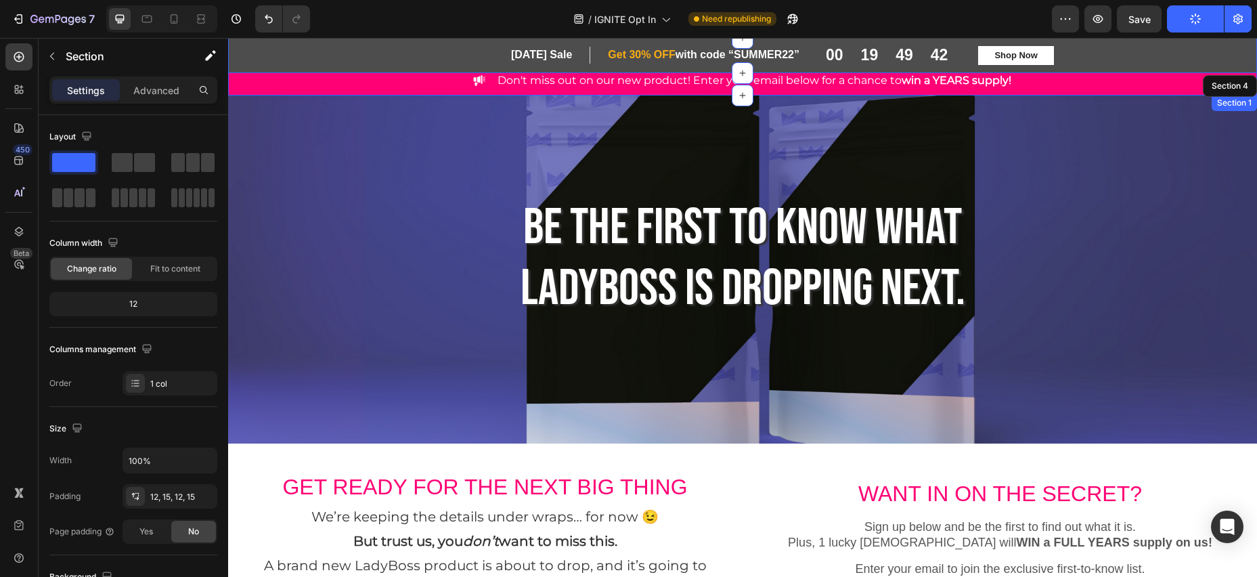
click at [267, 83] on div "Image Don't miss out on our new product! Enter your email below for a chance to…" at bounding box center [742, 80] width 1029 height 19
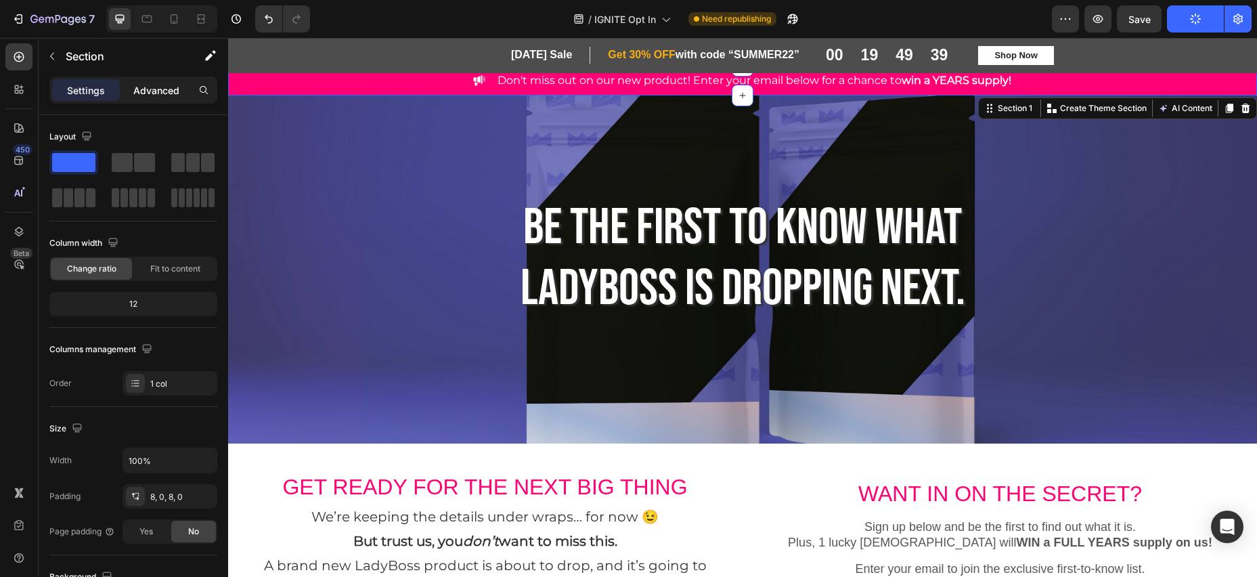
click at [154, 95] on p "Advanced" at bounding box center [156, 90] width 46 height 14
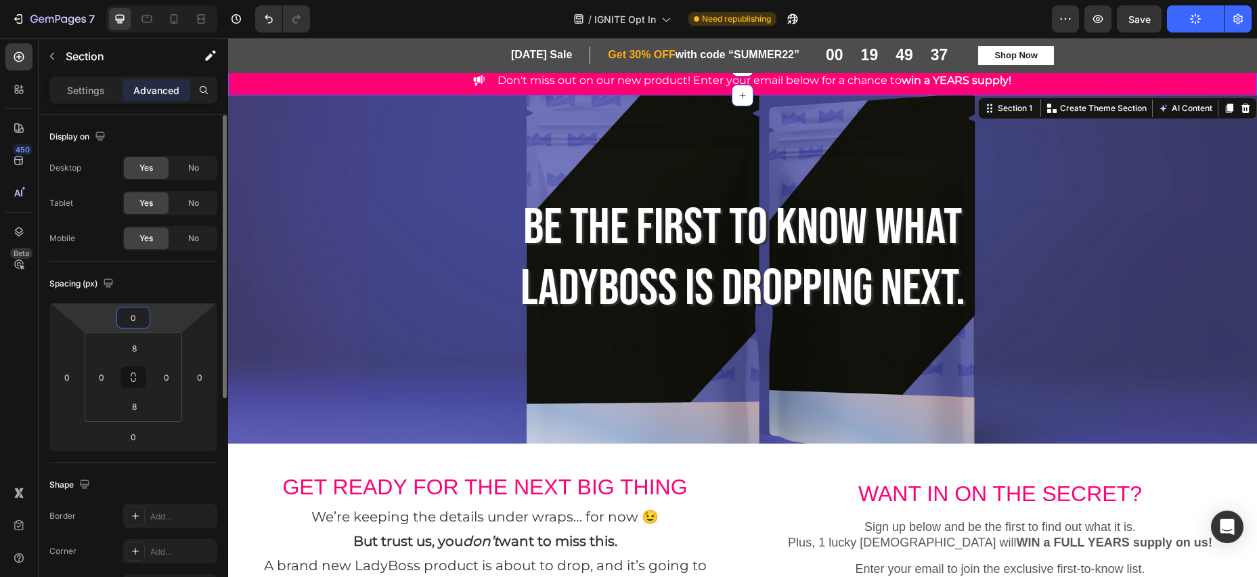
click at [138, 322] on input "0" at bounding box center [133, 317] width 27 height 20
type input "10"
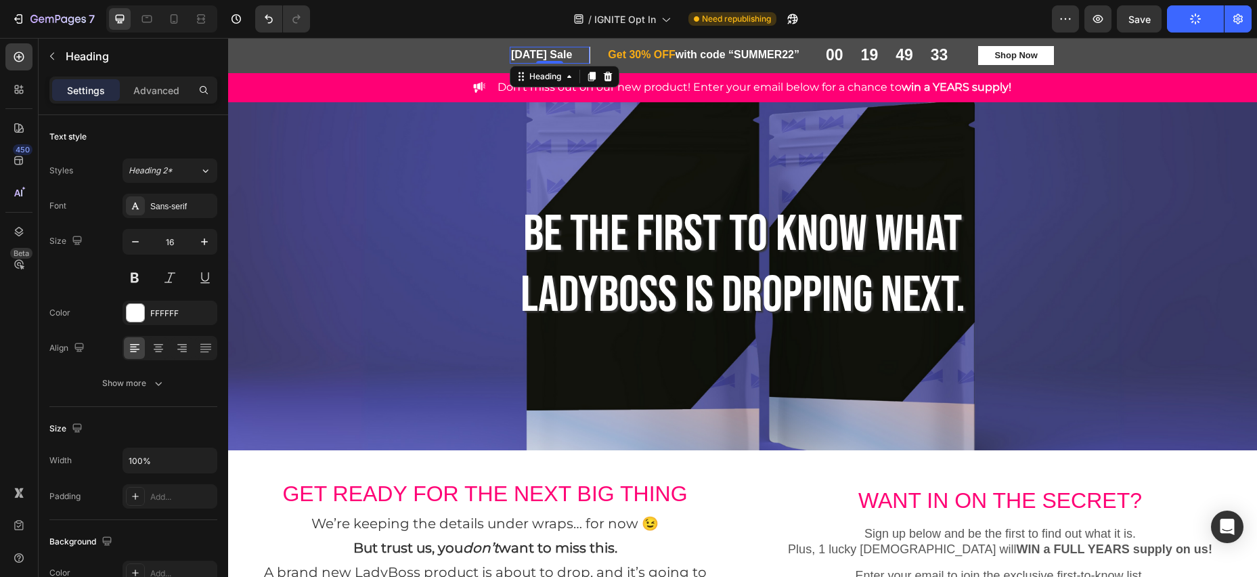
click at [511, 56] on p "[DATE] Sale" at bounding box center [549, 55] width 77 height 14
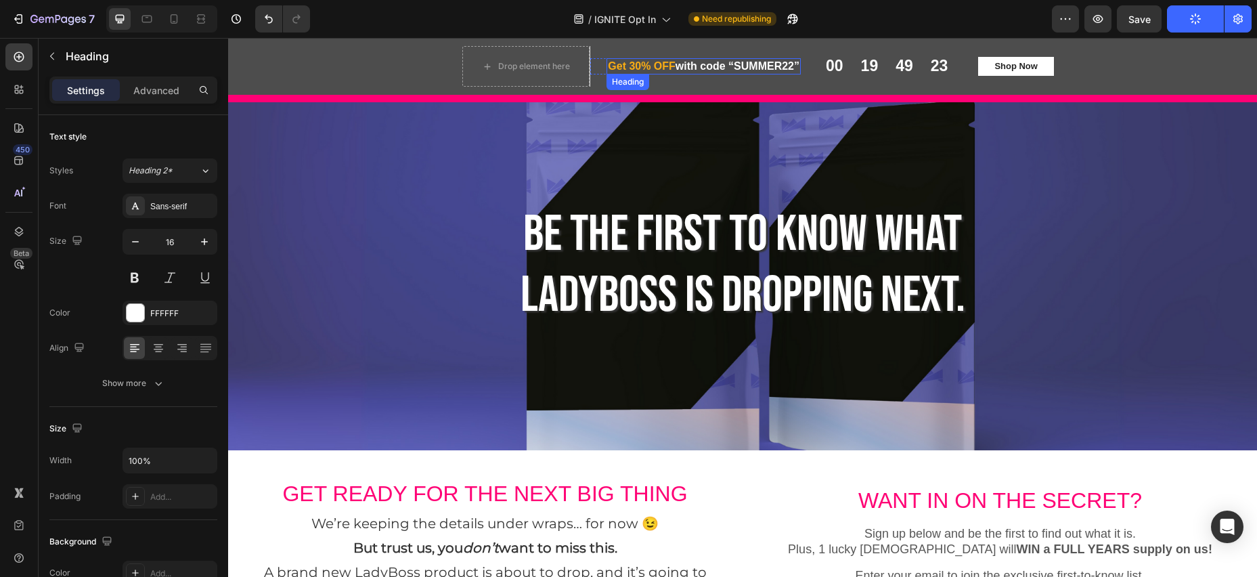
click at [713, 64] on p "Get 30% OFF with code “SUMMER22”" at bounding box center [704, 67] width 192 height 14
click at [608, 68] on span "Get 30% OFF" at bounding box center [642, 66] width 68 height 12
click at [798, 68] on p "Get 30% OFF with code “SUMMER22”" at bounding box center [704, 67] width 192 height 14
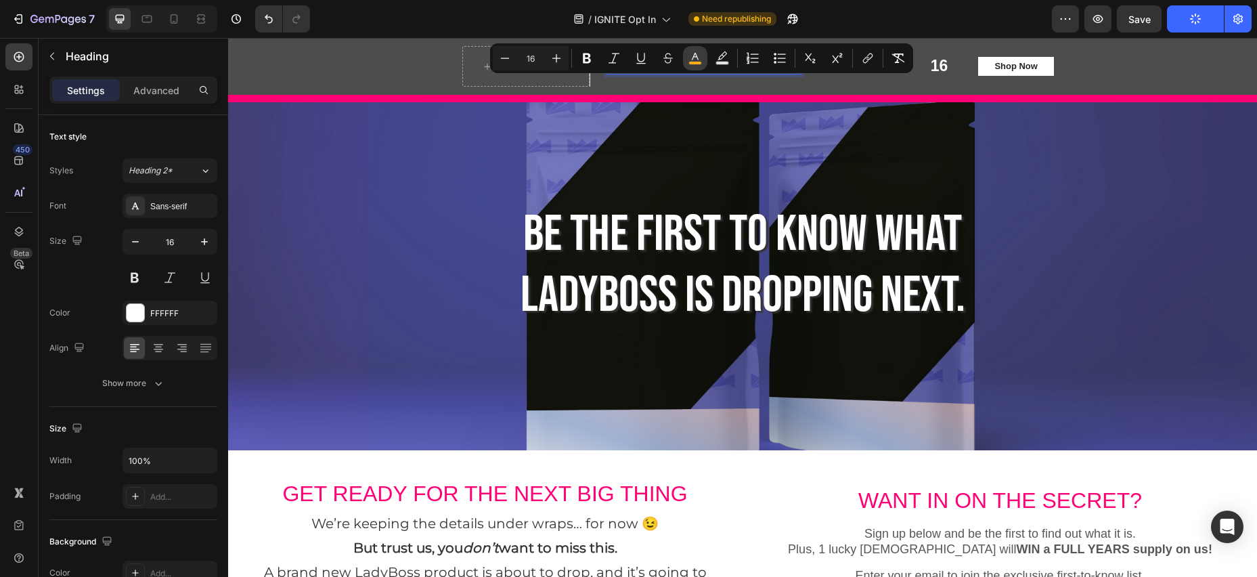
click at [697, 58] on icon "Editor contextual toolbar" at bounding box center [695, 58] width 14 height 14
type input "FAAD14"
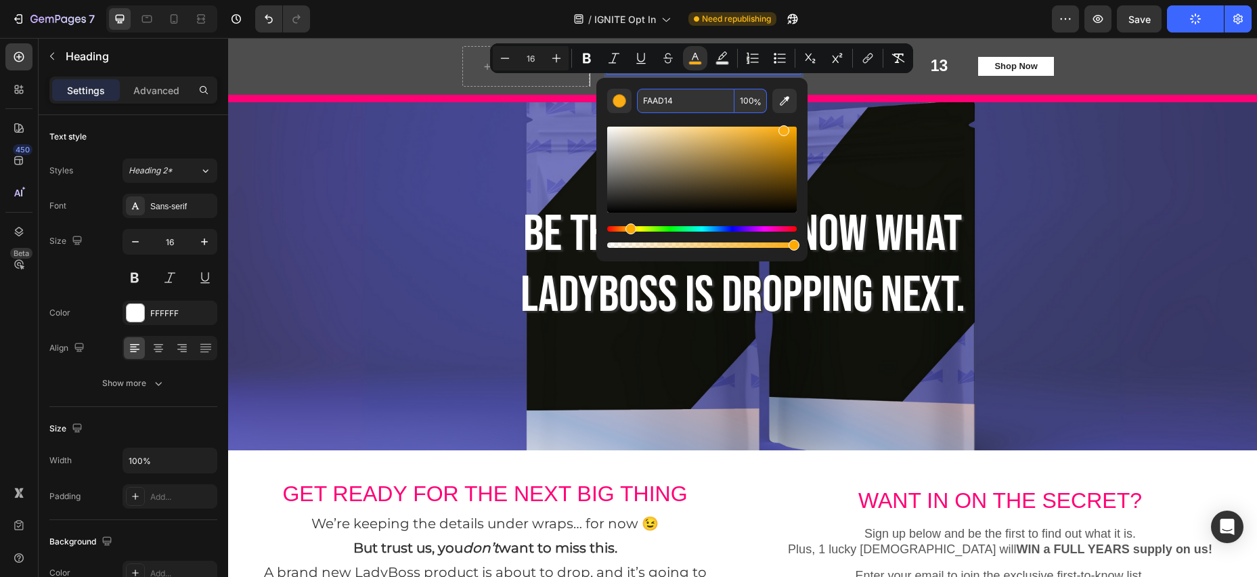
click at [658, 101] on input "FAAD14" at bounding box center [685, 101] width 97 height 24
click at [682, 98] on input "FAAD14" at bounding box center [685, 101] width 97 height 24
type input "EBEBEB"
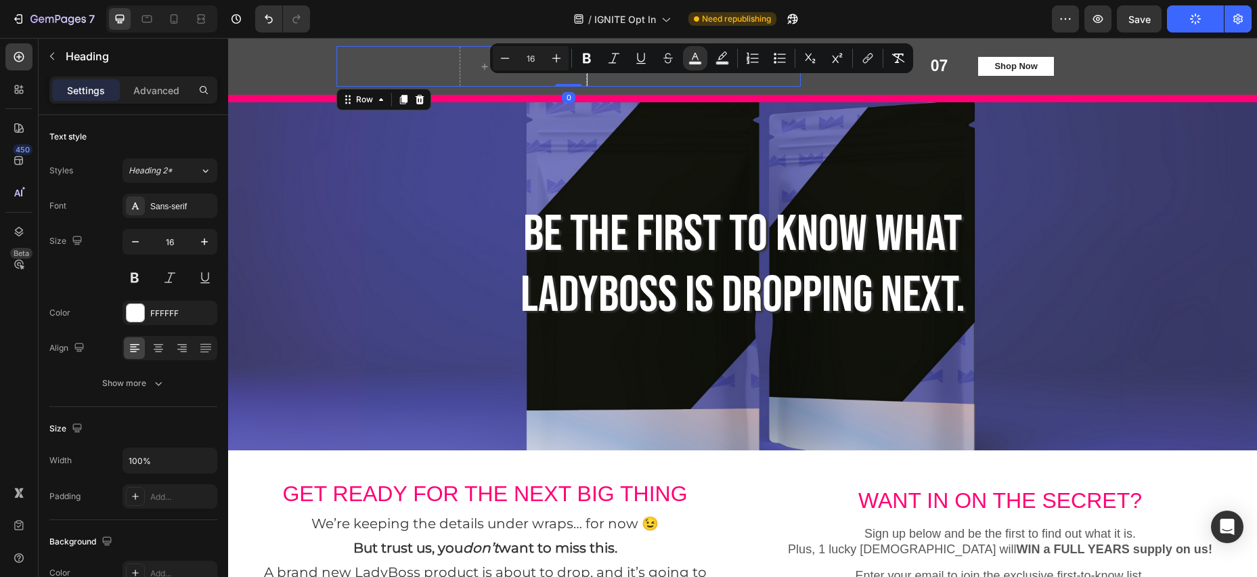
click at [661, 83] on div "⁠⁠⁠⁠⁠⁠⁠ Get 30% OFF with code “SUMMER22” Heading Row" at bounding box center [693, 66] width 213 height 41
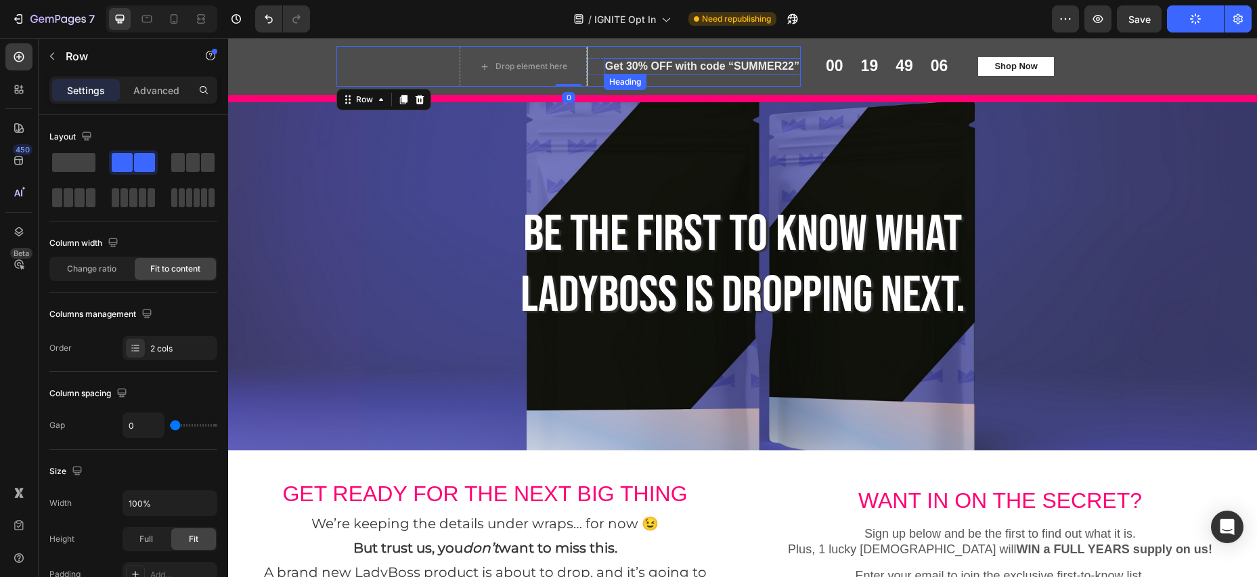
click at [614, 70] on span "Get 30% OFF with code “SUMMER22”" at bounding box center [702, 66] width 194 height 12
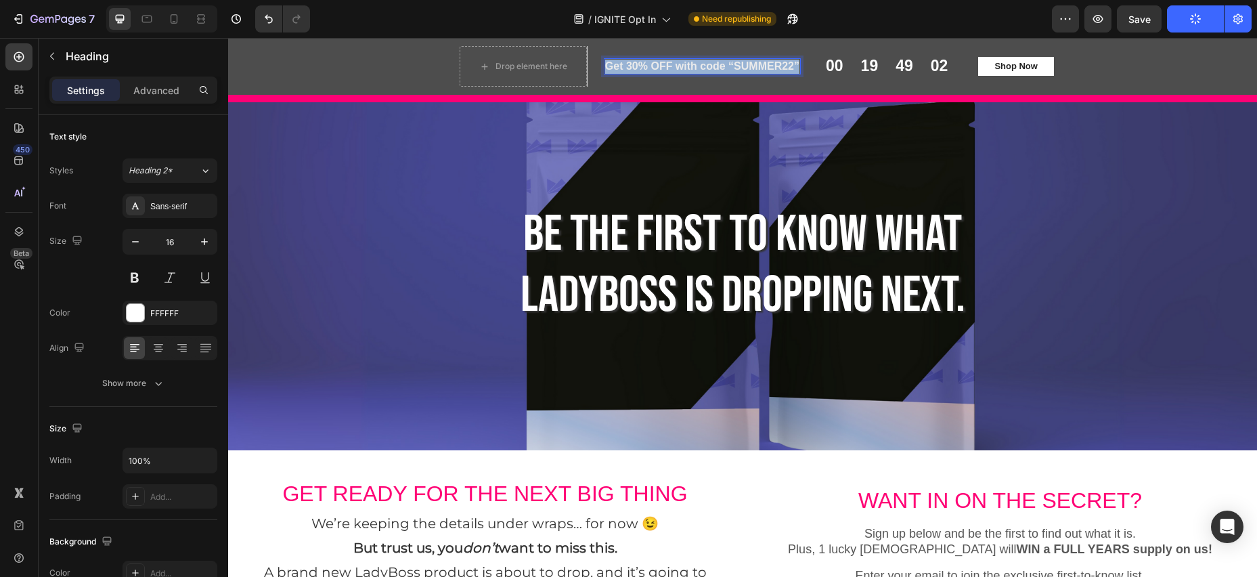
click at [798, 66] on span "Get 30% OFF with code “SUMMER22”" at bounding box center [702, 66] width 194 height 12
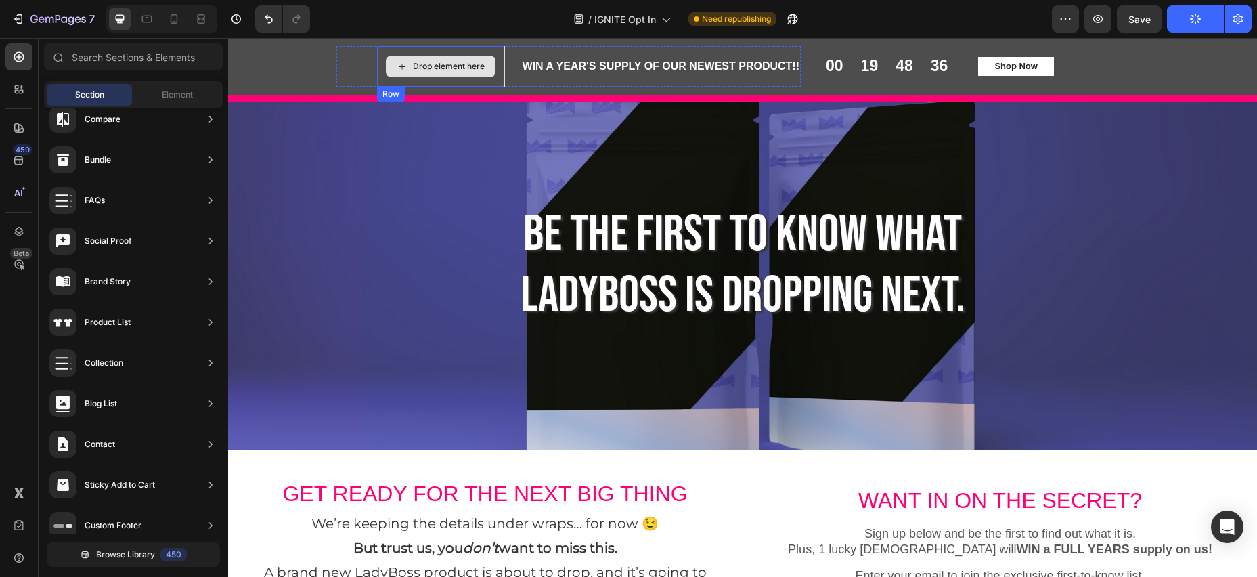
click at [415, 66] on div "Drop element here" at bounding box center [449, 66] width 72 height 11
click at [178, 96] on span "Element" at bounding box center [177, 95] width 31 height 12
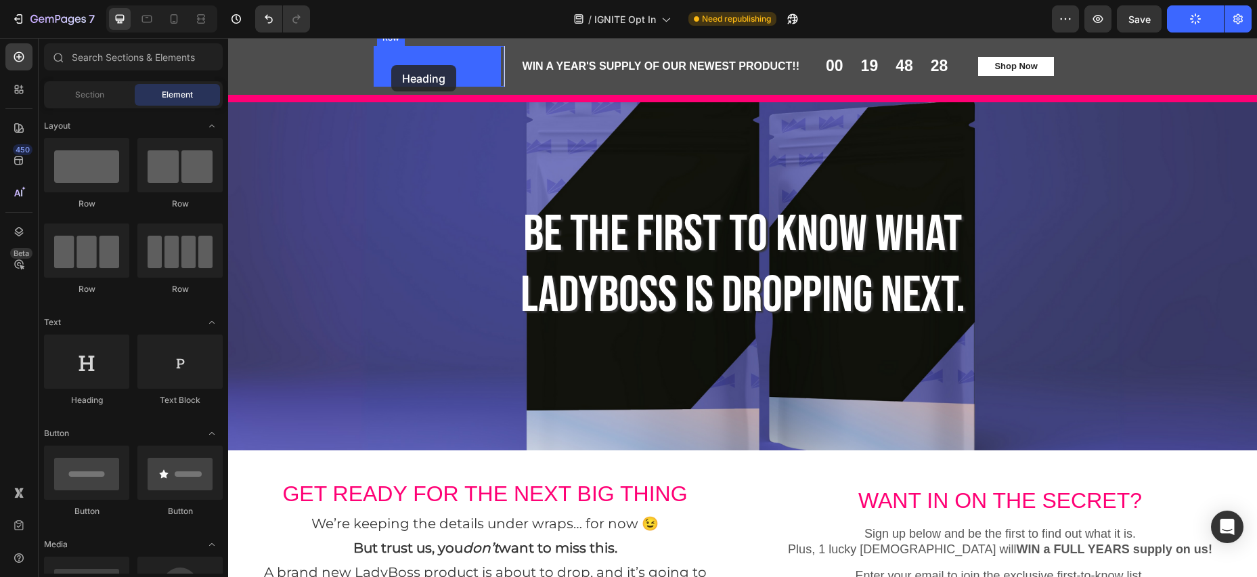
drag, startPoint x: 313, startPoint y: 401, endPoint x: 390, endPoint y: 65, distance: 345.2
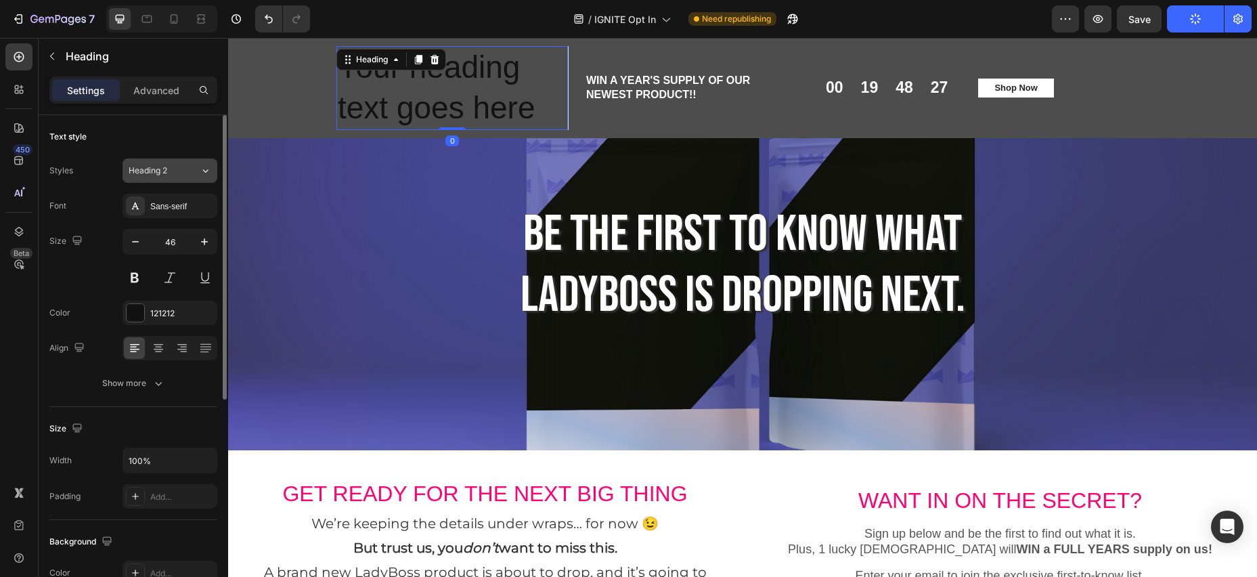
click at [164, 179] on button "Heading 2" at bounding box center [169, 170] width 95 height 24
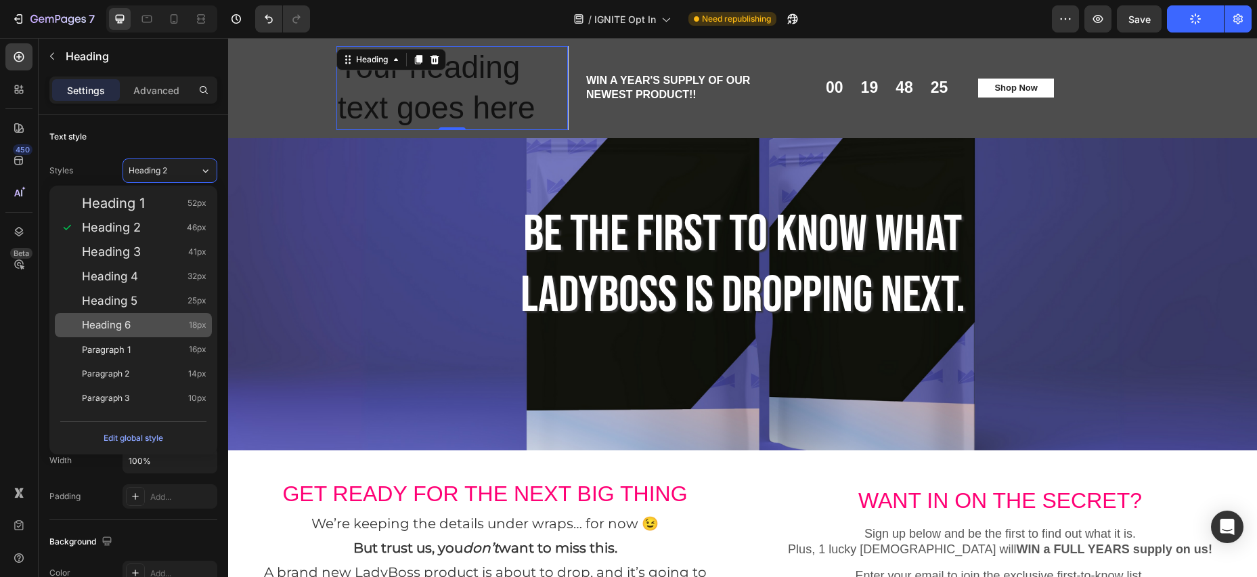
click at [131, 326] on div "Heading 6 18px" at bounding box center [144, 325] width 125 height 14
type input "18"
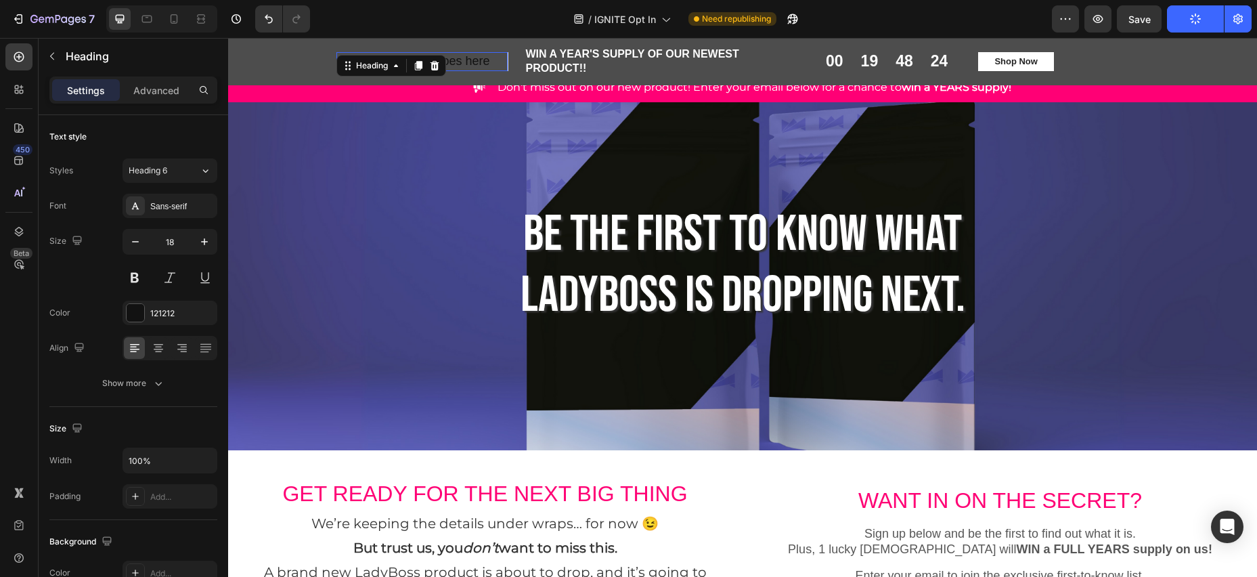
click at [485, 63] on h2 "Your heading text goes here" at bounding box center [421, 61] width 171 height 18
click at [491, 63] on p "Your heading text goes here" at bounding box center [422, 61] width 169 height 16
click at [339, 64] on p "Your heading text goes here" at bounding box center [422, 61] width 169 height 16
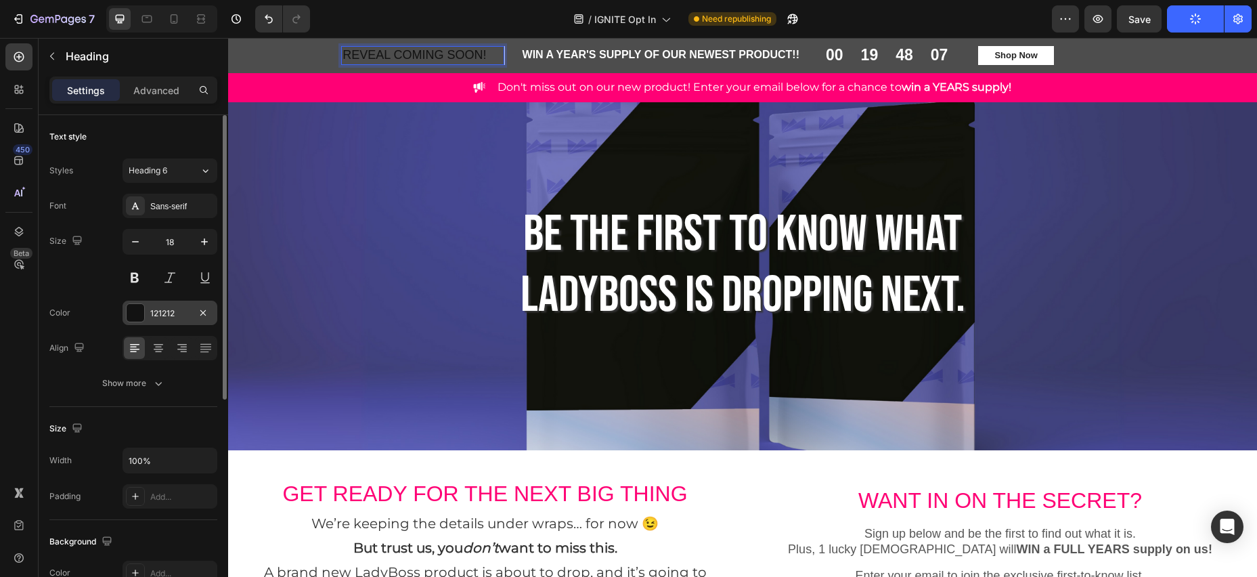
click at [165, 315] on div "121212" at bounding box center [169, 313] width 39 height 12
click at [164, 315] on div "121212" at bounding box center [169, 313] width 39 height 12
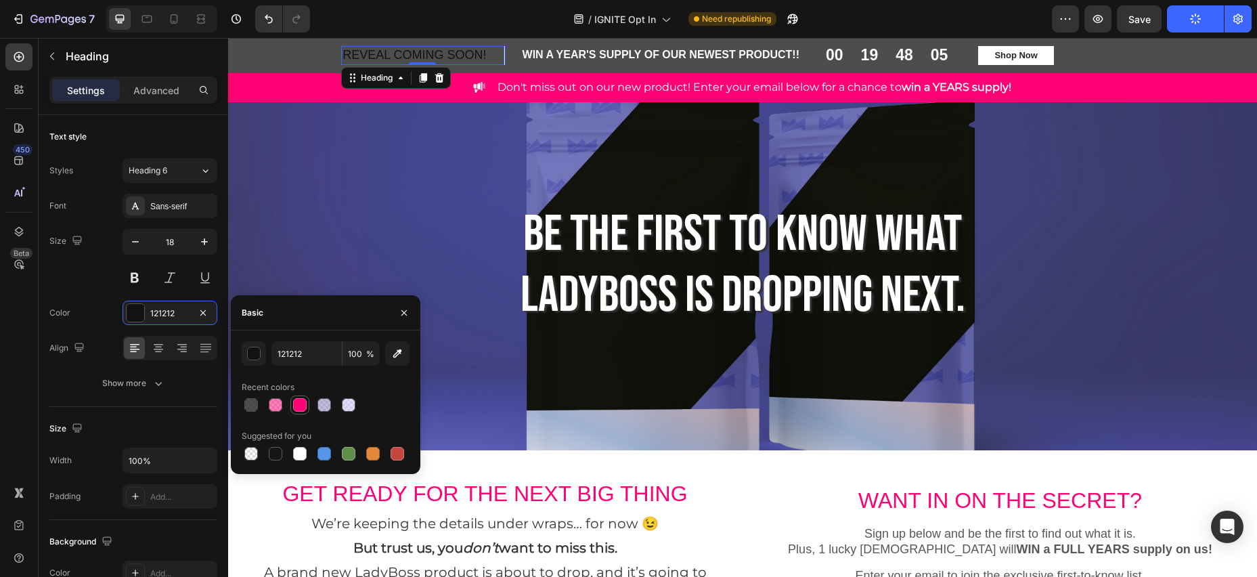
click at [305, 409] on div at bounding box center [300, 405] width 14 height 14
click at [298, 447] on div at bounding box center [300, 454] width 14 height 14
type input "FFFFFF"
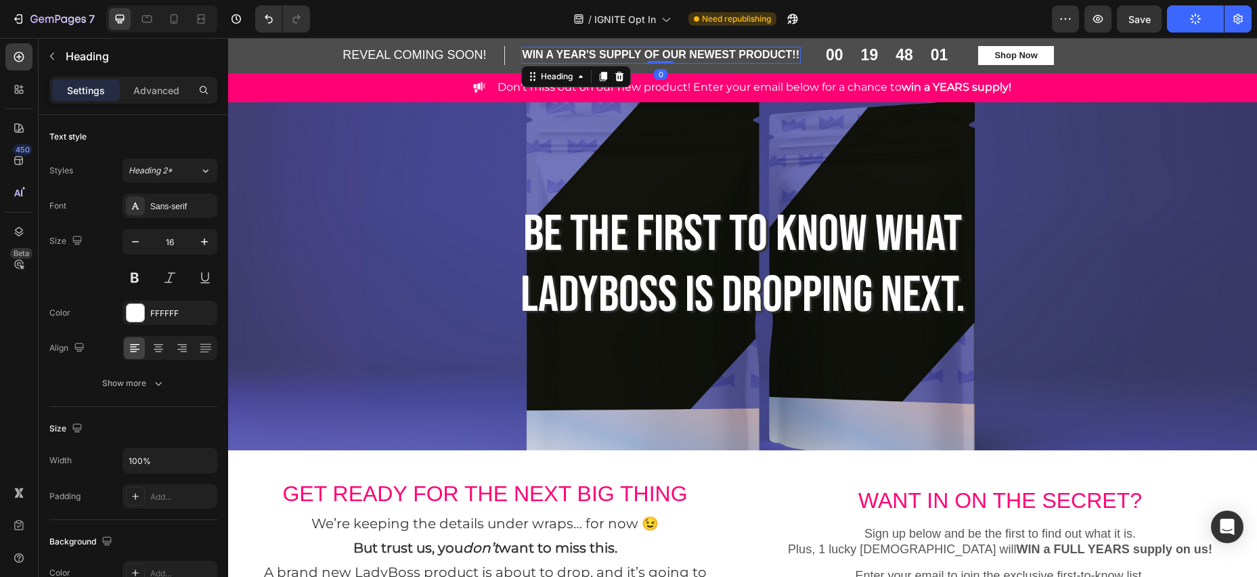
click at [539, 54] on p "WIN A YEAR'S SUPPLY OF OUR NEWEST PRODUCT!!" at bounding box center [660, 55] width 277 height 14
click at [186, 171] on div "Heading 2*" at bounding box center [164, 170] width 71 height 12
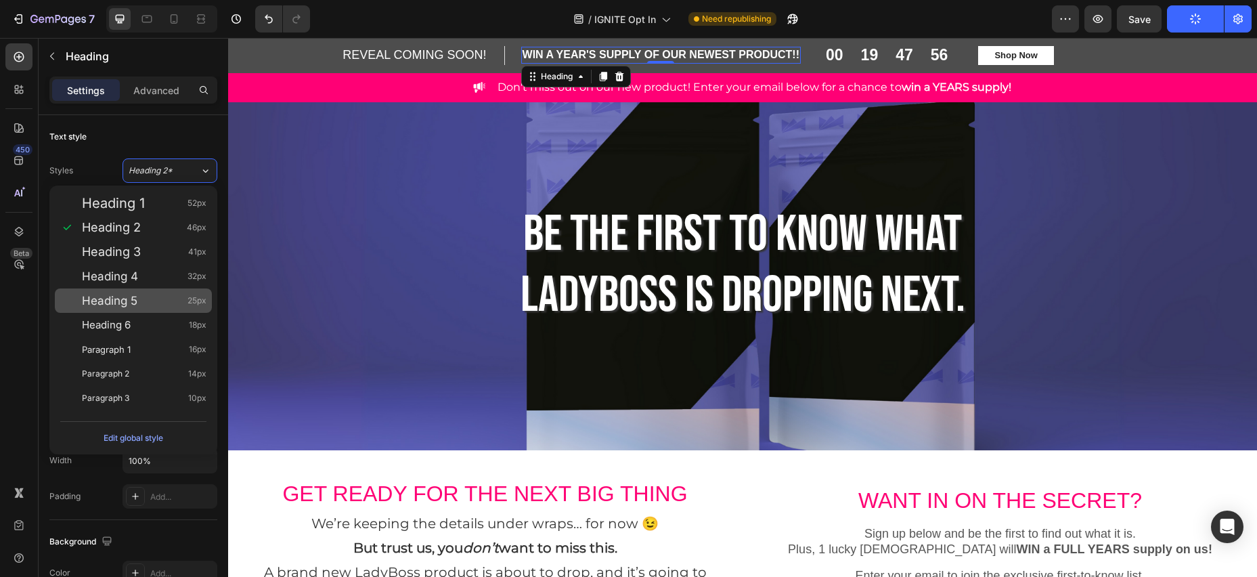
click at [142, 305] on div "Heading 5 25px" at bounding box center [144, 301] width 125 height 14
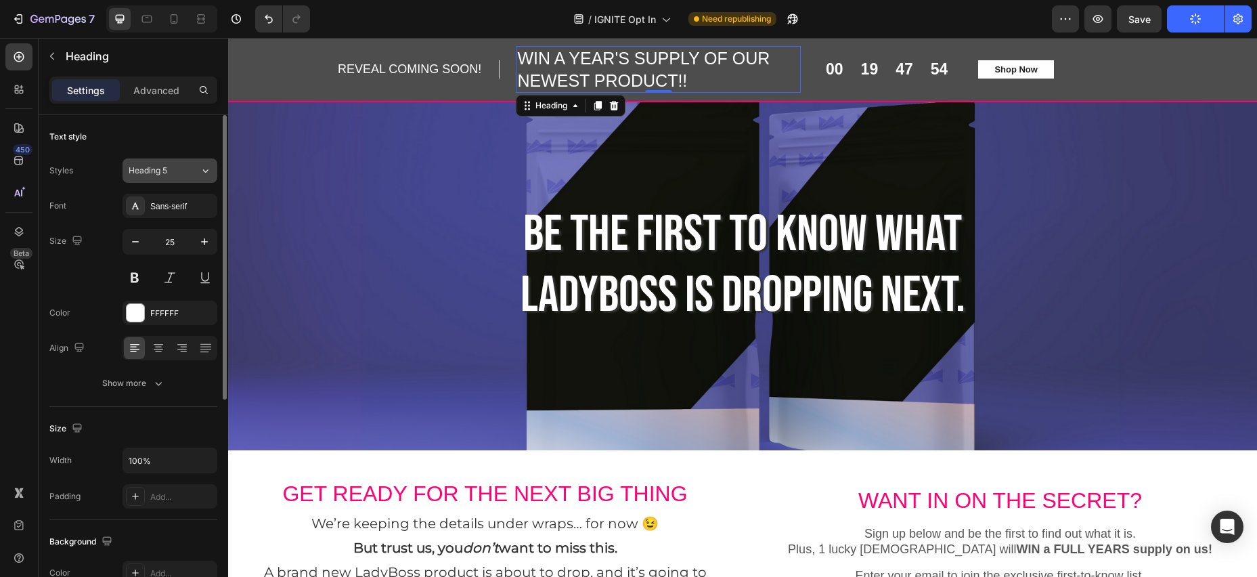
click at [175, 158] on button "Heading 5" at bounding box center [169, 170] width 95 height 24
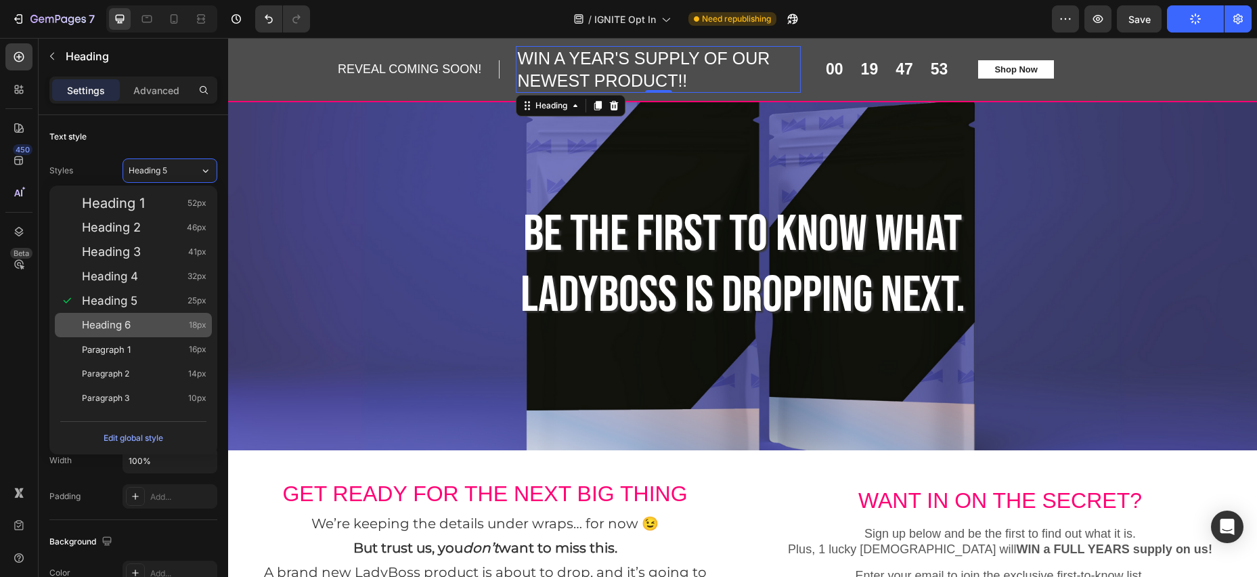
click at [138, 315] on div "Heading 6 18px" at bounding box center [133, 325] width 157 height 24
type input "18"
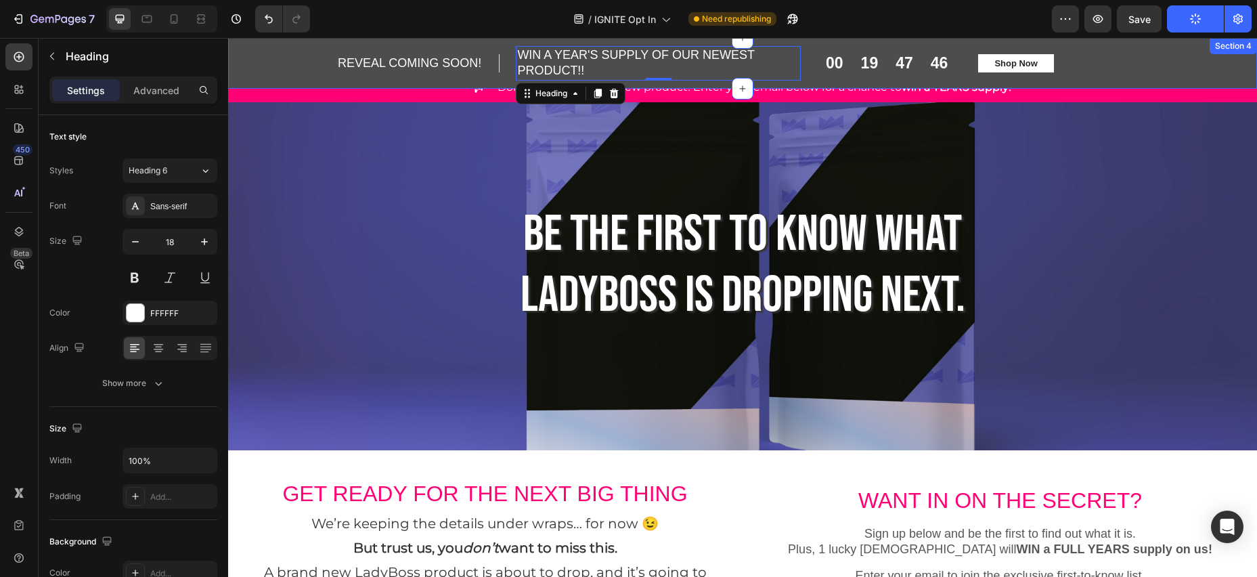
click at [319, 62] on div "REVEAL COMING SOON! Heading Row WIN A YEAR'S SUPPLY OF OUR NEWEST PRODUCT!! Hea…" at bounding box center [742, 63] width 1008 height 35
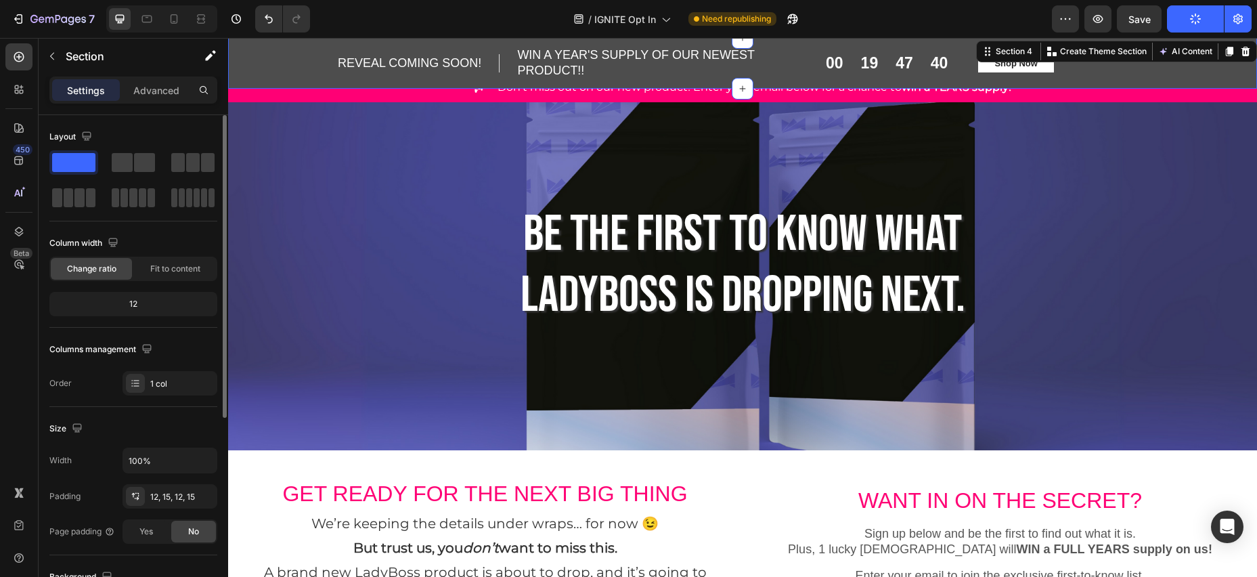
click at [118, 270] on div "Change ratio" at bounding box center [91, 269] width 81 height 22
drag, startPoint x: 133, startPoint y: 295, endPoint x: 150, endPoint y: 292, distance: 17.8
click at [132, 295] on div "12" at bounding box center [133, 303] width 162 height 19
drag, startPoint x: 166, startPoint y: 268, endPoint x: 158, endPoint y: 282, distance: 16.7
click at [166, 268] on span "Fit to content" at bounding box center [175, 269] width 50 height 12
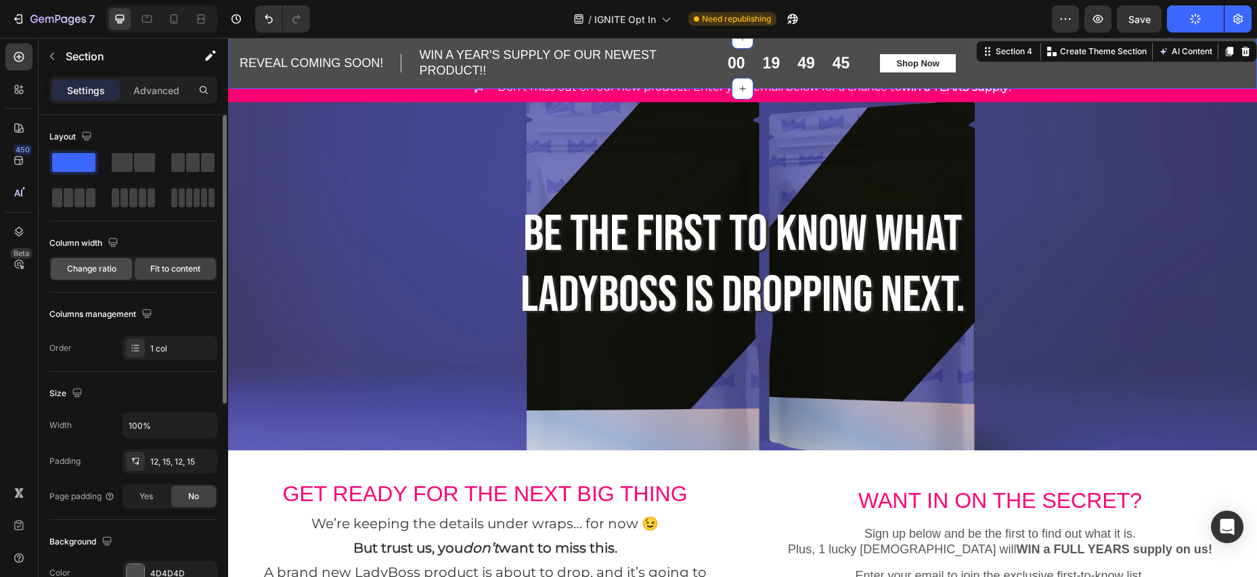
drag, startPoint x: 91, startPoint y: 267, endPoint x: 106, endPoint y: 269, distance: 15.0
click at [91, 267] on span "Change ratio" at bounding box center [91, 269] width 49 height 12
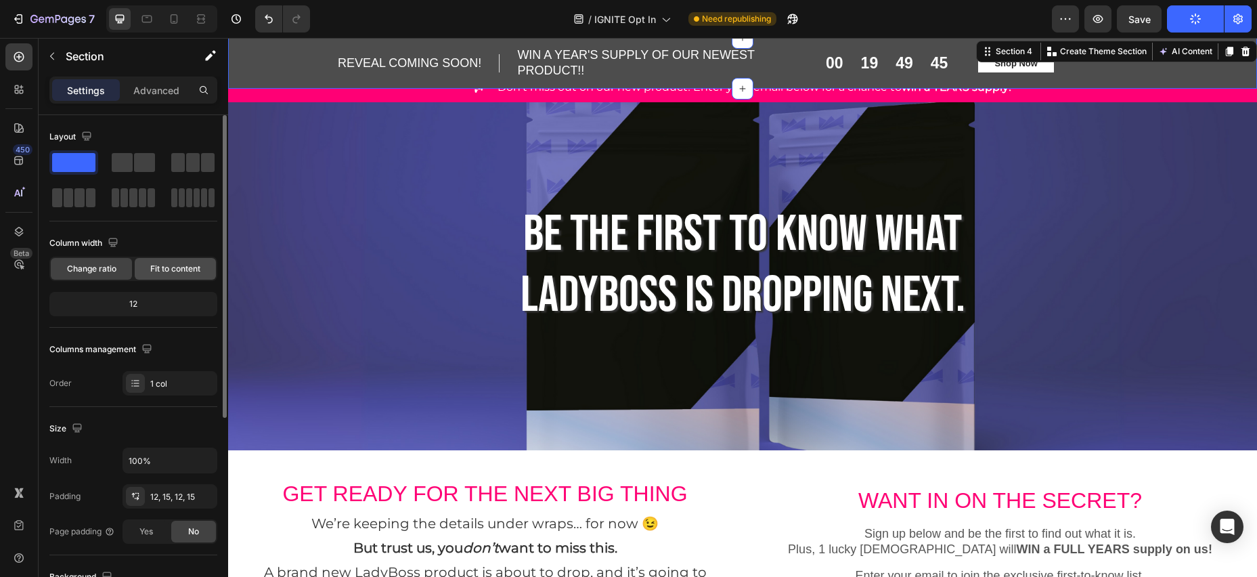
click at [158, 265] on span "Fit to content" at bounding box center [175, 269] width 50 height 12
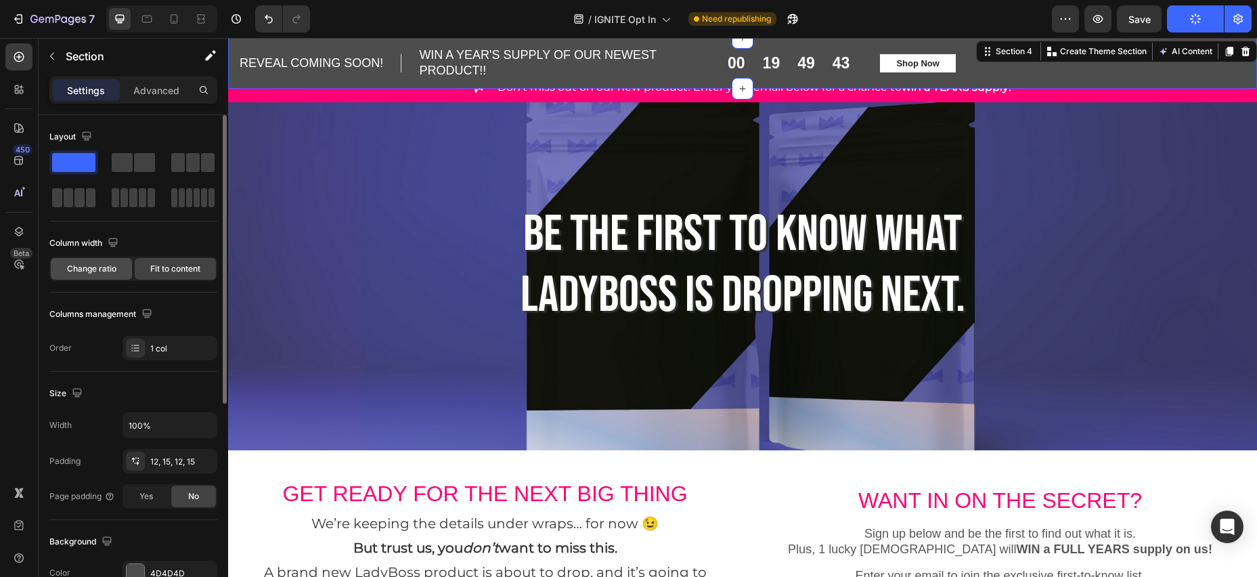
click at [76, 269] on span "Change ratio" at bounding box center [91, 269] width 49 height 12
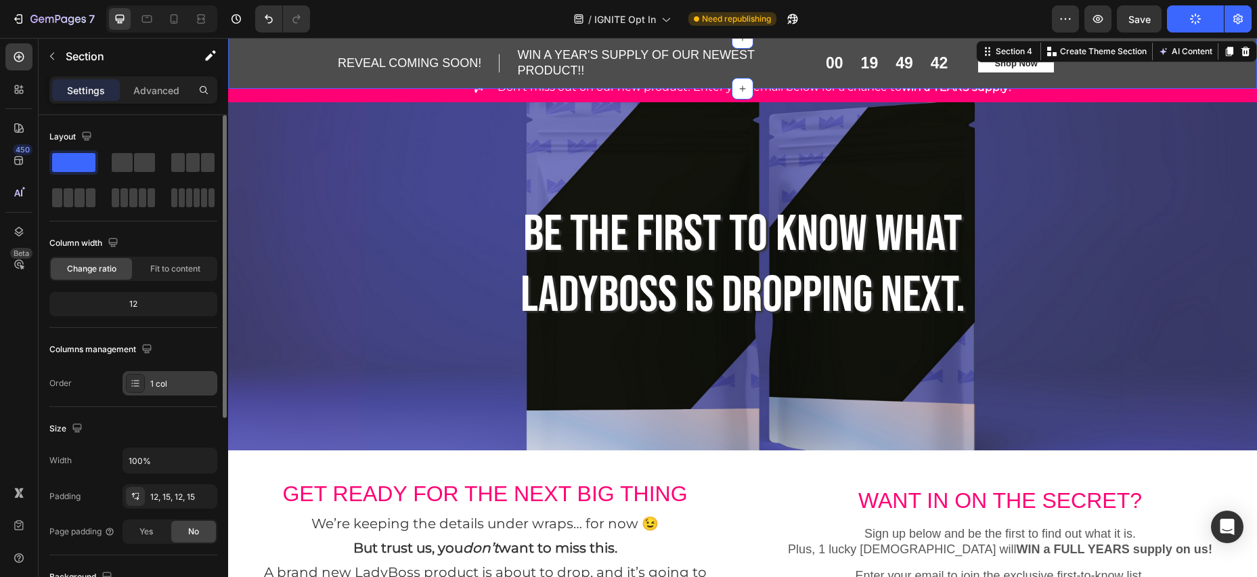
click at [164, 384] on div "1 col" at bounding box center [182, 384] width 64 height 12
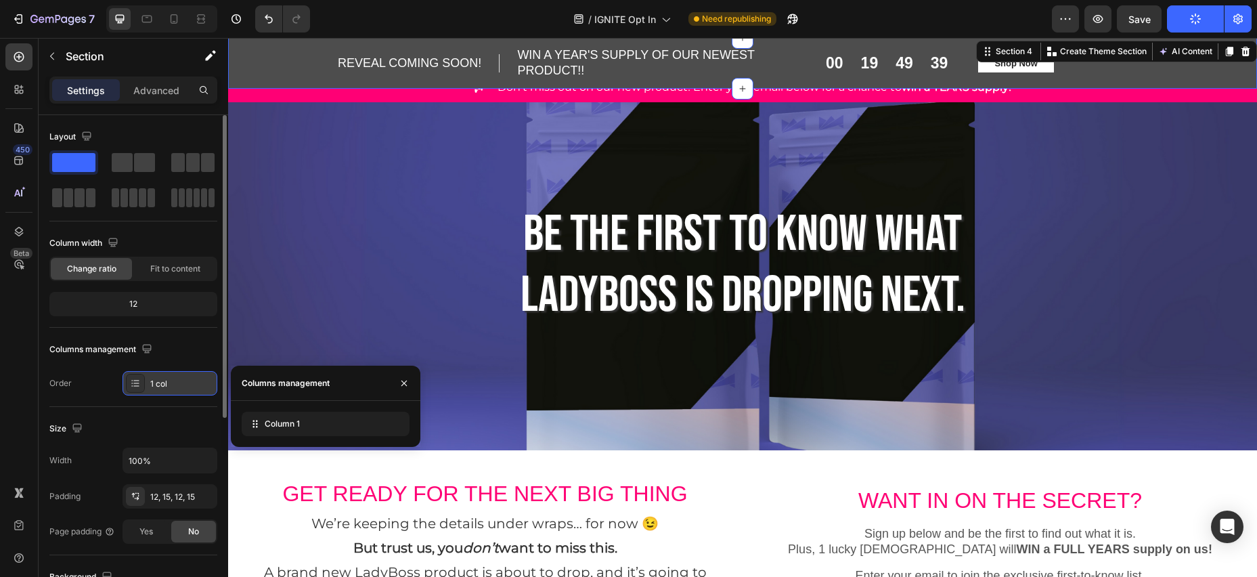
click at [164, 384] on div "1 col" at bounding box center [182, 384] width 64 height 12
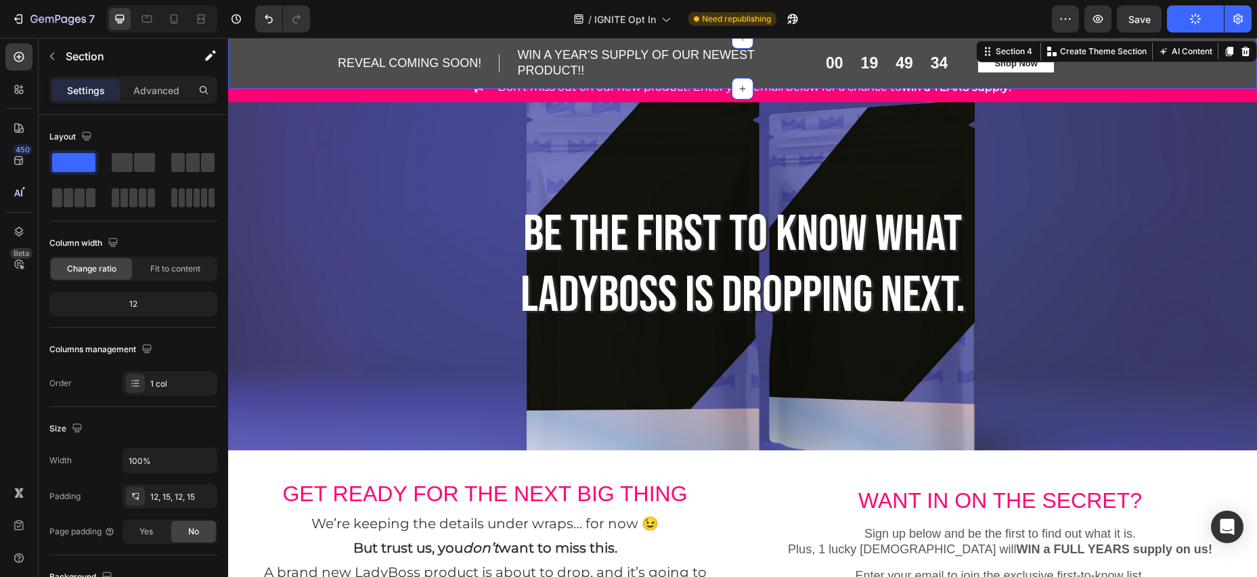
drag, startPoint x: 333, startPoint y: 58, endPoint x: 316, endPoint y: 62, distance: 17.3
click at [333, 58] on div "REVEAL COMING SOON! Heading Row WIN A YEAR'S SUPPLY OF OUR NEWEST PRODUCT!! Hea…" at bounding box center [742, 63] width 1008 height 35
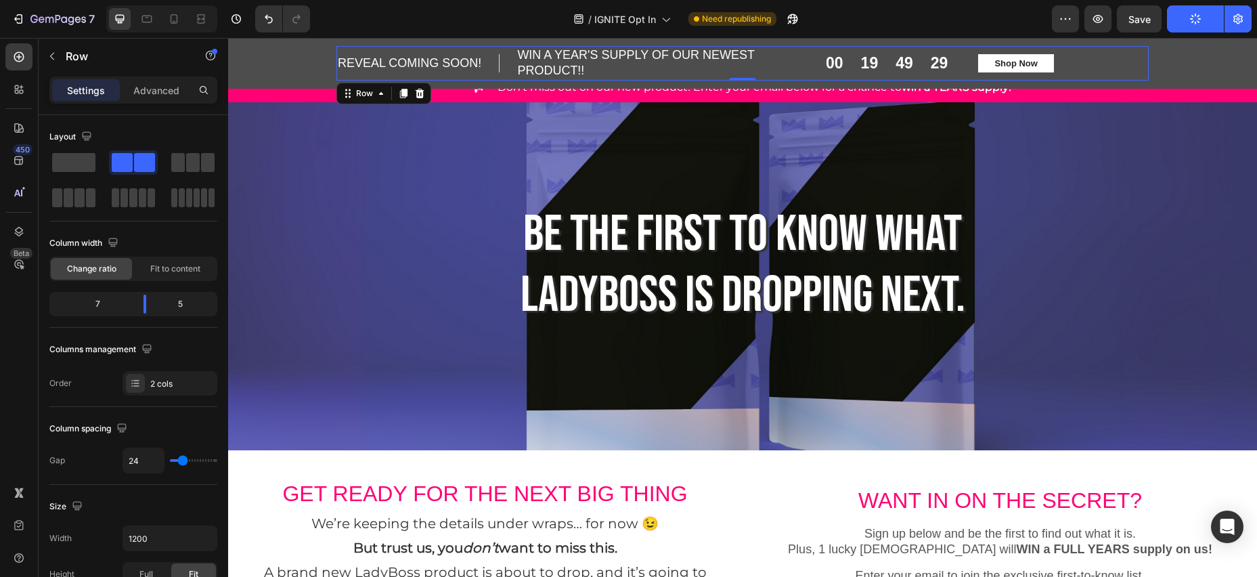
click at [809, 62] on div "REVEAL COMING SOON! Heading Row WIN A YEAR'S SUPPLY OF OUR NEWEST PRODUCT!! Hea…" at bounding box center [742, 63] width 812 height 35
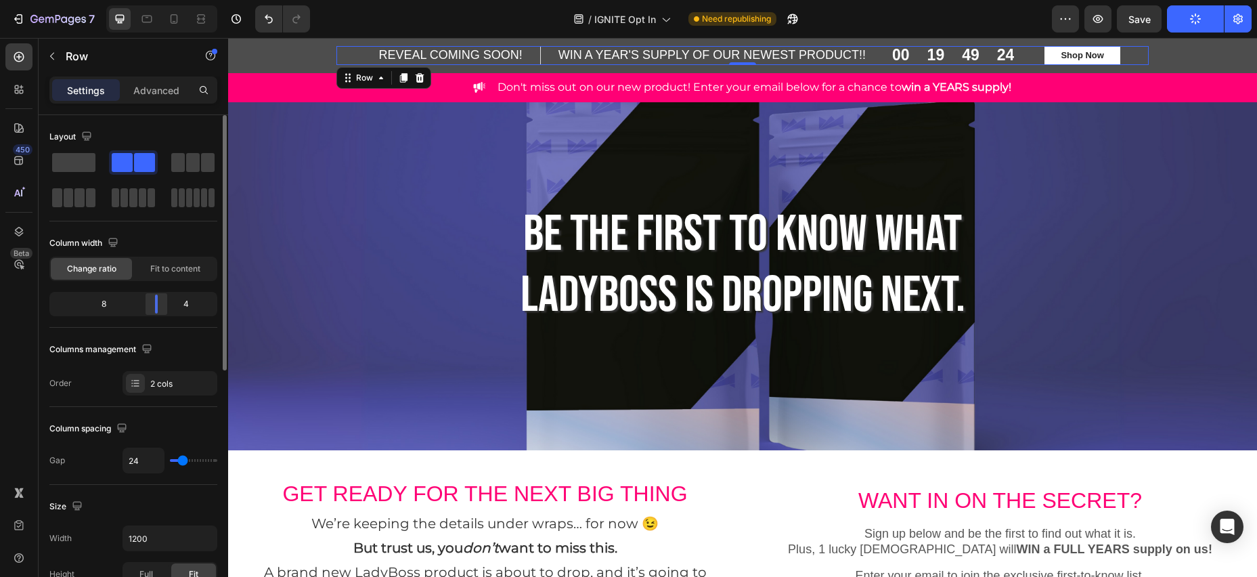
drag, startPoint x: 146, startPoint y: 306, endPoint x: 160, endPoint y: 306, distance: 14.2
click at [161, 0] on body "7 Version history / IGNITE Opt In Need republishing Preview Save Publish 450 Be…" at bounding box center [628, 0] width 1257 height 0
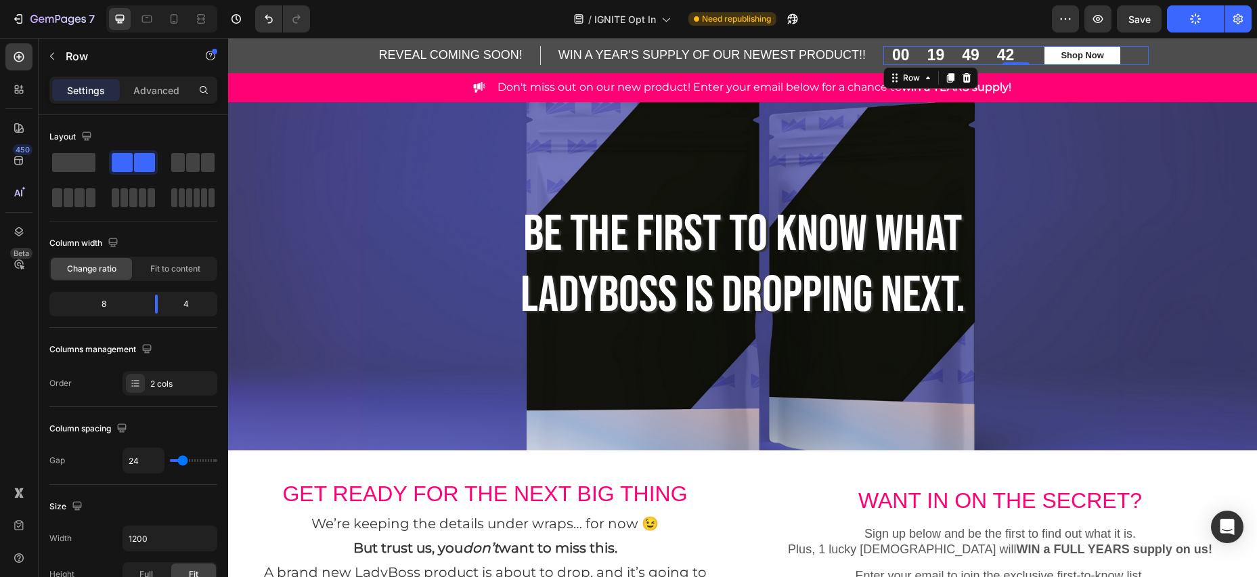
click at [1040, 58] on div "00 19 49 42 CountDown Timer Shop Now Button Row 0" at bounding box center [1015, 55] width 265 height 19
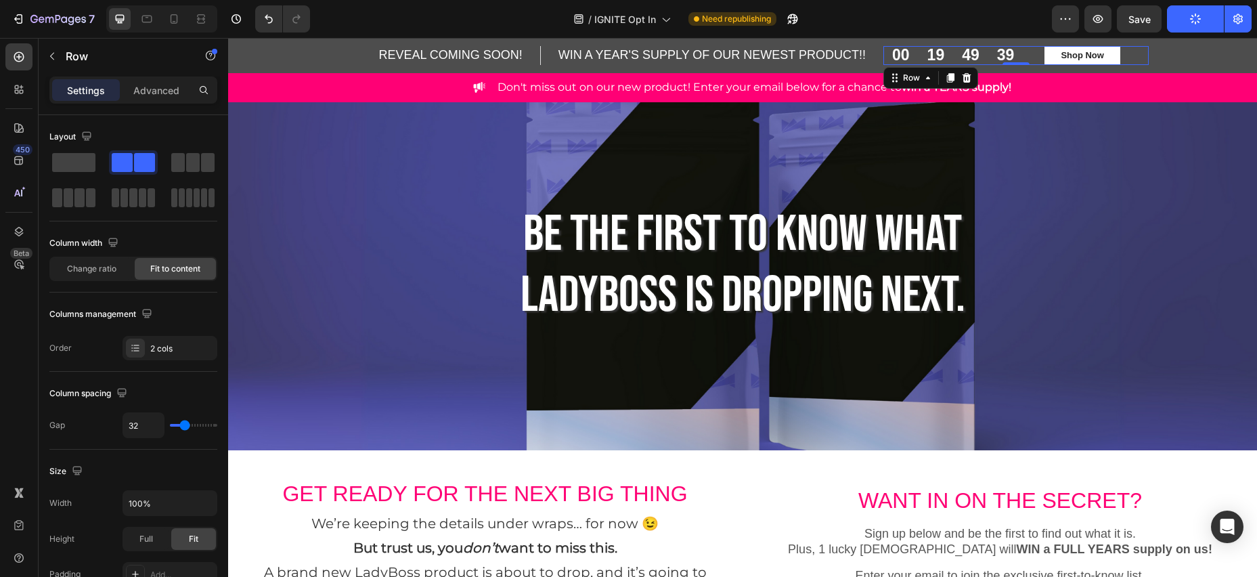
click at [1130, 53] on div "00 19 49 39 CountDown Timer Shop Now Button Row 0" at bounding box center [1015, 55] width 265 height 19
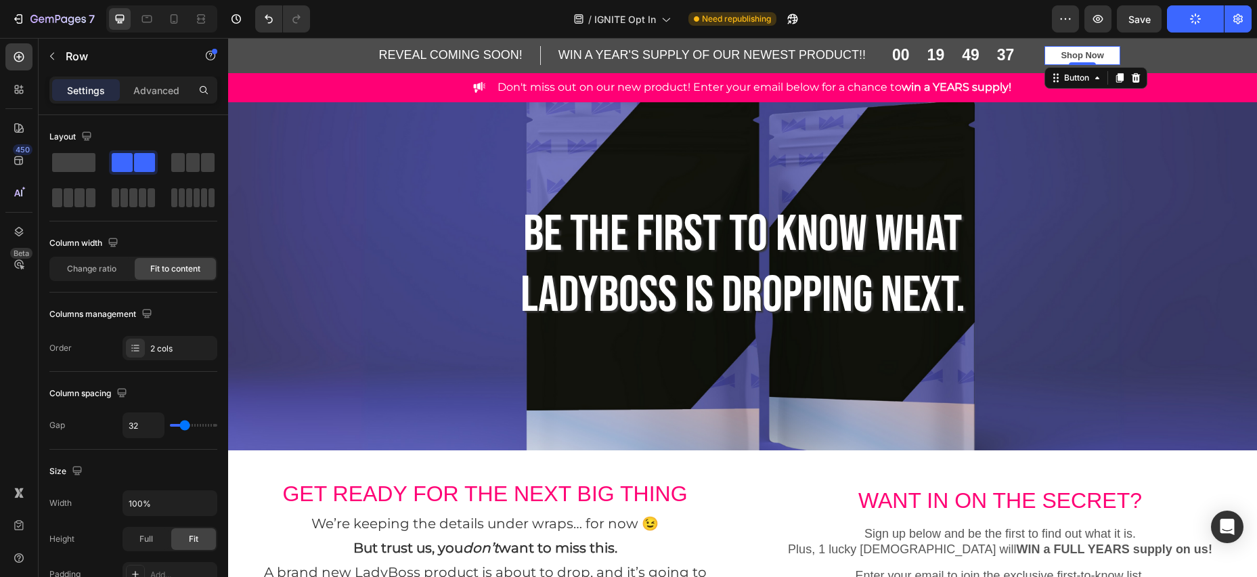
click at [1115, 57] on button "Shop Now" at bounding box center [1082, 55] width 76 height 19
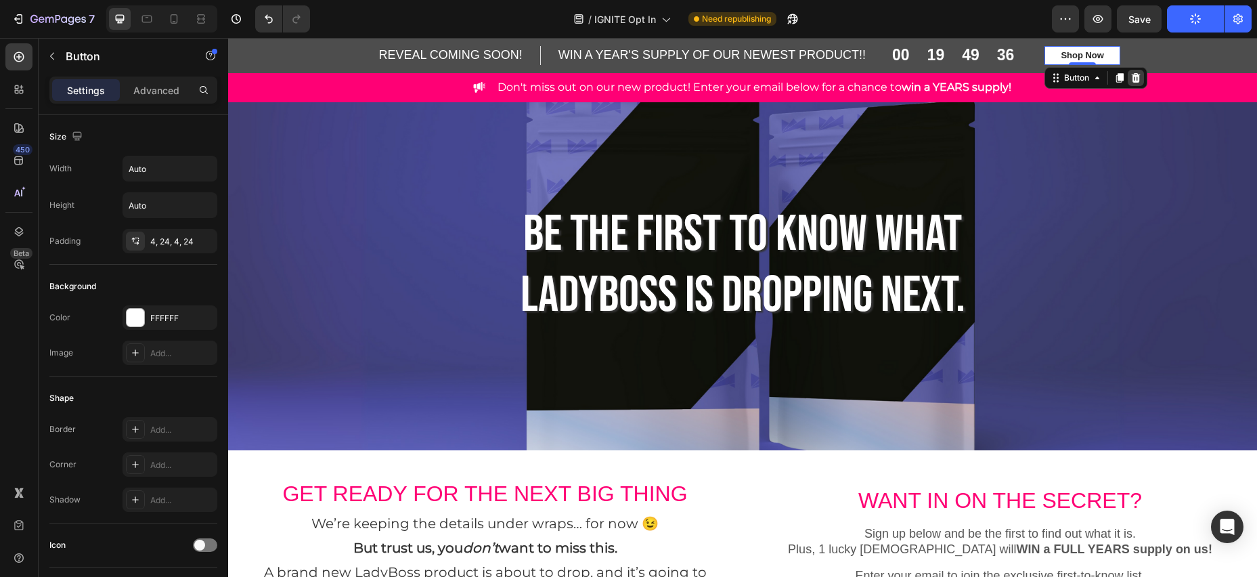
click at [1138, 78] on icon at bounding box center [1135, 77] width 11 height 11
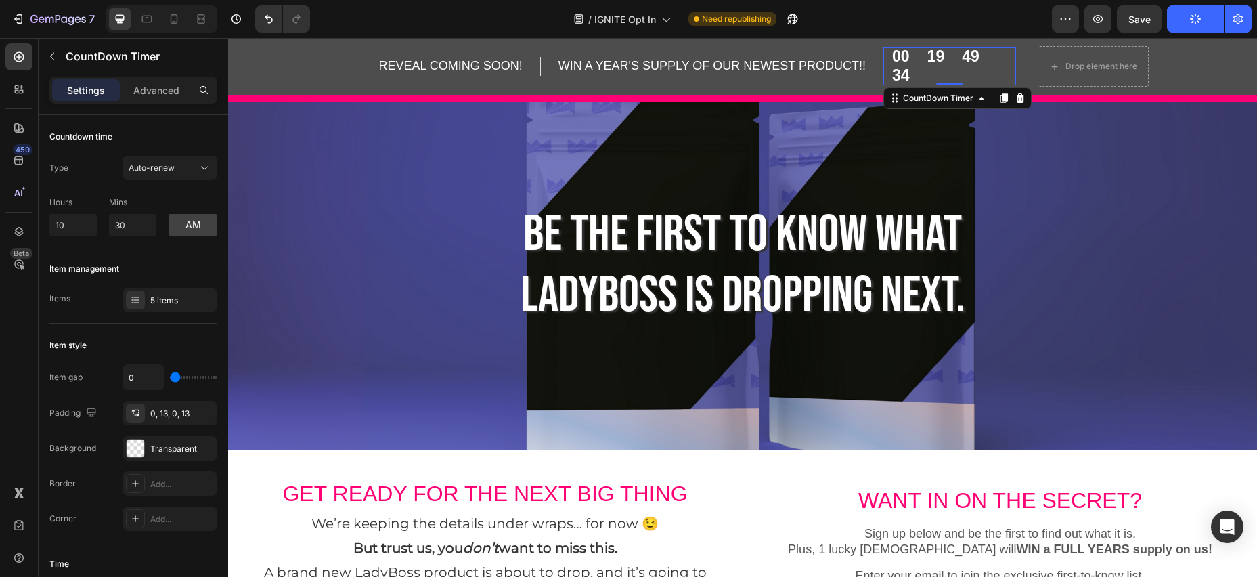
click at [994, 66] on div "00 19 49 34" at bounding box center [949, 65] width 133 height 37
click at [185, 167] on div "Auto-renew" at bounding box center [163, 168] width 69 height 12
click at [145, 203] on span "End at" at bounding box center [141, 201] width 24 height 12
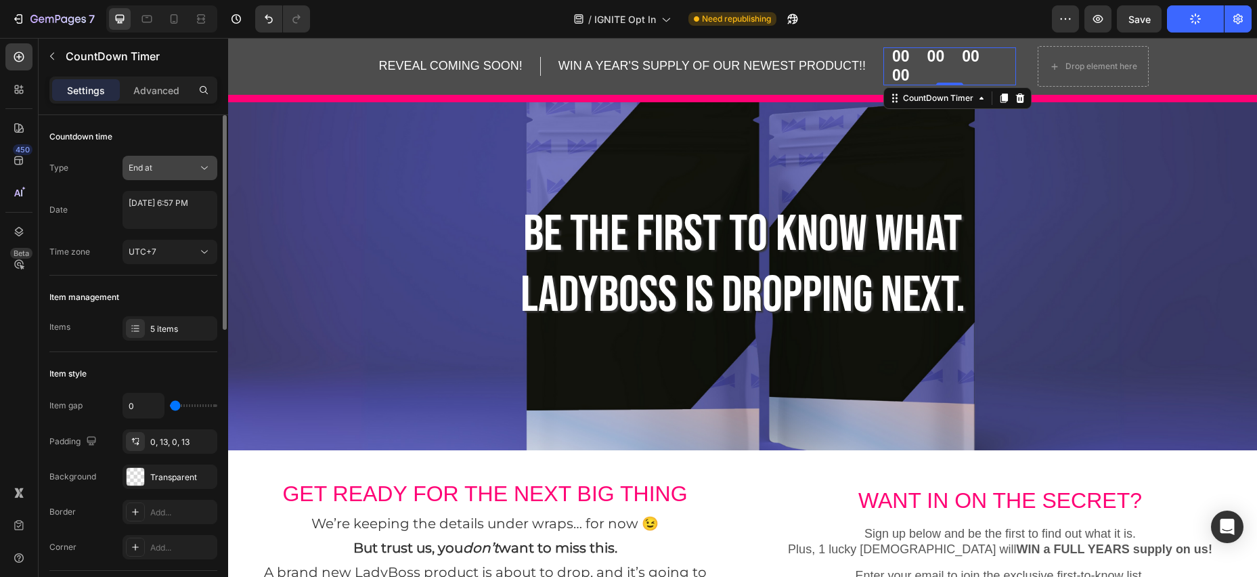
click at [156, 167] on div "End at" at bounding box center [163, 168] width 69 height 12
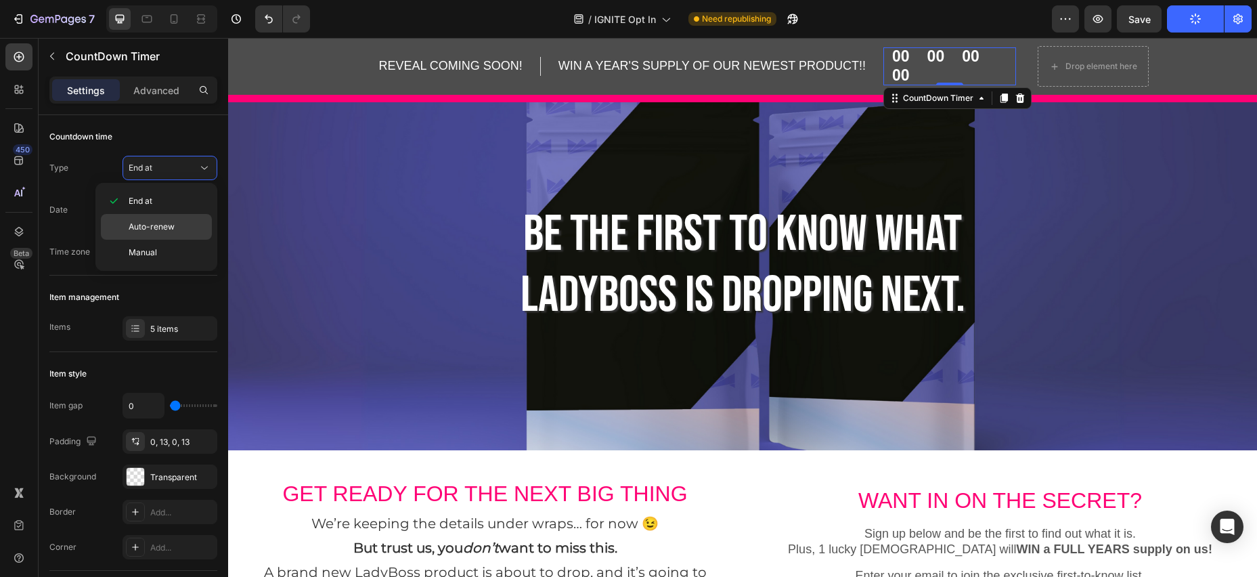
click at [145, 222] on span "Auto-renew" at bounding box center [152, 227] width 46 height 12
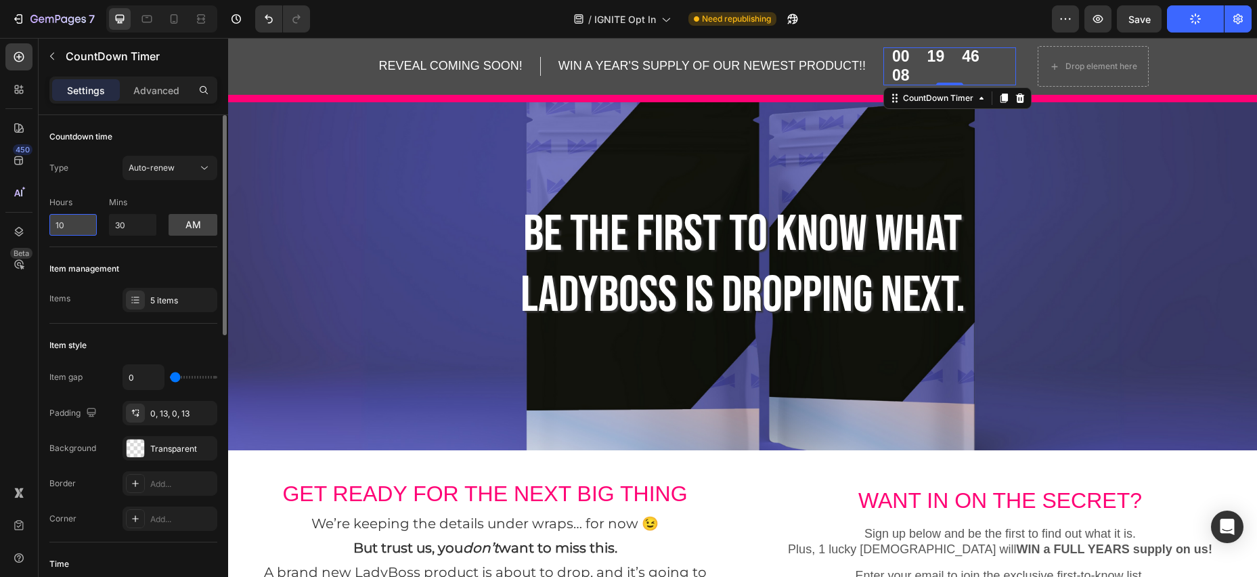
click at [85, 223] on input "10" at bounding box center [72, 225] width 47 height 22
drag, startPoint x: 86, startPoint y: 227, endPoint x: 72, endPoint y: 225, distance: 14.4
click at [53, 224] on input "10" at bounding box center [72, 225] width 47 height 22
type input "10"
click at [149, 196] on p "Mins" at bounding box center [132, 202] width 47 height 12
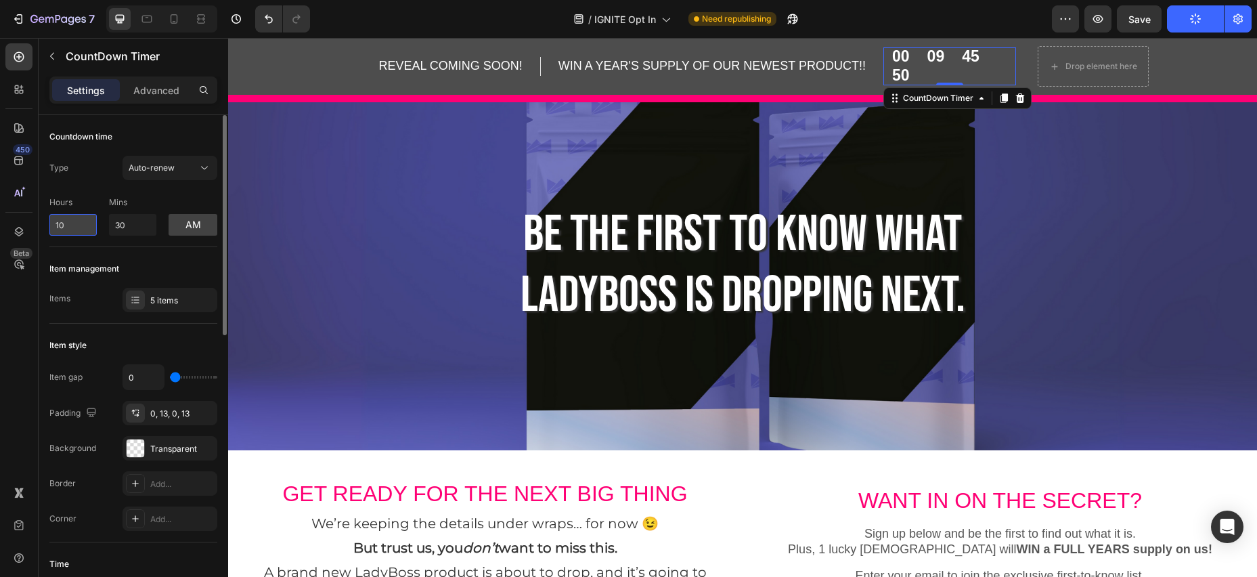
click at [89, 229] on input "10" at bounding box center [72, 225] width 47 height 22
drag, startPoint x: 89, startPoint y: 227, endPoint x: 69, endPoint y: 226, distance: 20.3
click at [183, 167] on div "Auto-renew" at bounding box center [163, 168] width 69 height 12
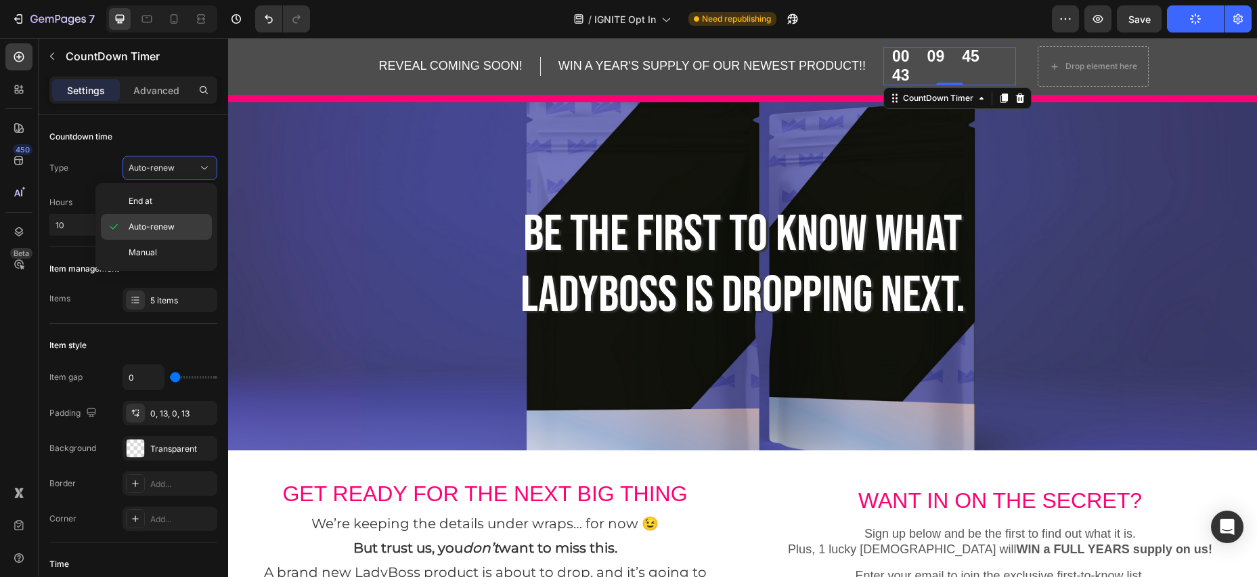
drag, startPoint x: 174, startPoint y: 196, endPoint x: 128, endPoint y: 213, distance: 49.0
click at [174, 197] on p "End at" at bounding box center [167, 201] width 77 height 12
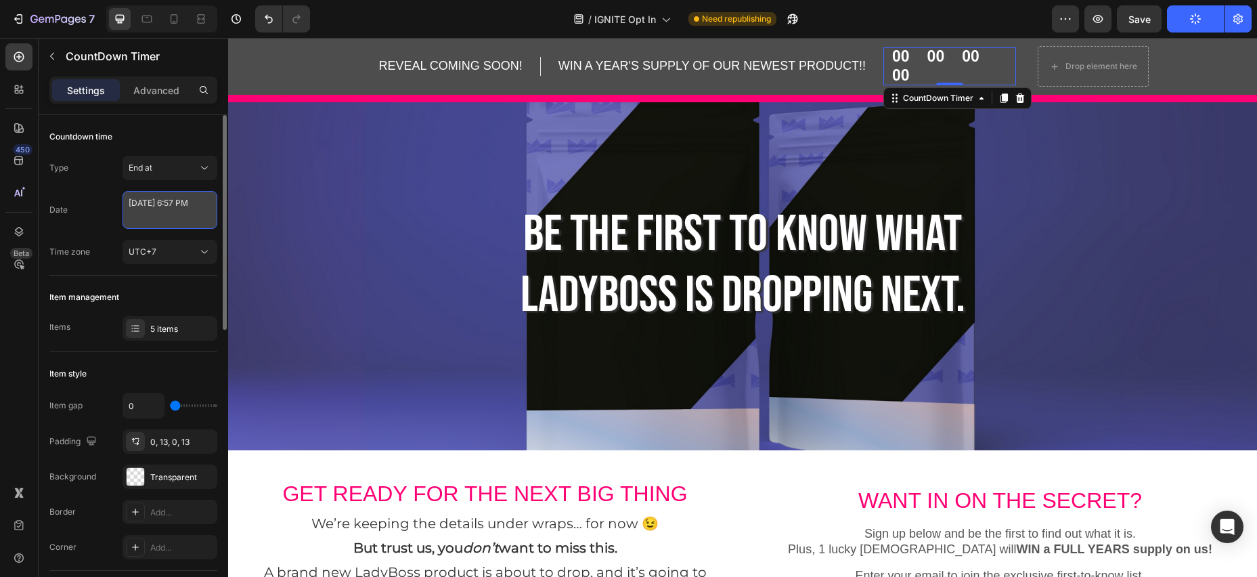
select select "18"
select select "57"
select select "false"
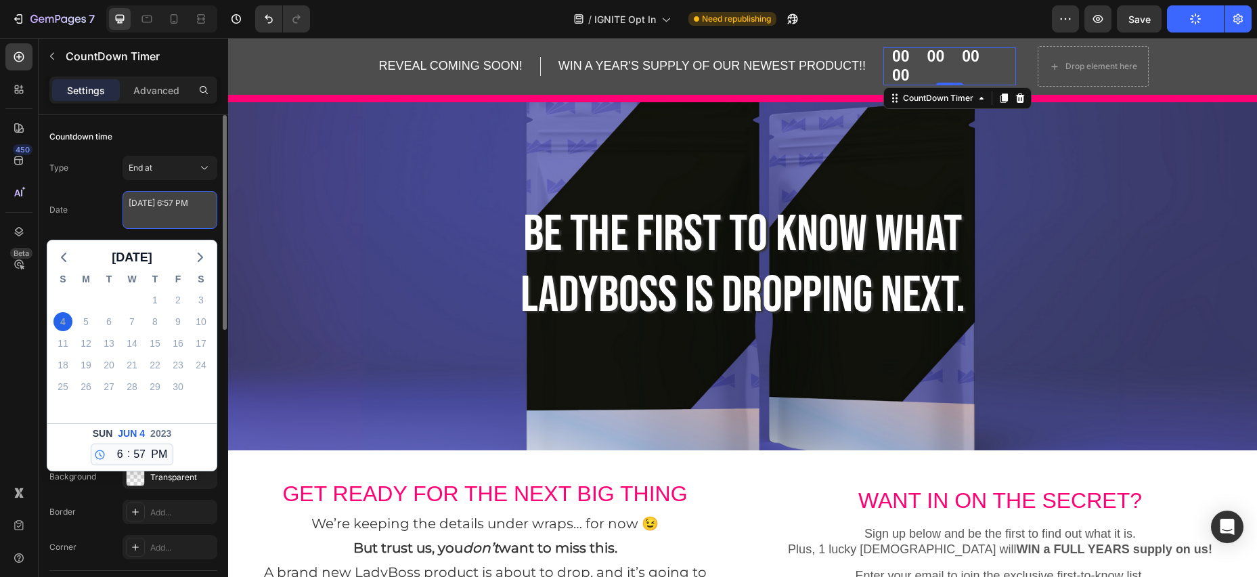
click at [161, 216] on textarea "[DATE] 6:57 PM" at bounding box center [169, 210] width 95 height 38
click at [200, 256] on icon "button" at bounding box center [200, 257] width 16 height 16
click at [197, 381] on div "30" at bounding box center [201, 386] width 19 height 19
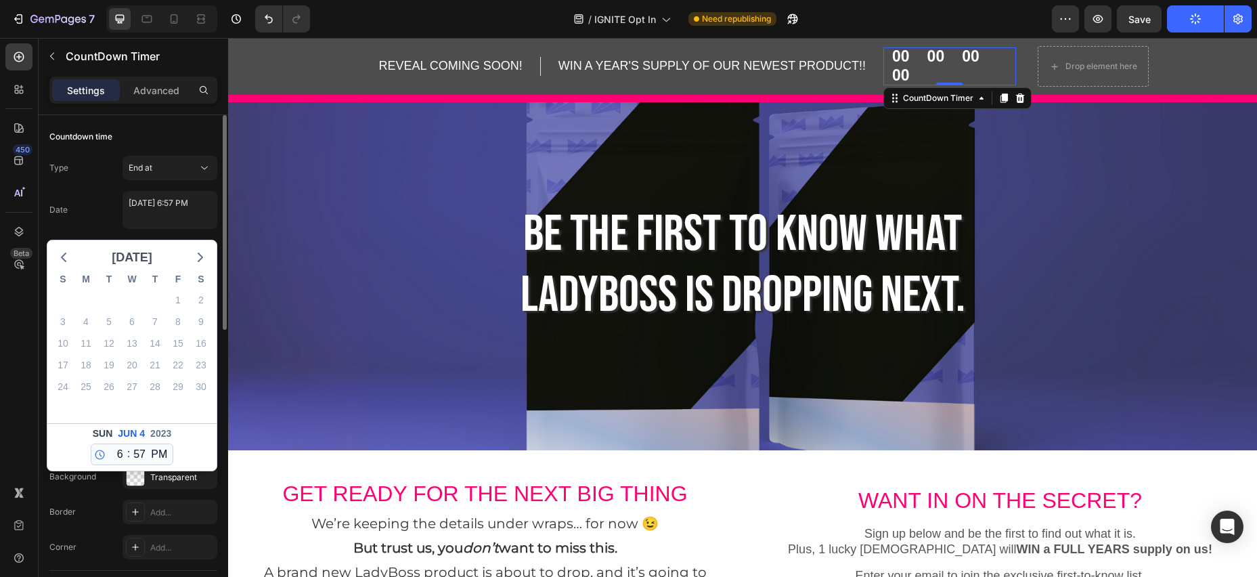
click at [152, 257] on span "[DATE]" at bounding box center [132, 257] width 41 height 20
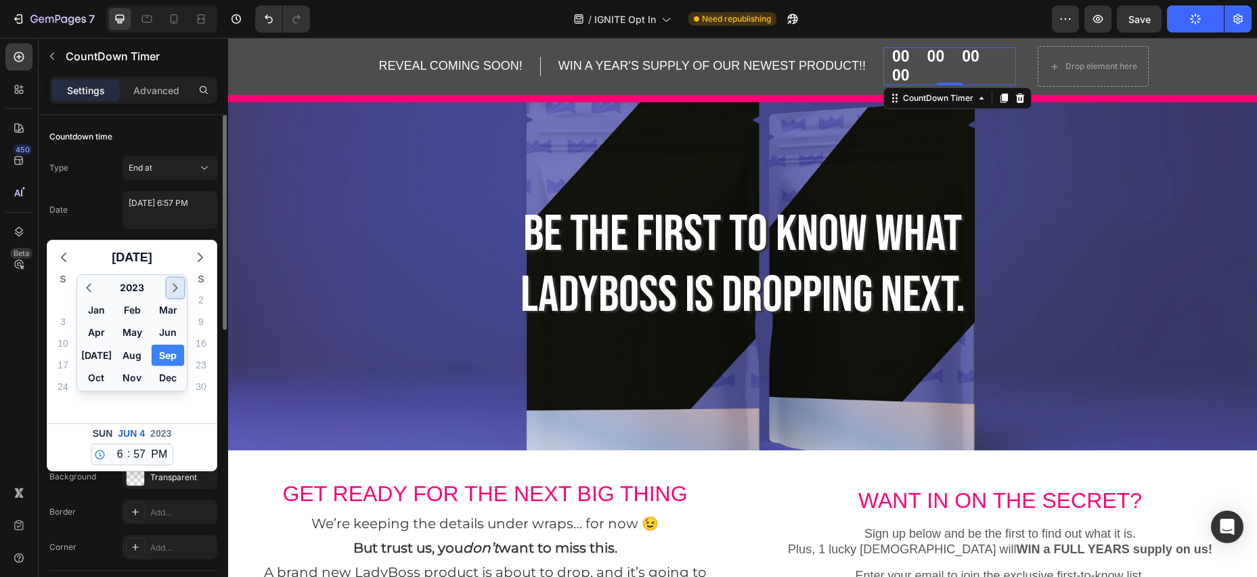
click at [177, 288] on polyline "button" at bounding box center [175, 287] width 4 height 7
click at [91, 288] on icon "button" at bounding box center [88, 288] width 15 height 16
click at [173, 353] on button "Sep" at bounding box center [168, 354] width 32 height 21
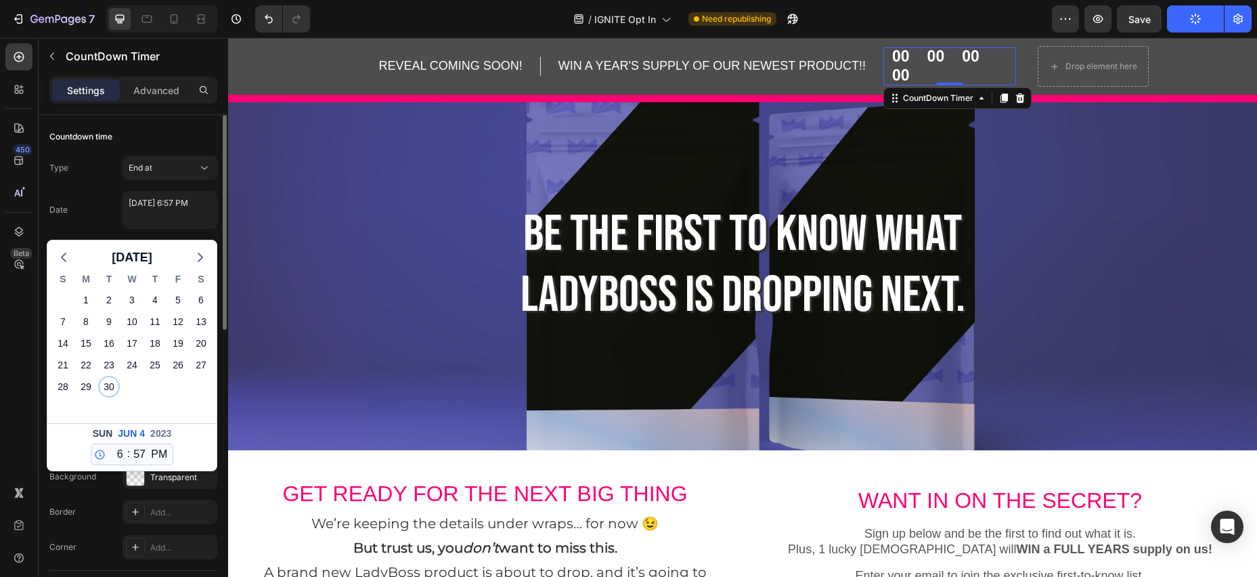
click at [109, 385] on div "30" at bounding box center [108, 386] width 19 height 19
type textarea "[DATE] 6:57 PM"
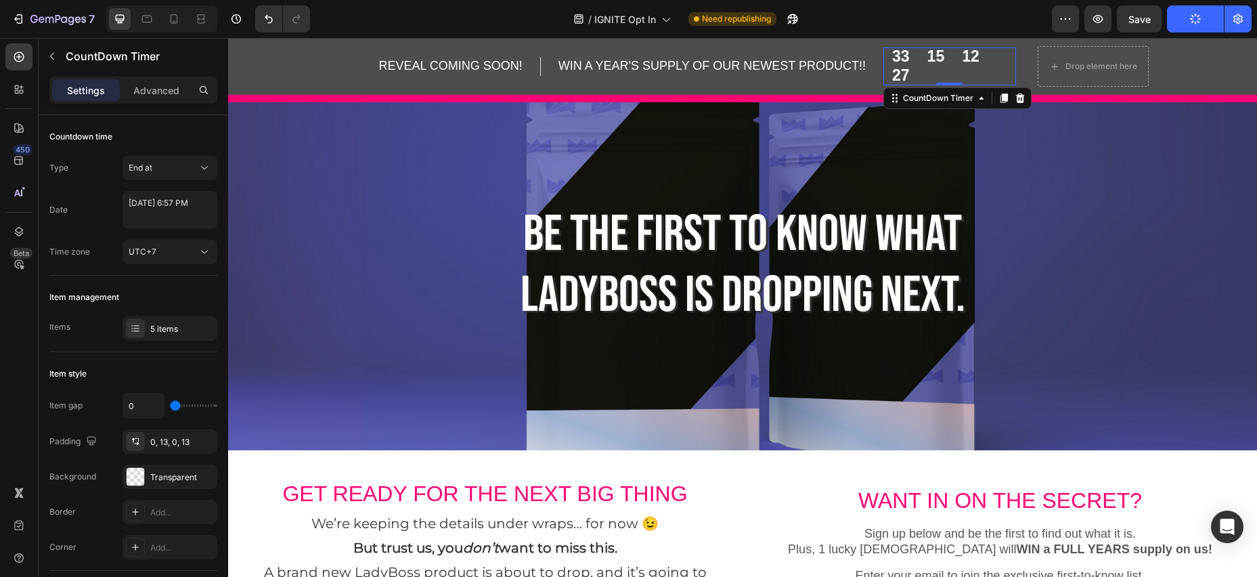
click at [1021, 98] on icon at bounding box center [1019, 98] width 11 height 11
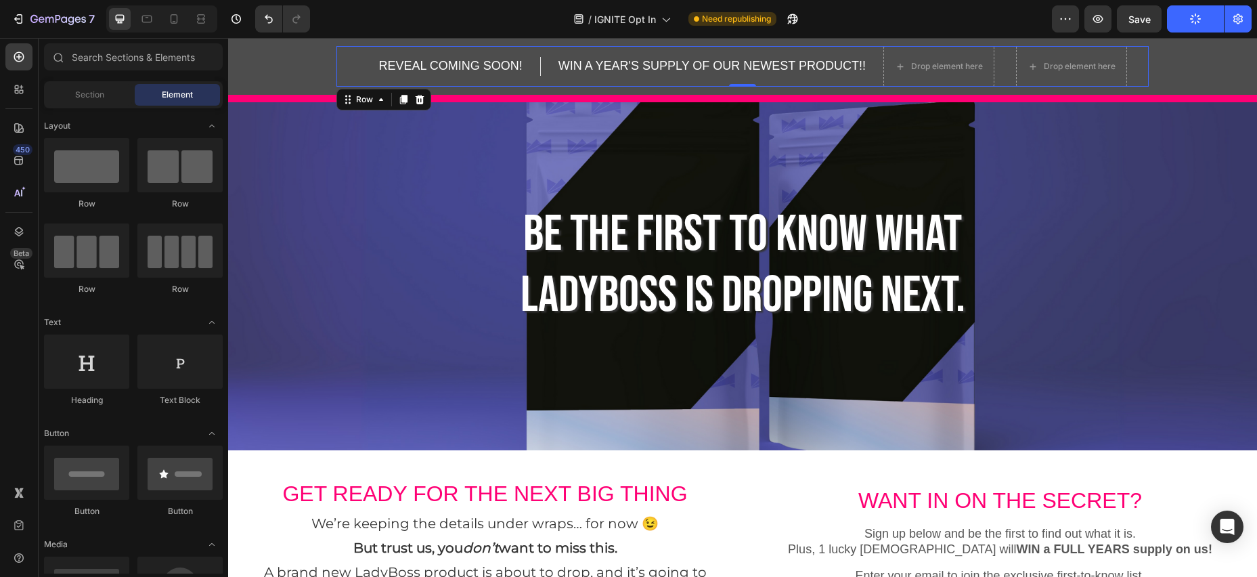
click at [873, 55] on div "REVEAL COMING SOON! Heading Row WIN A YEAR'S SUPPLY OF OUR NEWEST PRODUCT!! [GE…" at bounding box center [742, 66] width 812 height 41
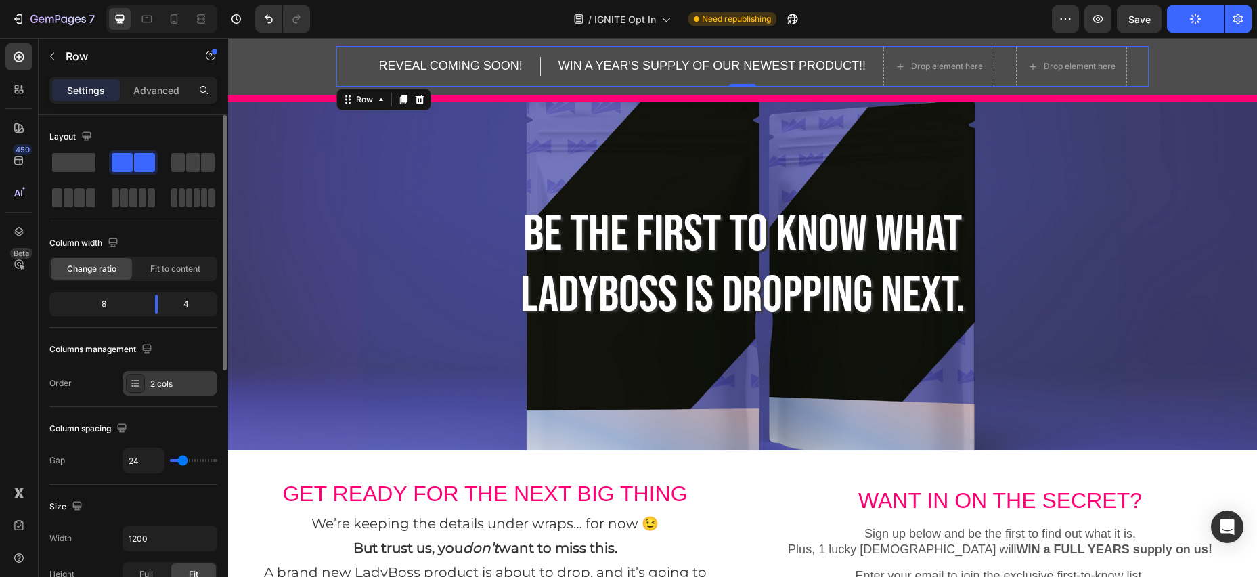
scroll to position [4, 0]
click at [177, 382] on div "2 cols" at bounding box center [182, 380] width 64 height 12
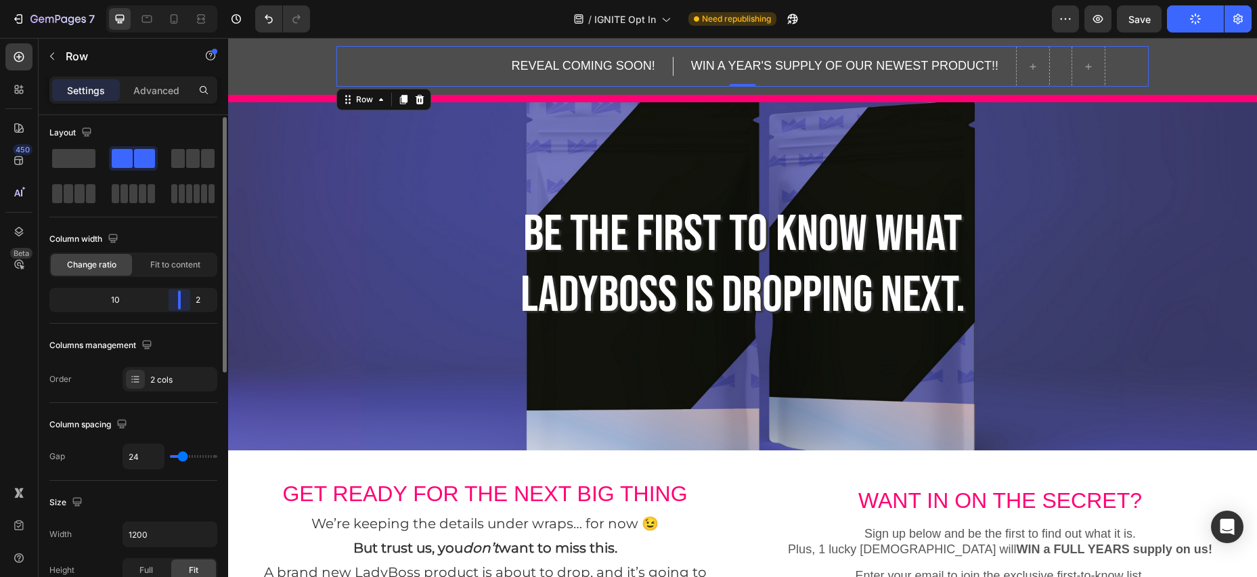
drag, startPoint x: 158, startPoint y: 307, endPoint x: 197, endPoint y: 306, distance: 39.3
click at [198, 0] on body "7 Version history / IGNITE Opt In Need republishing Preview Save Publish 450 Be…" at bounding box center [628, 0] width 1257 height 0
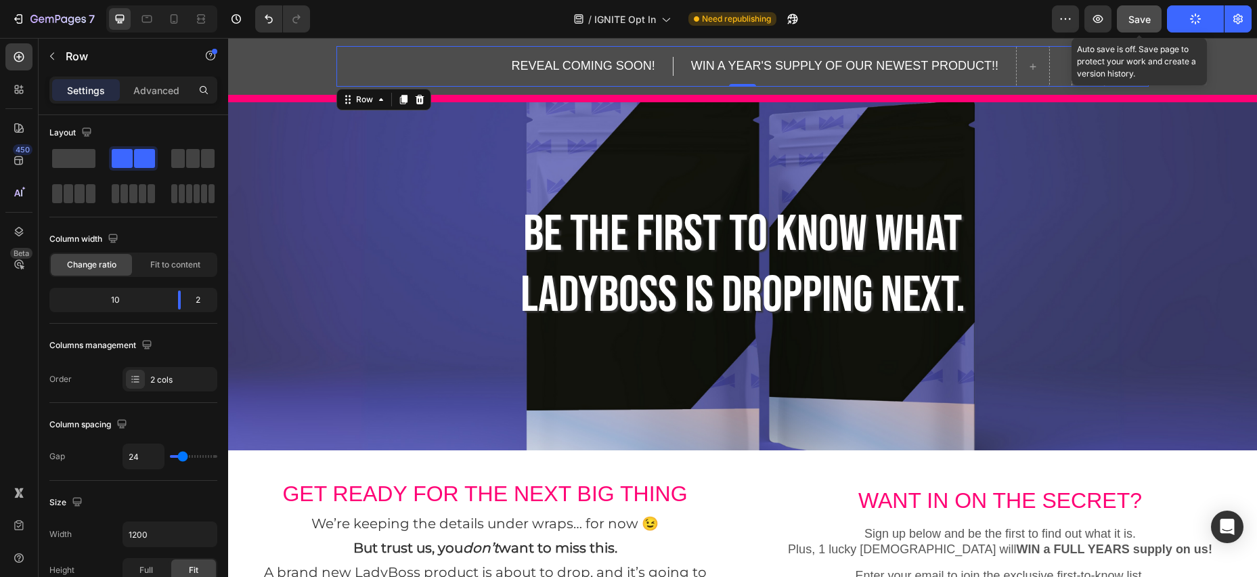
click at [1139, 16] on span "Save" at bounding box center [1139, 20] width 22 height 12
